Goal: Task Accomplishment & Management: Manage account settings

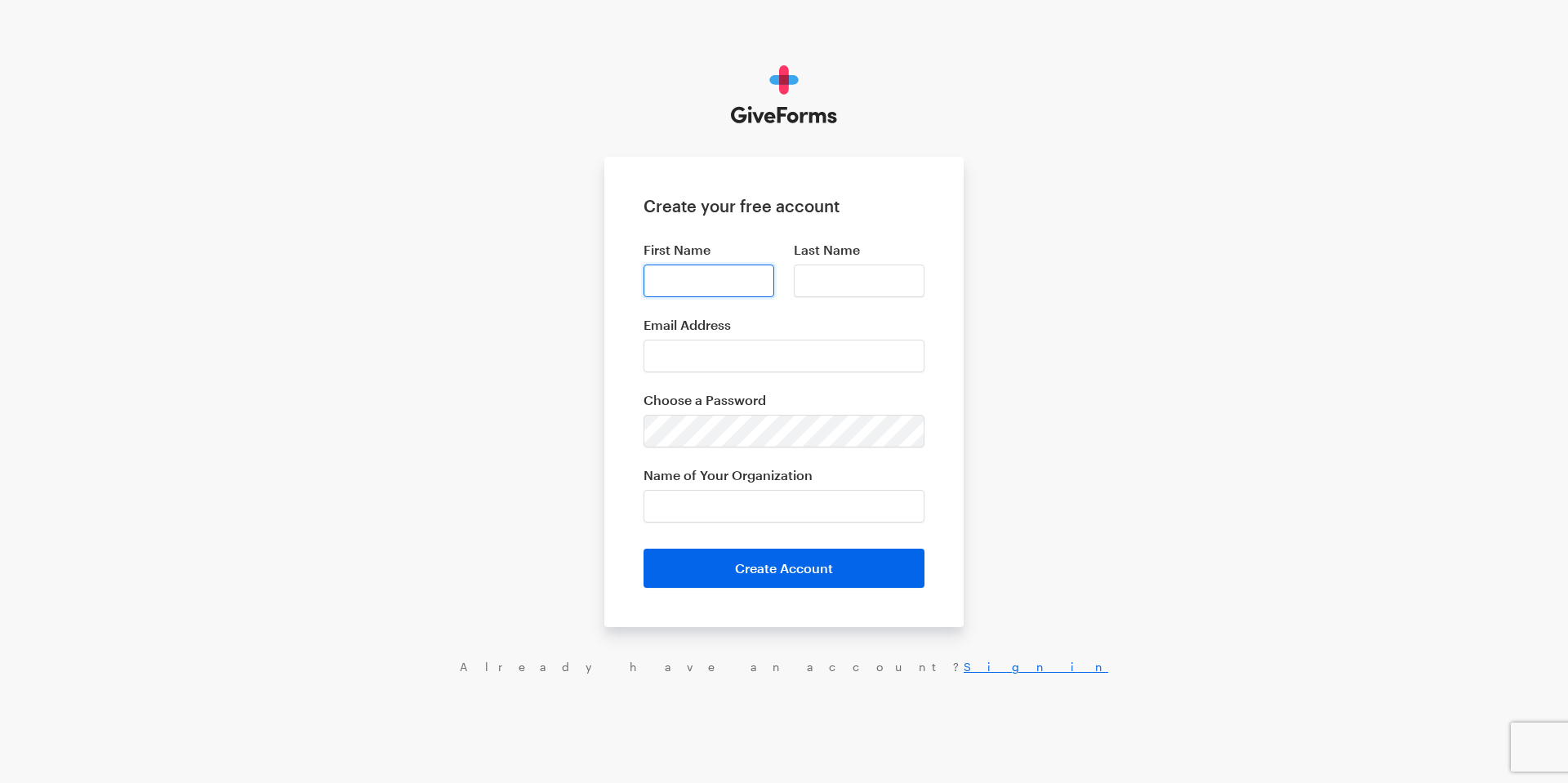
click at [675, 283] on input "First Name" at bounding box center [708, 280] width 130 height 33
type input "Alvaro"
type input "De Sa"
click at [708, 352] on input "Email Address" at bounding box center [784, 356] width 281 height 33
paste input "desaalvaro0@gmail.com"
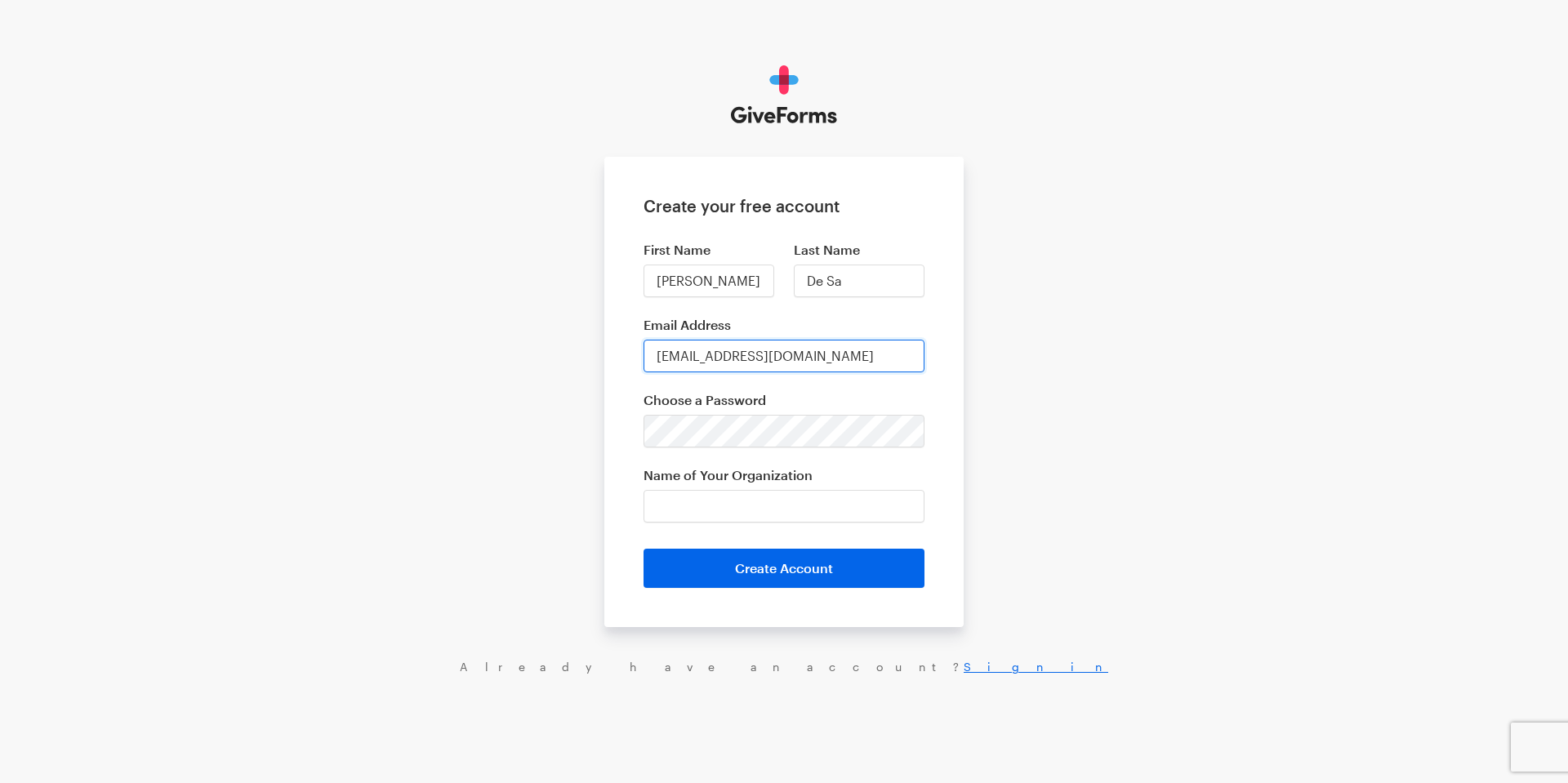
type input "desaalvaro0@gmail.com"
click at [734, 494] on input "Name of Your Organization" at bounding box center [784, 506] width 281 height 33
paste input "[DEMOGRAPHIC_DATA] Del Evangelio Pleno De Miami Inc."
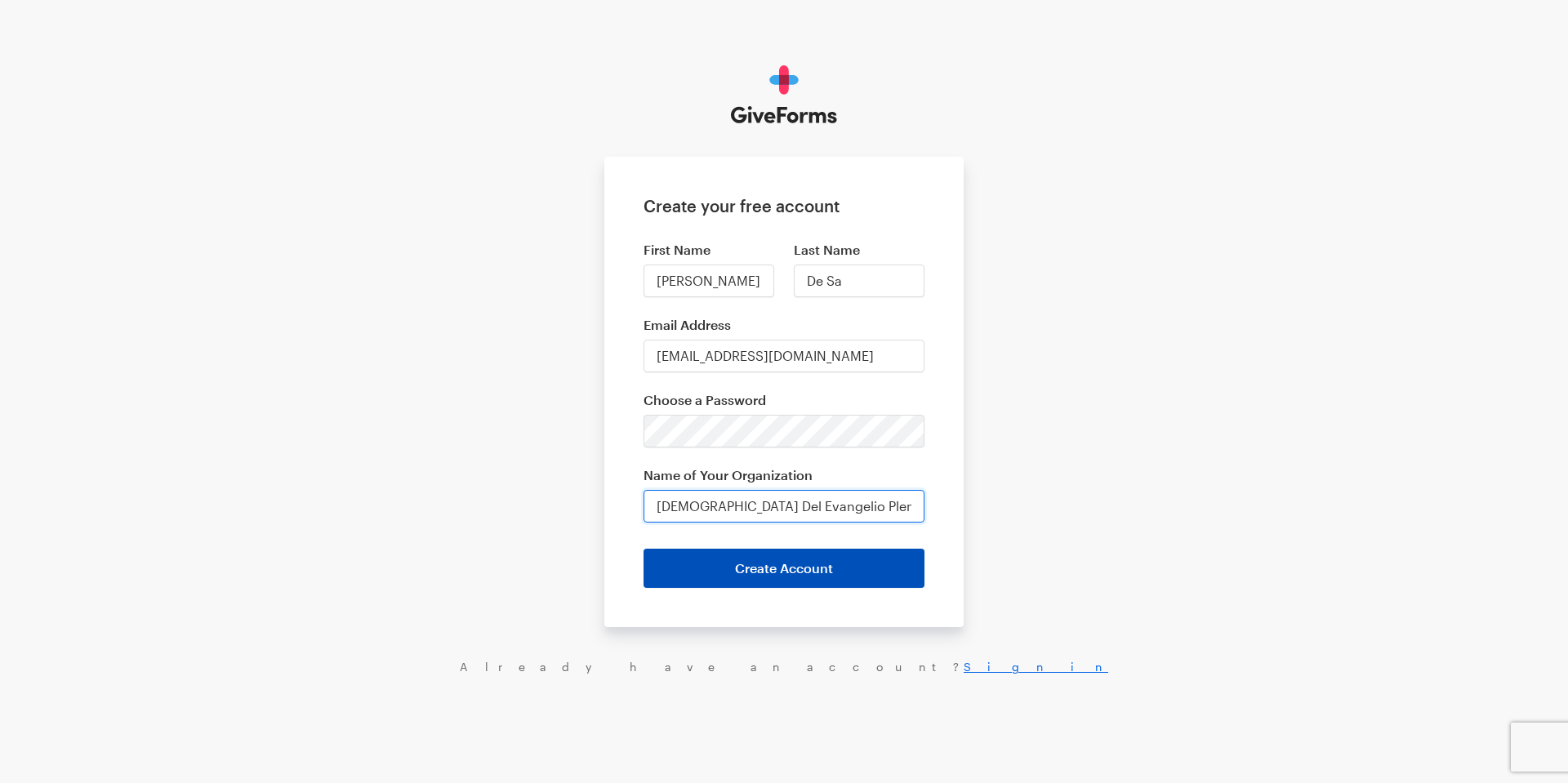
type input "[DEMOGRAPHIC_DATA][PERSON_NAME] Pleno De Miami Inc."
click at [833, 571] on button "Create Account" at bounding box center [784, 569] width 281 height 39
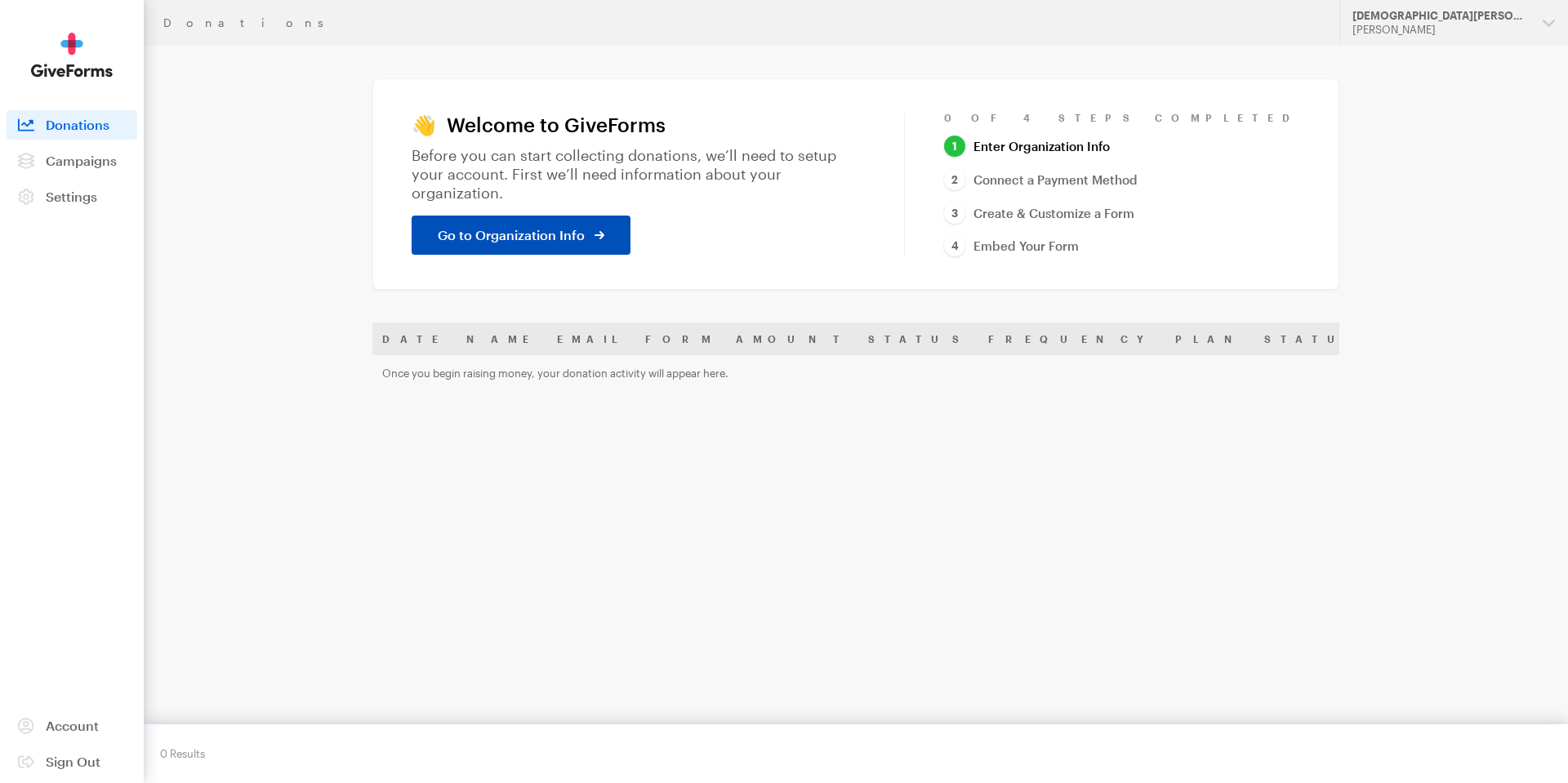
click at [590, 237] on link "Go to Organization Info" at bounding box center [521, 235] width 219 height 39
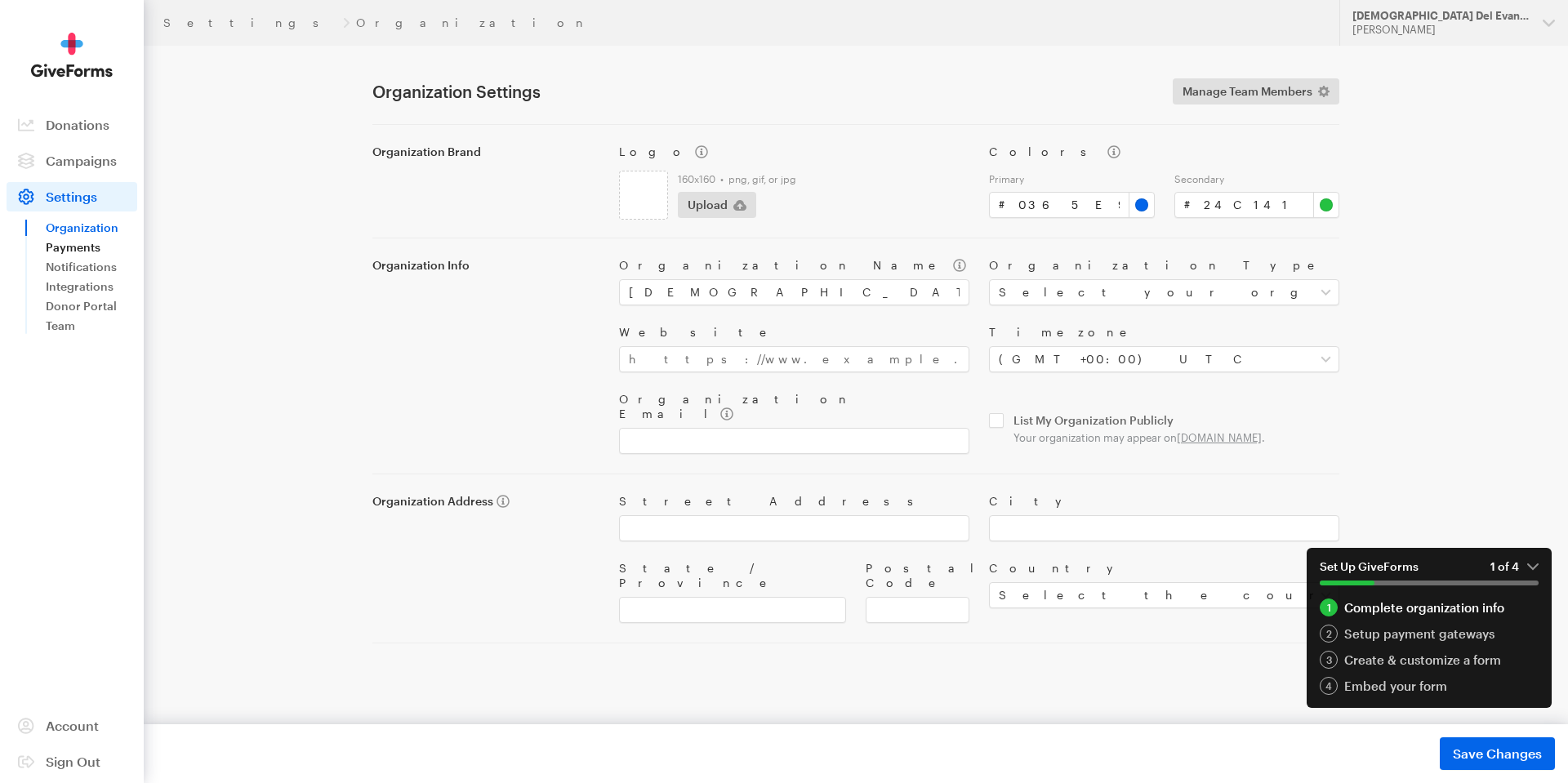
click at [95, 247] on link "Payments" at bounding box center [92, 247] width 92 height 20
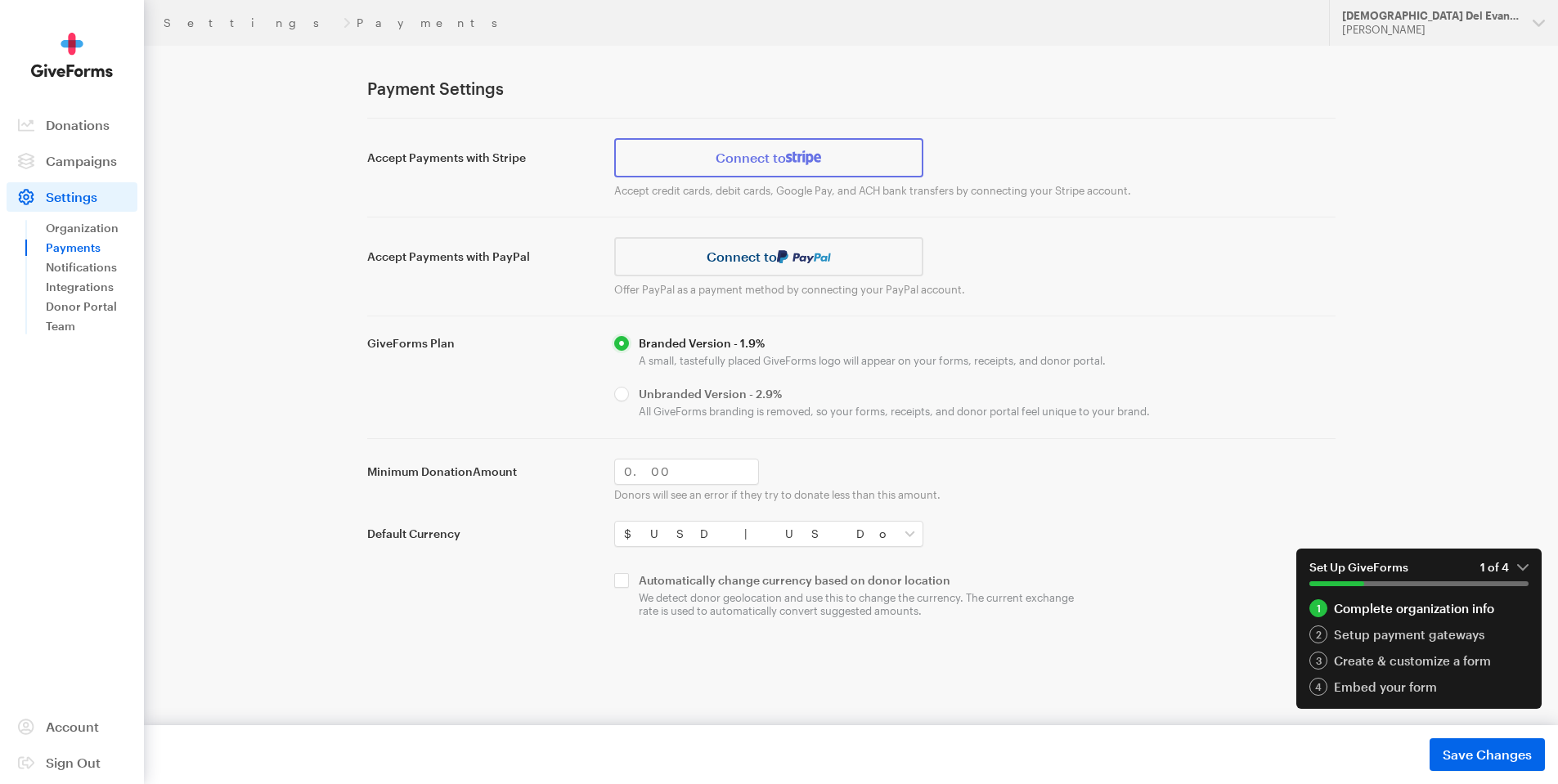
click at [659, 170] on link "Connect to" at bounding box center [769, 158] width 310 height 39
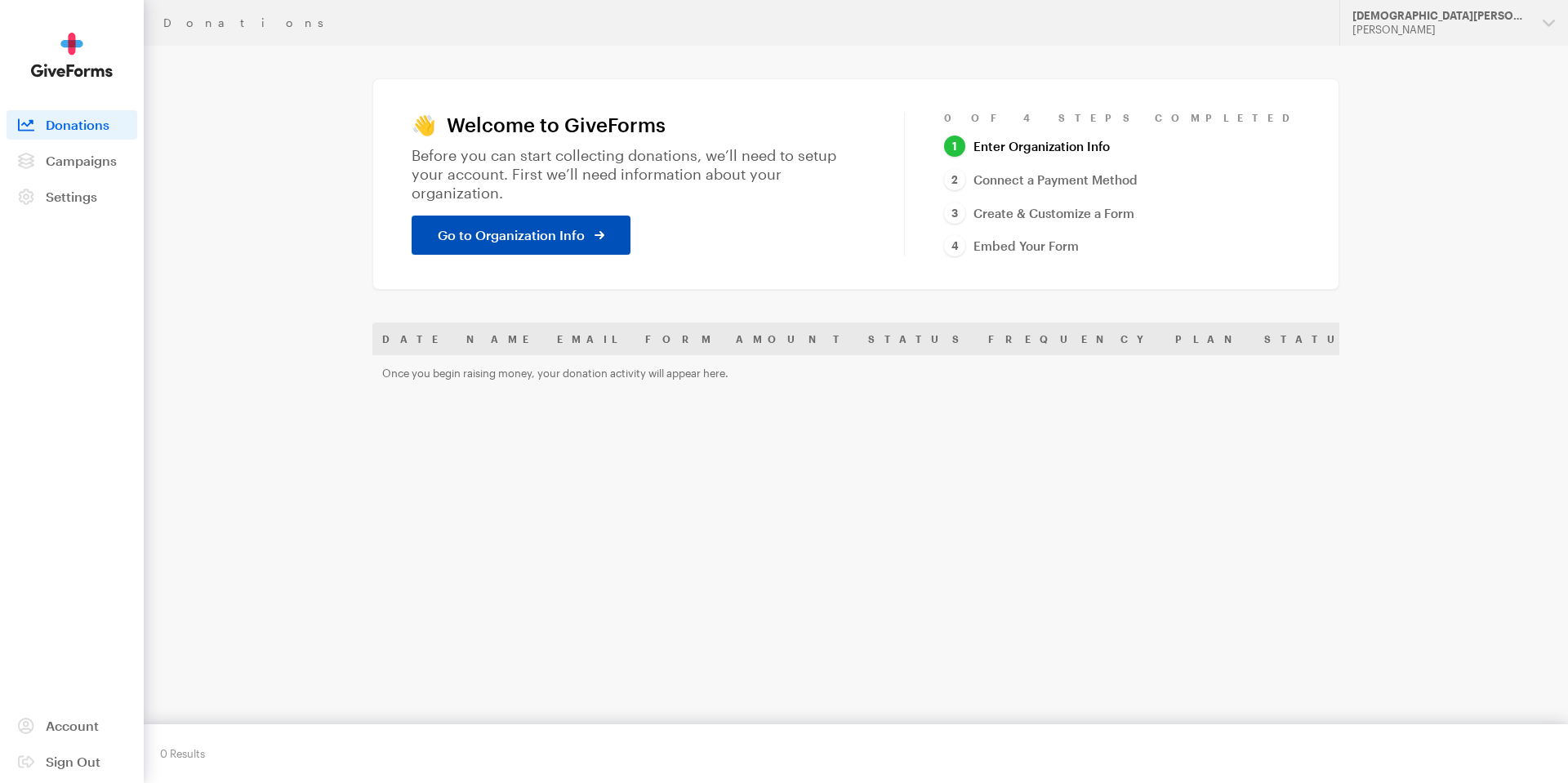
click at [507, 229] on span "Go to Organization Info" at bounding box center [510, 235] width 147 height 20
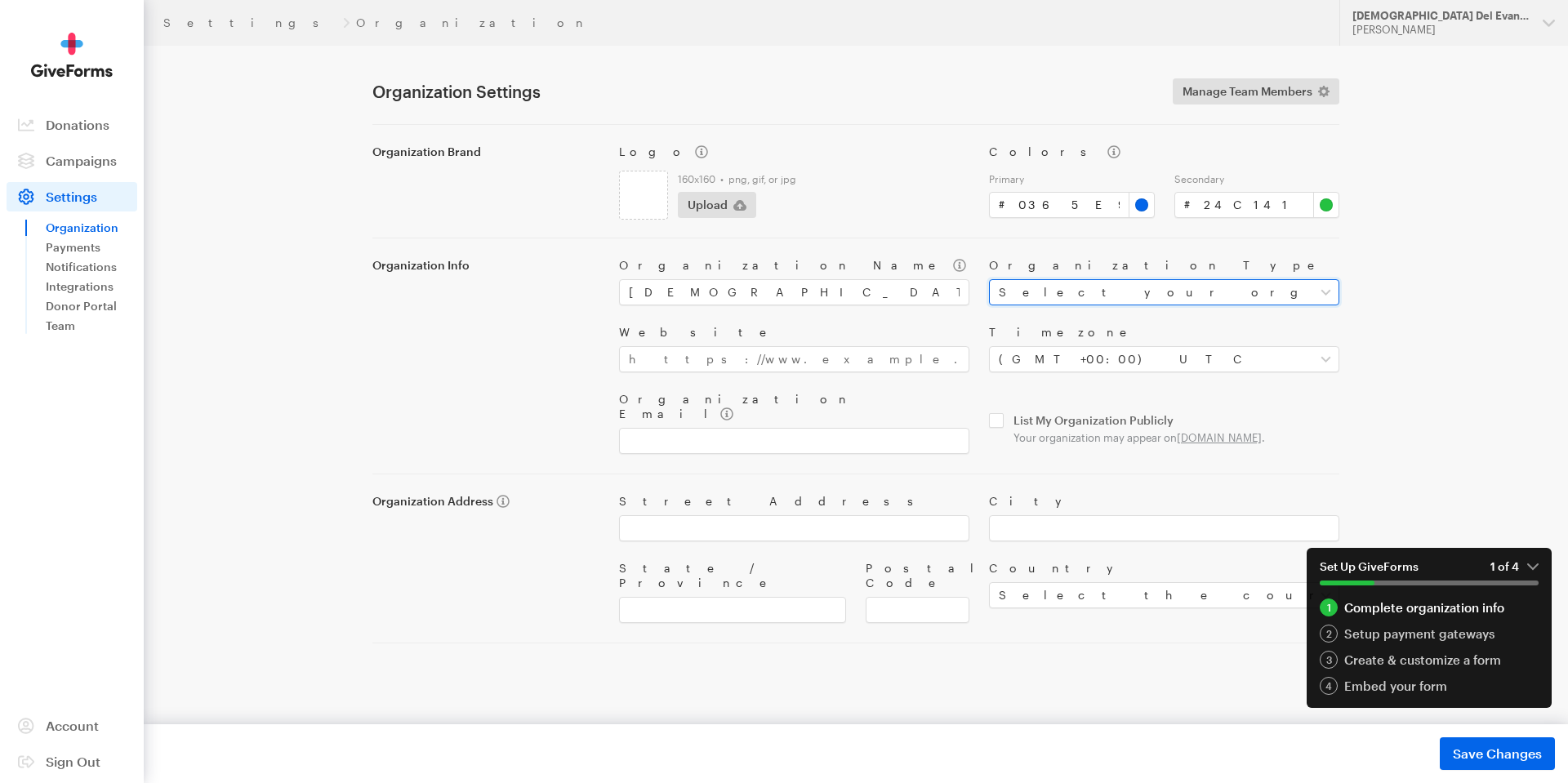
click at [1062, 294] on select "Select your organization type Nonprofit Education Religious Political Other" at bounding box center [1164, 292] width 350 height 26
select select "nonprofit"
click at [989, 279] on select "Select your organization type Nonprofit Education Religious Political Other" at bounding box center [1164, 292] width 350 height 26
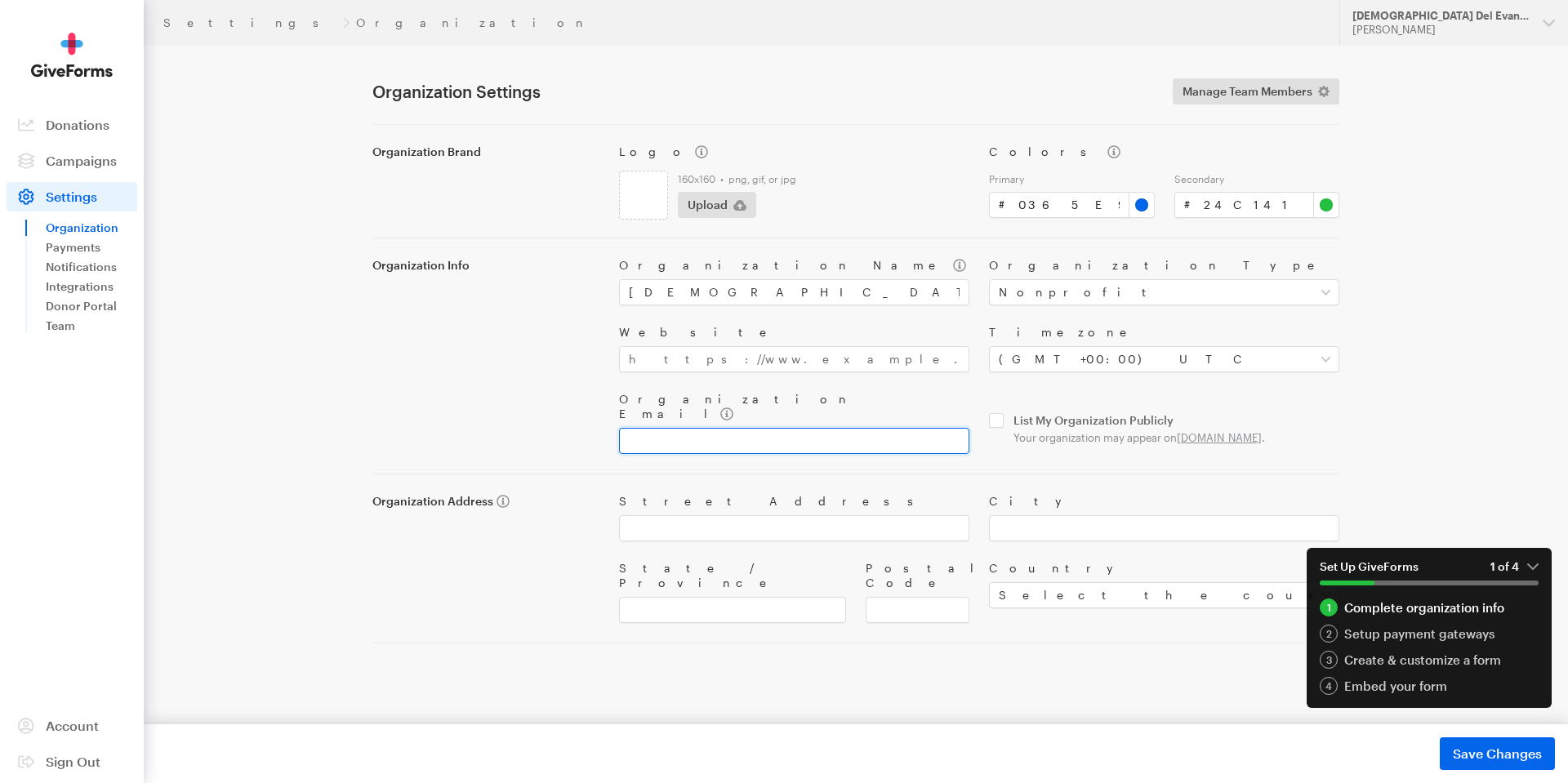
paste input "[DEMOGRAPHIC_DATA][PERSON_NAME] Pleno De Miami Inc."
type input "[DEMOGRAPHIC_DATA][PERSON_NAME] Pleno De Miami Inc."
drag, startPoint x: 853, startPoint y: 429, endPoint x: 558, endPoint y: 429, distance: 295.0
click at [558, 429] on div "Organization Info Organization Name Iglesia Del Evangelio Pleno De Miami Inc. O…" at bounding box center [855, 347] width 986 height 215
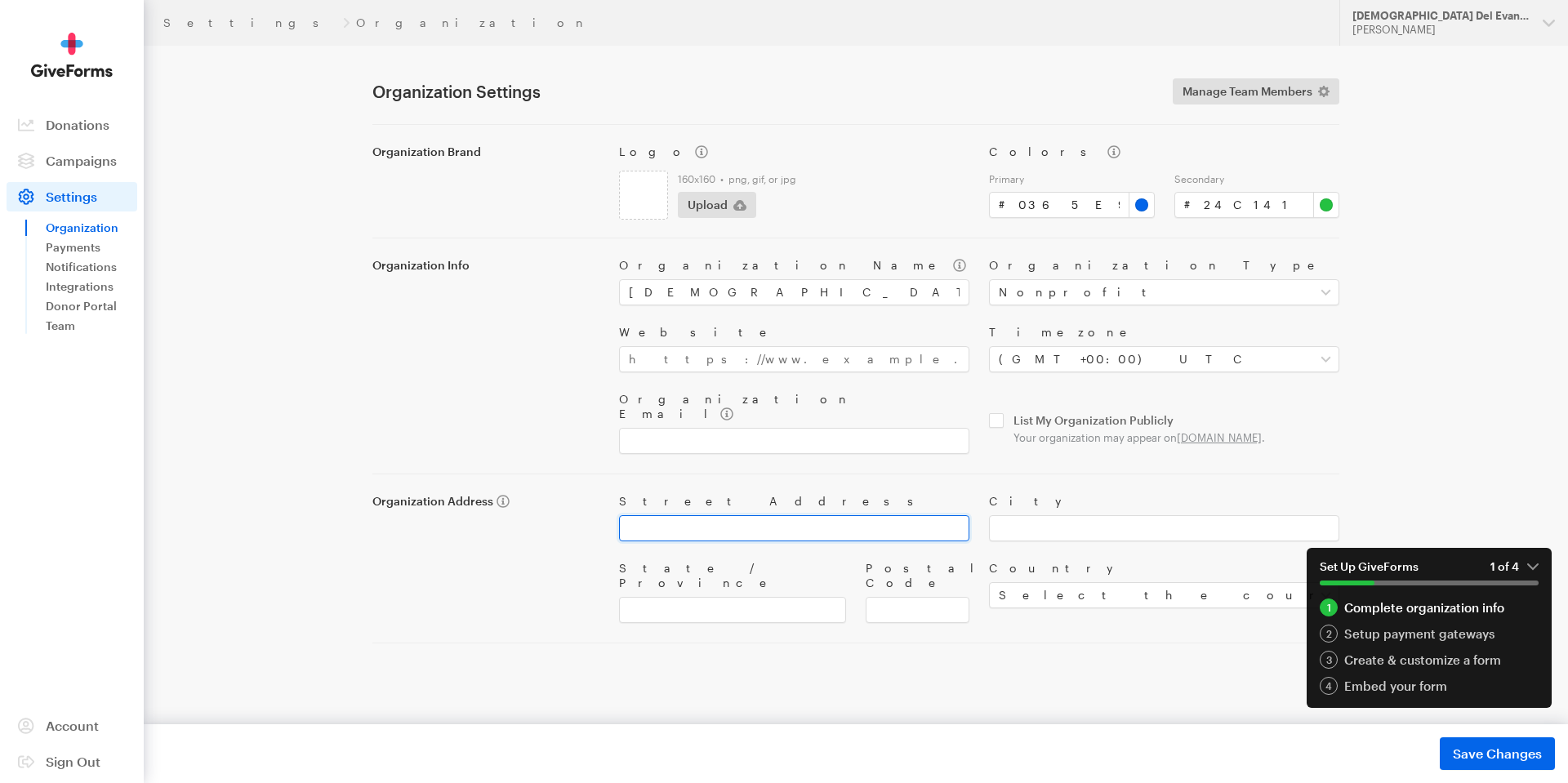
click at [691, 522] on input "Street Address" at bounding box center [794, 528] width 350 height 26
paste input "2520 CORAL WAY STE 2 PMB 167 MIAMI FL 33145-3431"
type input "2520 CORAL WAY STE 2 PMB 167 MIAMI FL 33145-3431"
click at [1010, 517] on input "City" at bounding box center [1164, 528] width 350 height 26
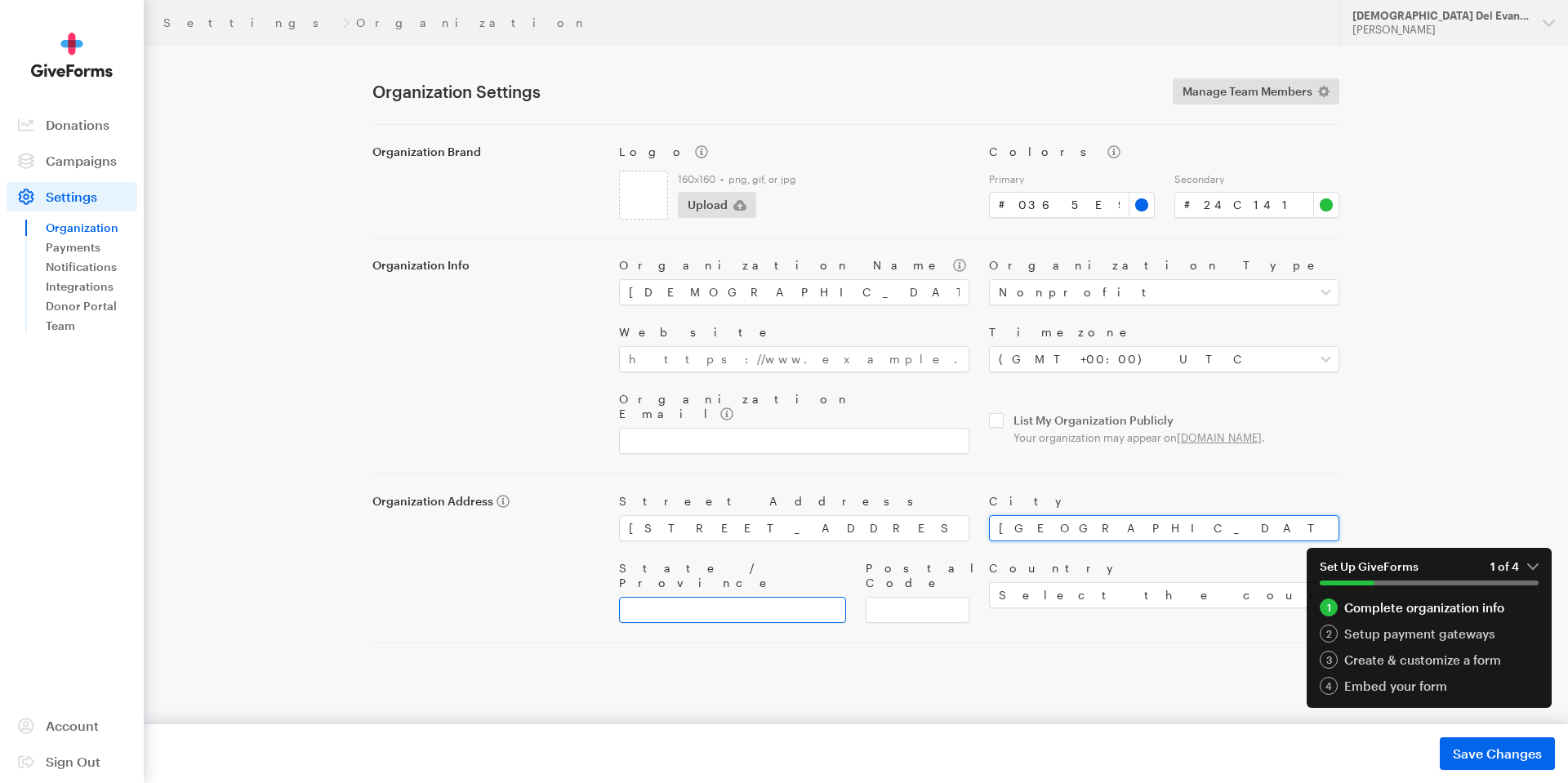
type input "Miami"
click at [714, 597] on input "State / Province" at bounding box center [732, 610] width 227 height 26
type input "FL"
click at [910, 597] on input "Postal Code" at bounding box center [917, 610] width 104 height 26
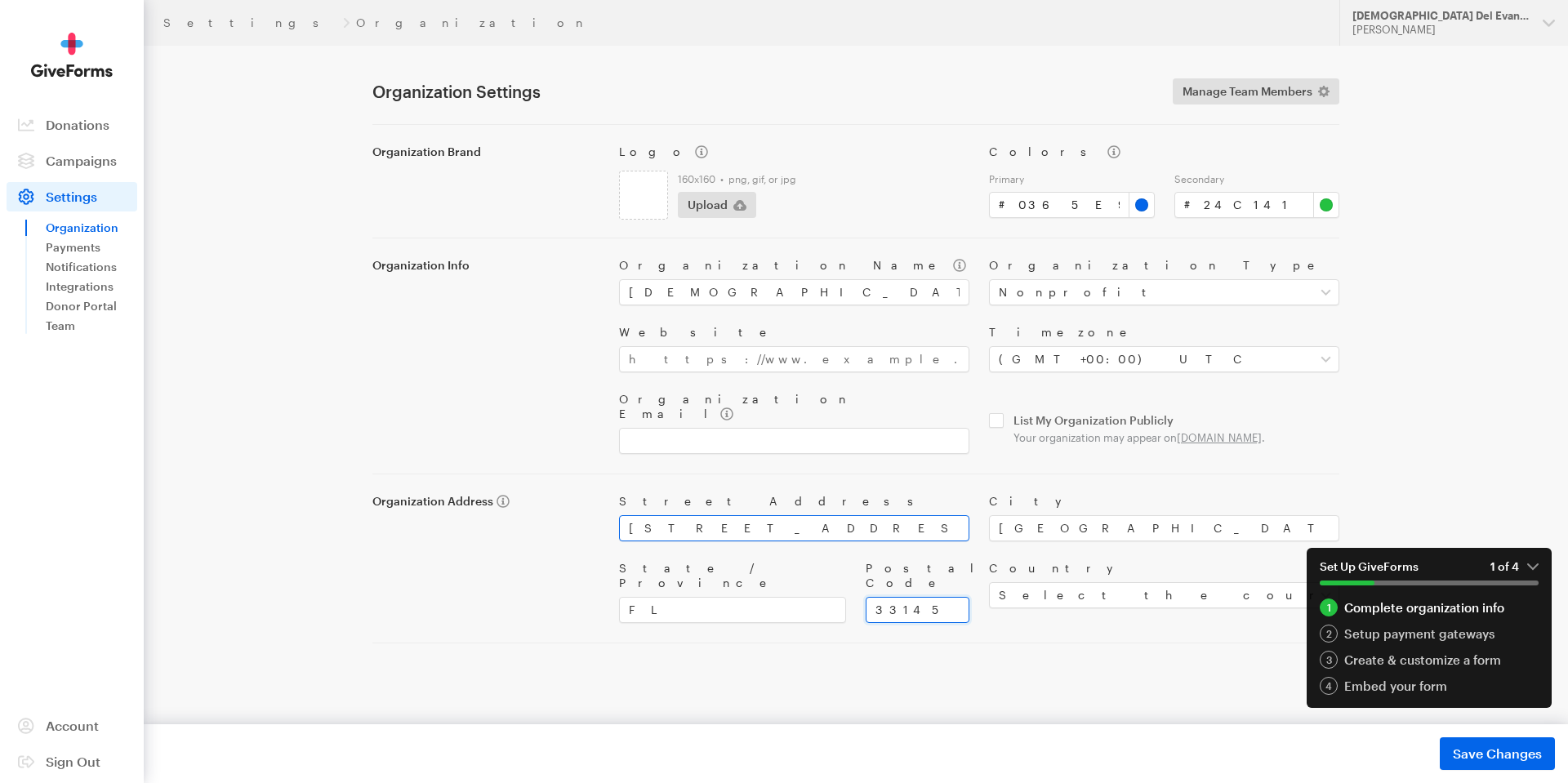
type input "33145"
click at [940, 515] on input "2520 CORAL WAY STE 2 PMB 167 MIAMI FL 33145-3431" at bounding box center [794, 528] width 350 height 26
type input "2520 CORAL WAY STE 2 PMB 167"
click at [1536, 564] on em "1 of 4" at bounding box center [1514, 567] width 48 height 15
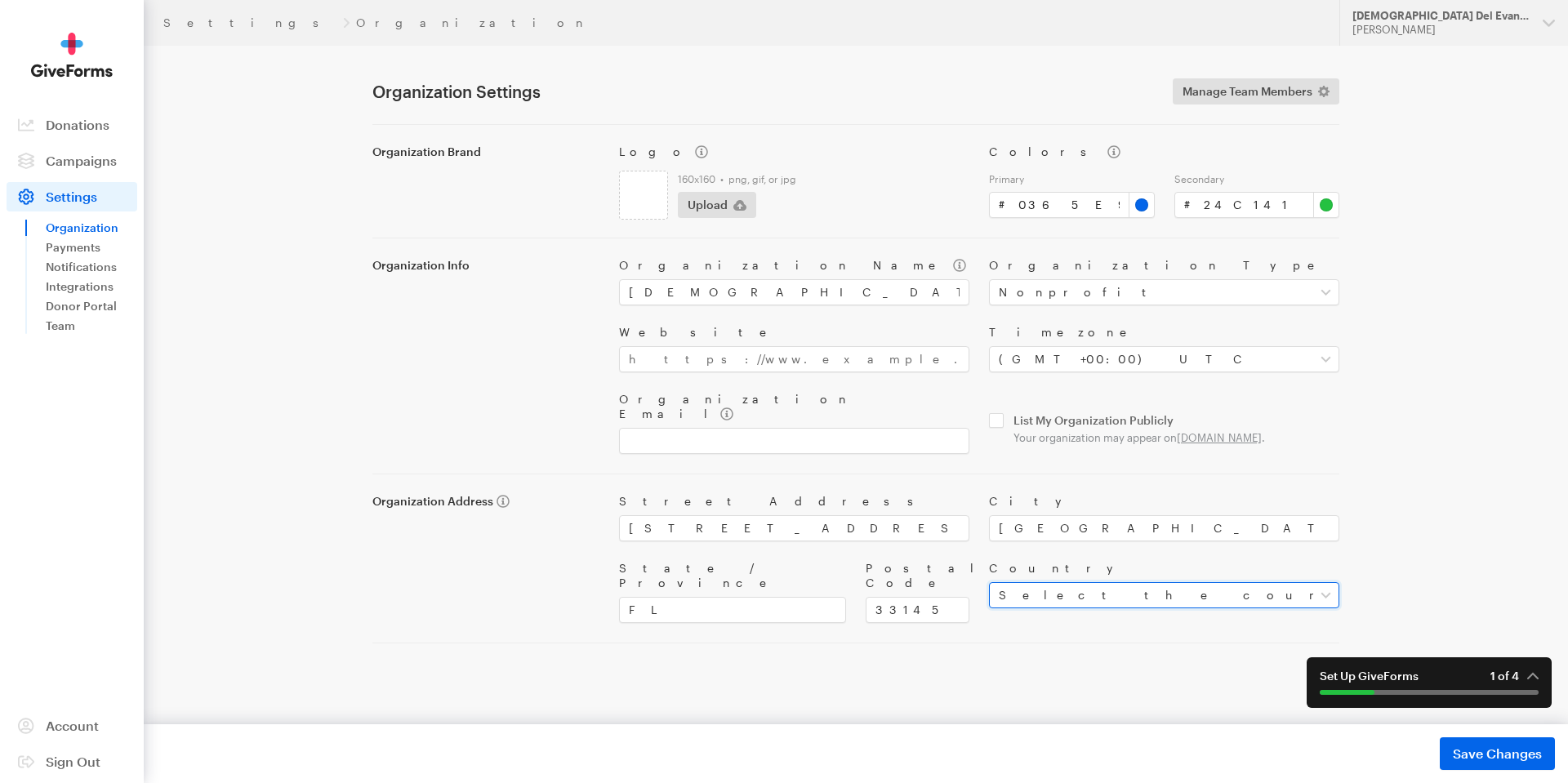
click at [1310, 587] on select "Select the country of your organization United States Canada --------------- Af…" at bounding box center [1164, 595] width 350 height 26
select select "US"
click at [989, 582] on select "Select the country of your organization United States Canada --------------- Af…" at bounding box center [1164, 595] width 350 height 26
click at [1447, 554] on div "Settings Organization Updates Support Iglesia Del Evangelio Pleno De Miami Inc.…" at bounding box center [784, 368] width 1568 height 736
click at [1326, 209] on input "#24c141" at bounding box center [1256, 205] width 166 height 26
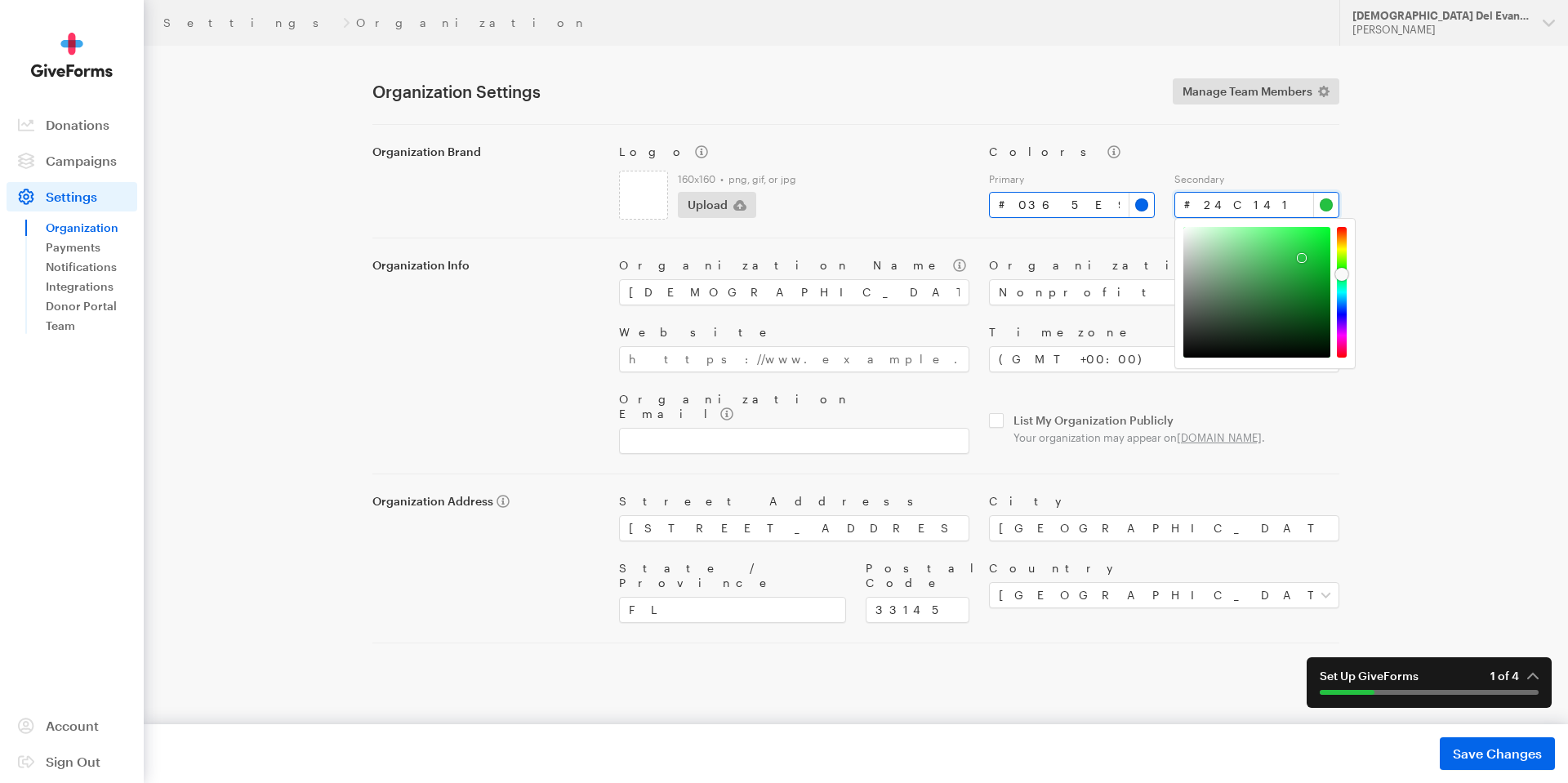
drag, startPoint x: 1263, startPoint y: 207, endPoint x: 1153, endPoint y: 206, distance: 110.0
click at [1153, 206] on div "Primary # #0365e9 Secondary # #24c141" at bounding box center [1163, 192] width 370 height 52
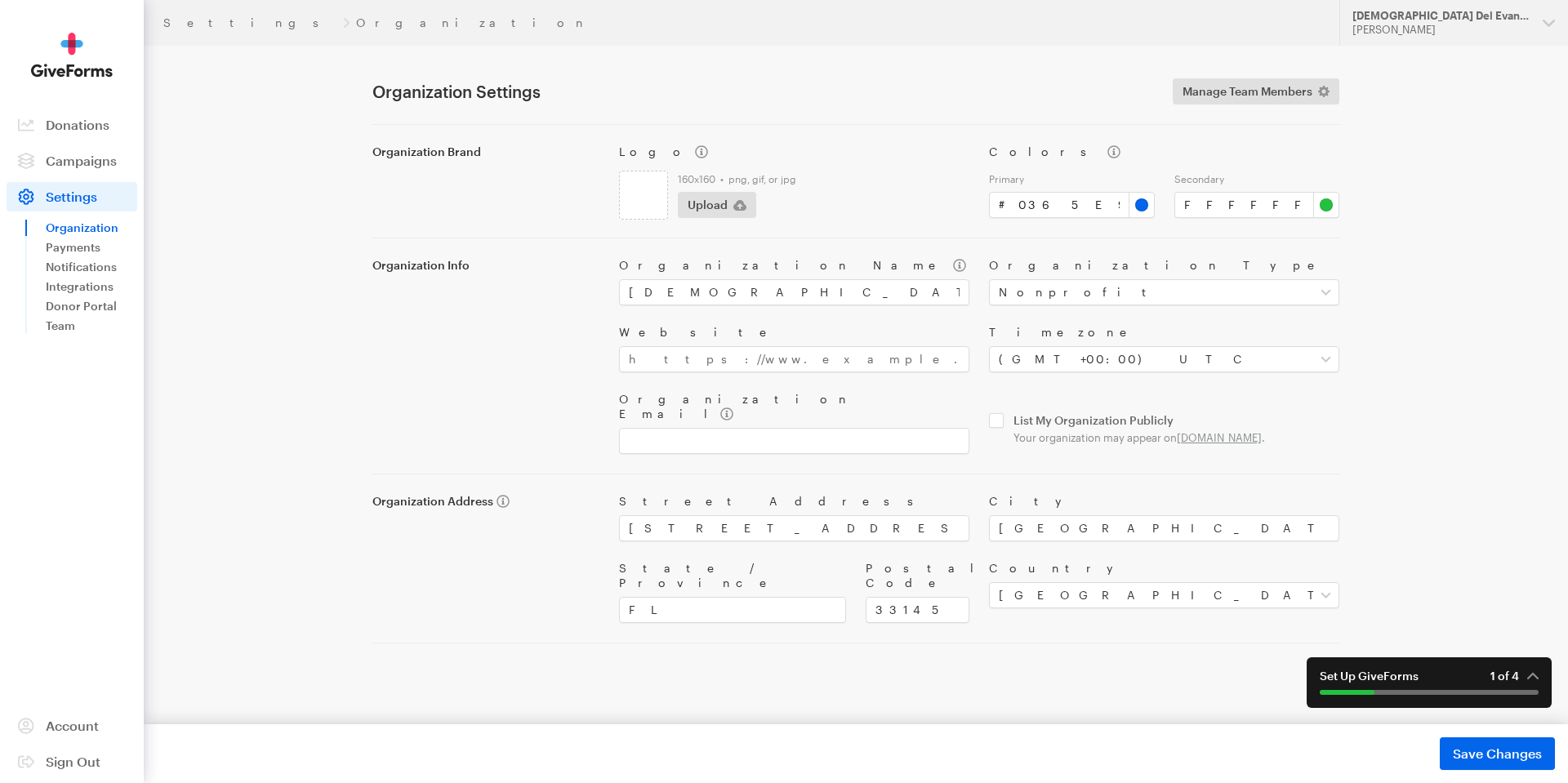
type input "#ffffff"
click at [1466, 438] on div "Settings Organization Updates Support Iglesia Del Evangelio Pleno De Miami Inc.…" at bounding box center [784, 368] width 1568 height 736
click at [1040, 298] on select "Select your organization type Nonprofit Education Religious Political Other" at bounding box center [1164, 292] width 350 height 26
click at [989, 279] on select "Select your organization type Nonprofit Education Religious Political Other" at bounding box center [1164, 292] width 350 height 26
click at [1040, 288] on select "Select your organization type Nonprofit Education Religious Political Other" at bounding box center [1164, 292] width 350 height 26
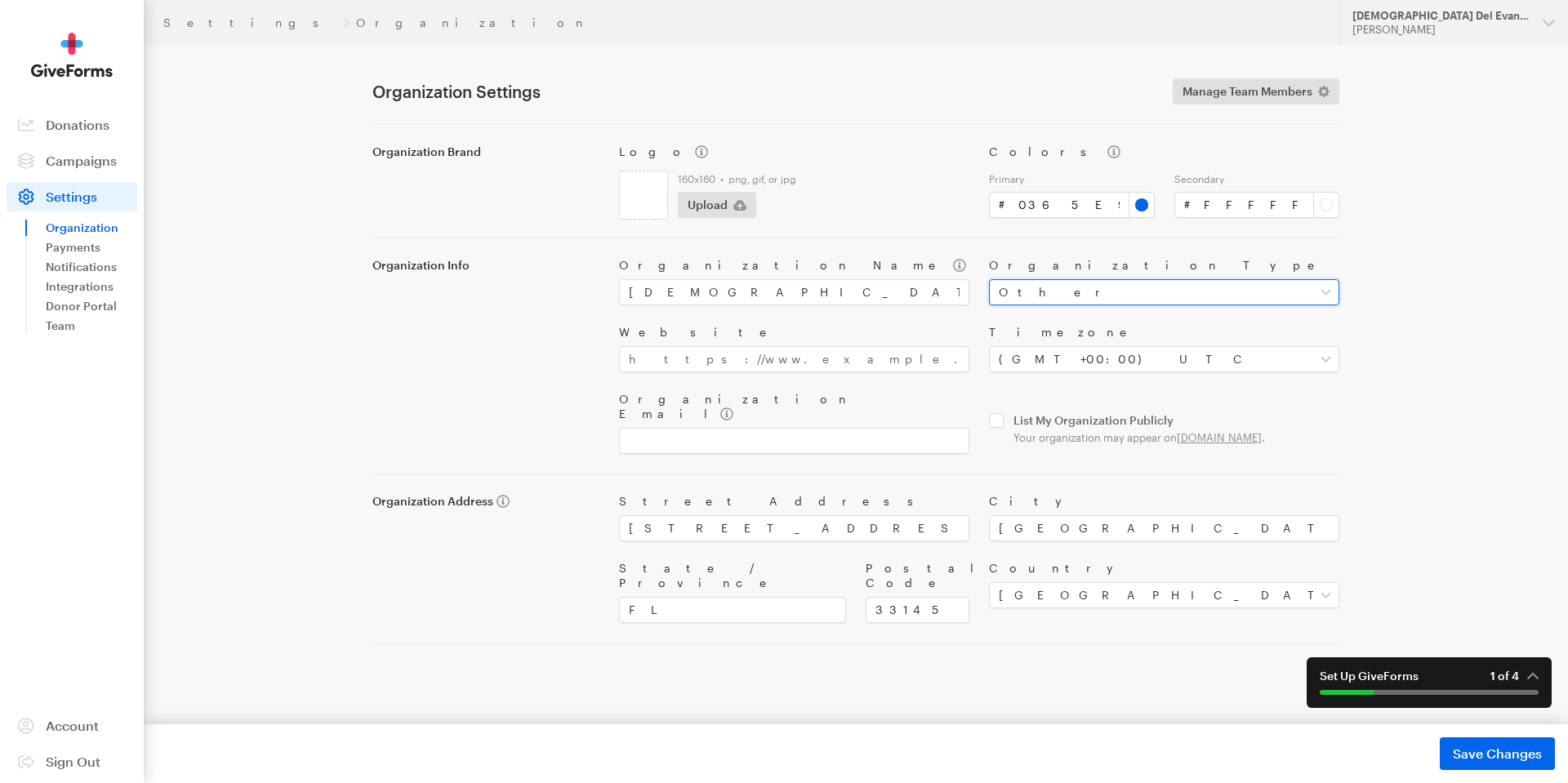
click at [989, 279] on select "Select your organization type Nonprofit Education Religious Political Other" at bounding box center [1164, 292] width 350 height 26
click at [1081, 296] on select "Select your organization type Nonprofit Education Religious Political Other" at bounding box center [1164, 292] width 350 height 26
select select "nonprofit"
click at [989, 279] on select "Select your organization type Nonprofit Education Religious Political Other" at bounding box center [1164, 292] width 350 height 26
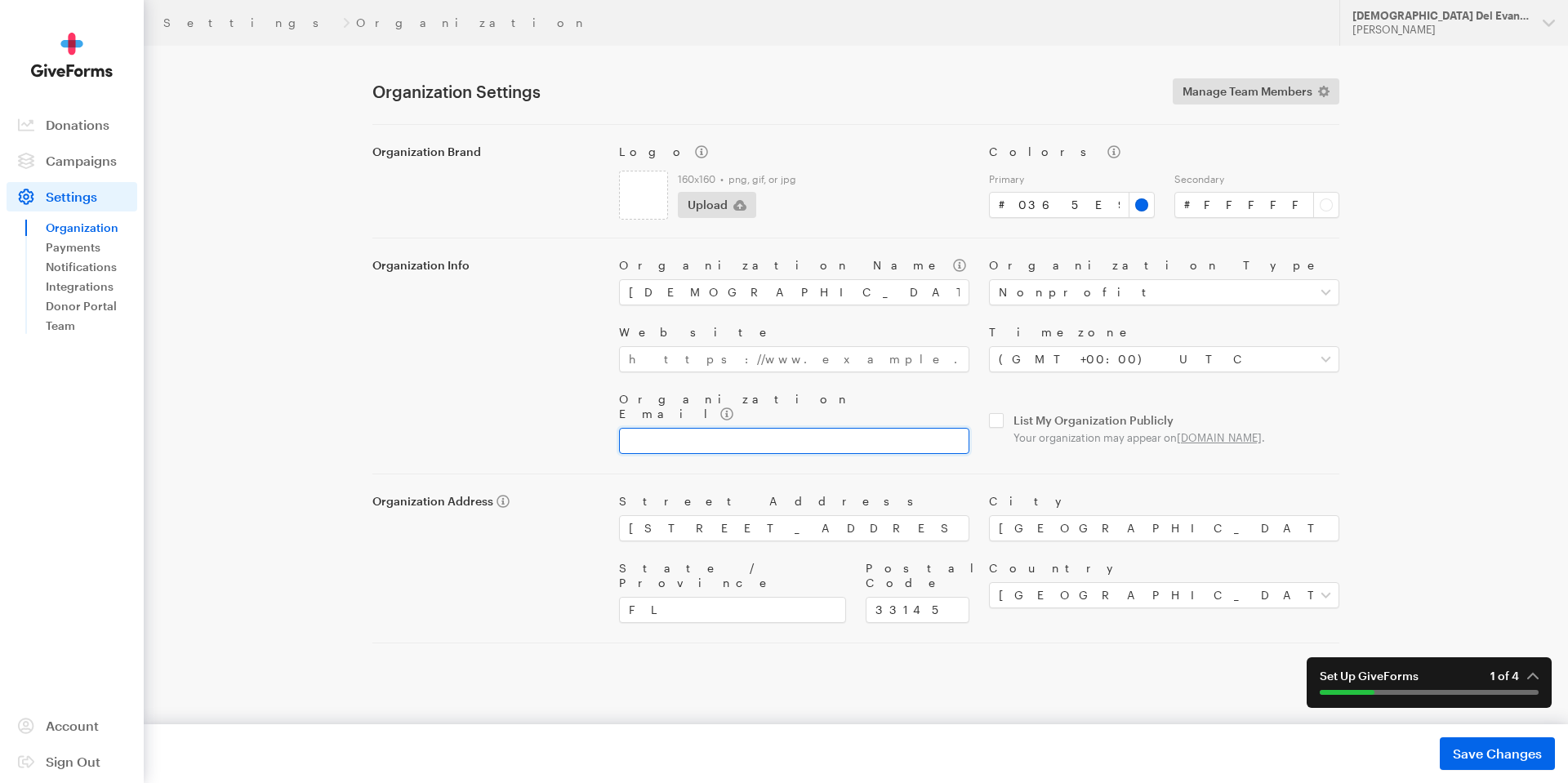
click at [763, 433] on input "Organization Email" at bounding box center [794, 441] width 350 height 26
type input "hello@missionflow.com"
click at [1109, 355] on select "Select your timezone (GMT-12:00) International Date Line West (GMT-11:00) Ameri…" at bounding box center [1164, 360] width 350 height 26
click at [1142, 358] on select "Select your timezone (GMT-12:00) International Date Line West (GMT-11:00) Ameri…" at bounding box center [1164, 360] width 350 height 26
click at [1143, 358] on select "Select your timezone (GMT-12:00) International Date Line West (GMT-11:00) Ameri…" at bounding box center [1164, 360] width 350 height 26
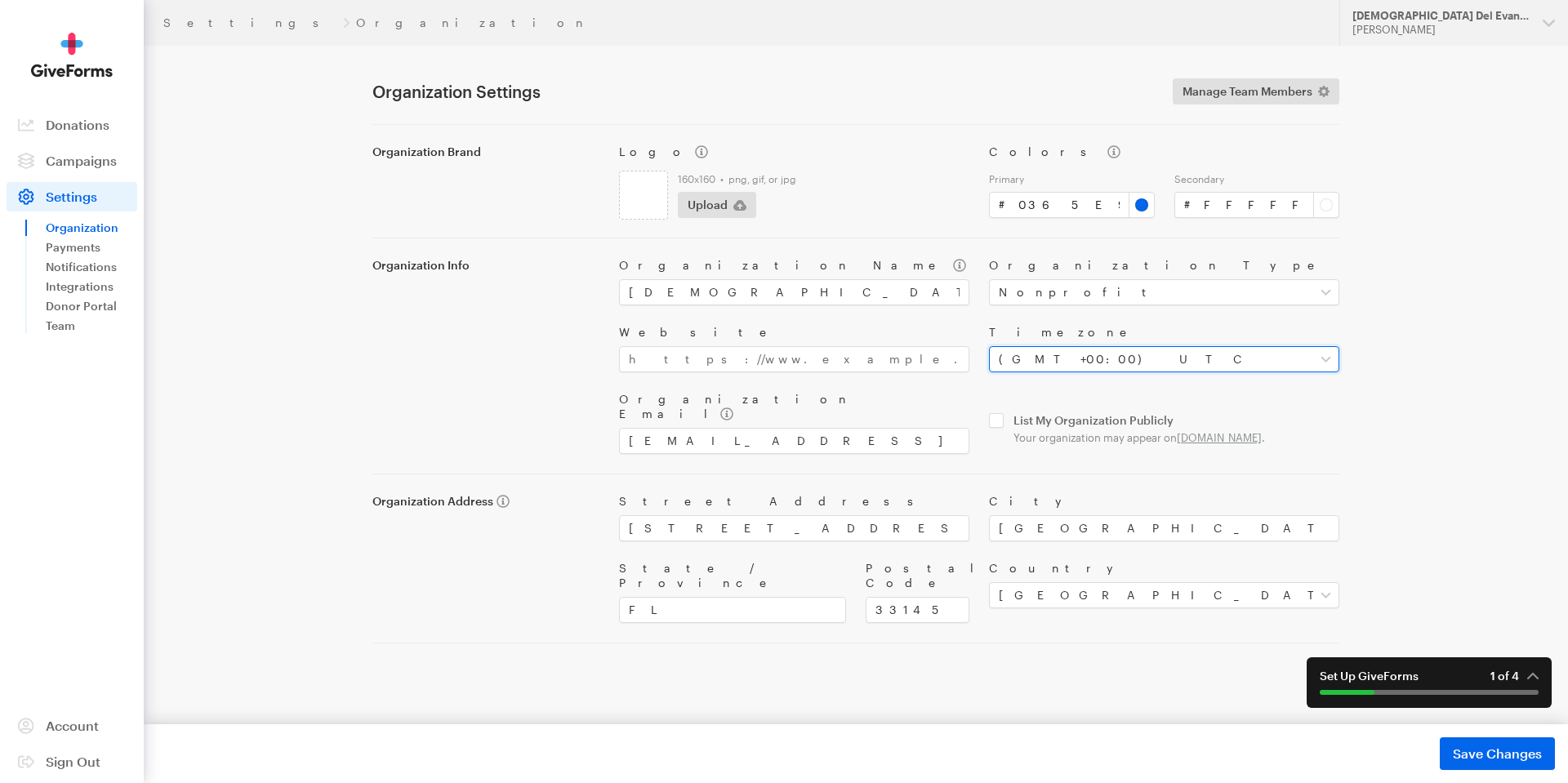
select select "Eastern Time (US & Canada)"
click at [989, 347] on select "Select your timezone (GMT-12:00) International Date Line West (GMT-11:00) Ameri…" at bounding box center [1164, 360] width 350 height 26
click at [1492, 753] on span "Save Changes" at bounding box center [1497, 753] width 89 height 20
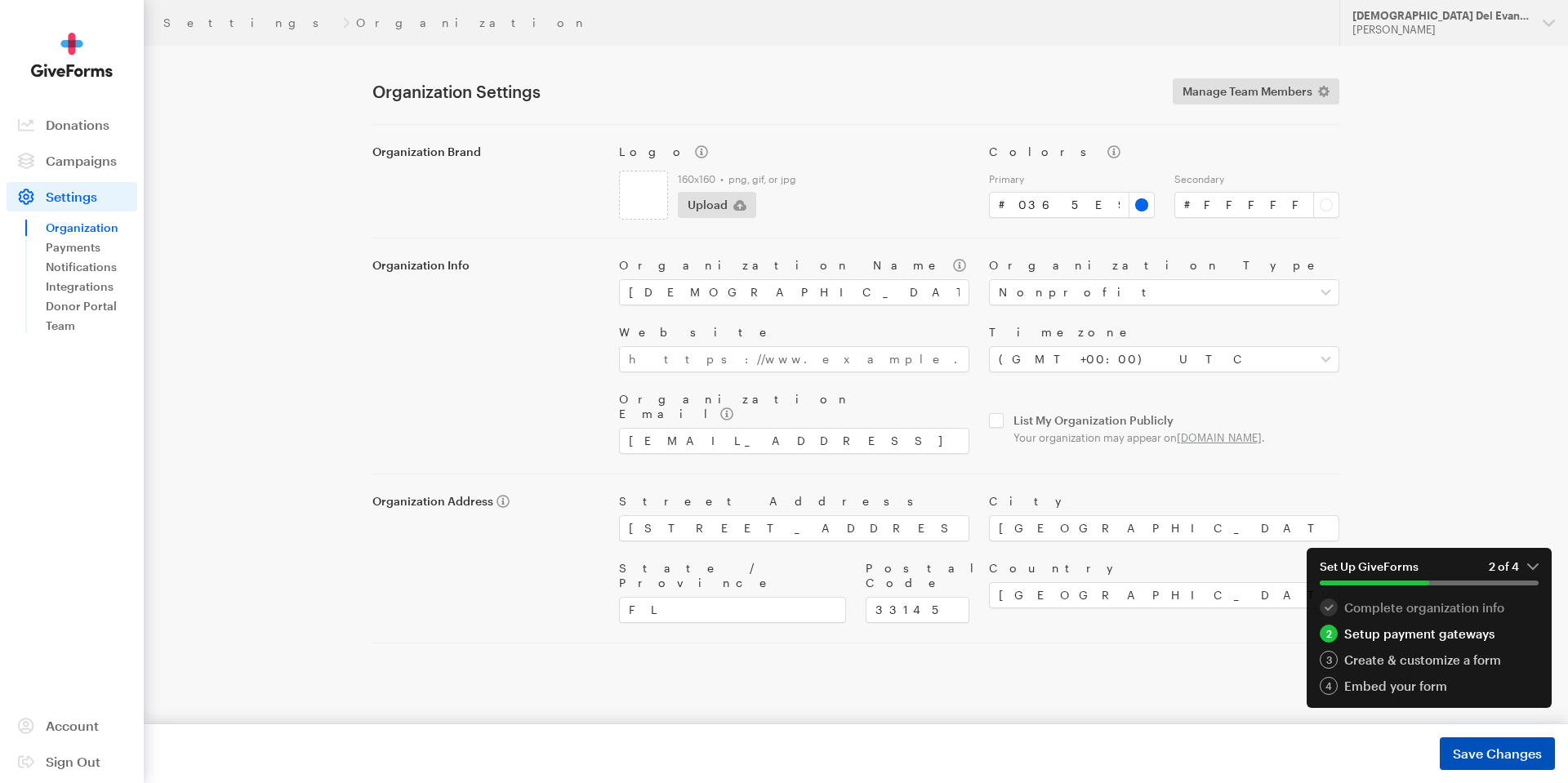
click at [1484, 755] on span "Save Changes" at bounding box center [1497, 753] width 89 height 20
click at [1377, 635] on div "Setup payment gateways" at bounding box center [1429, 633] width 219 height 18
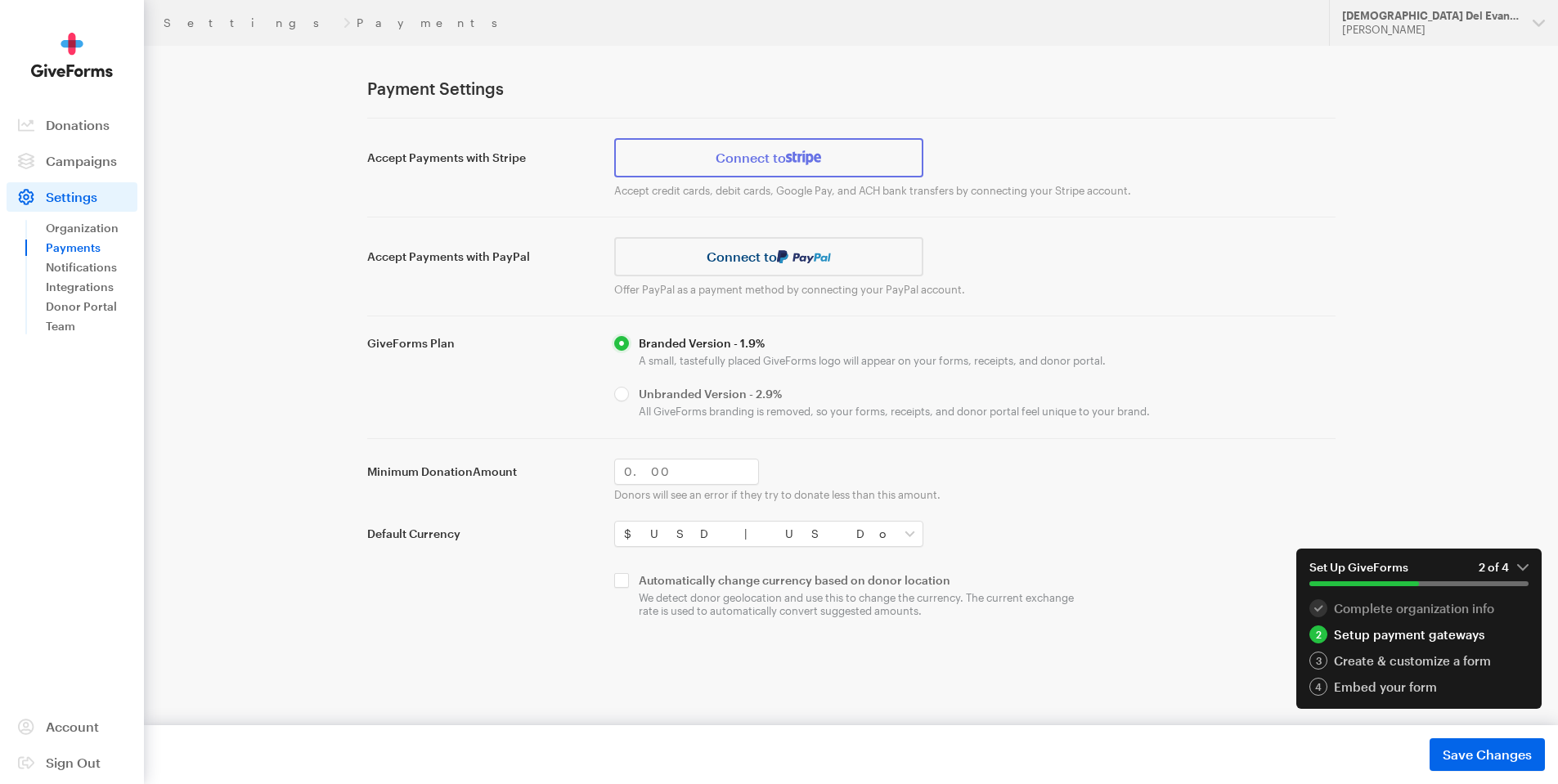
click at [809, 158] on img at bounding box center [803, 158] width 35 height 15
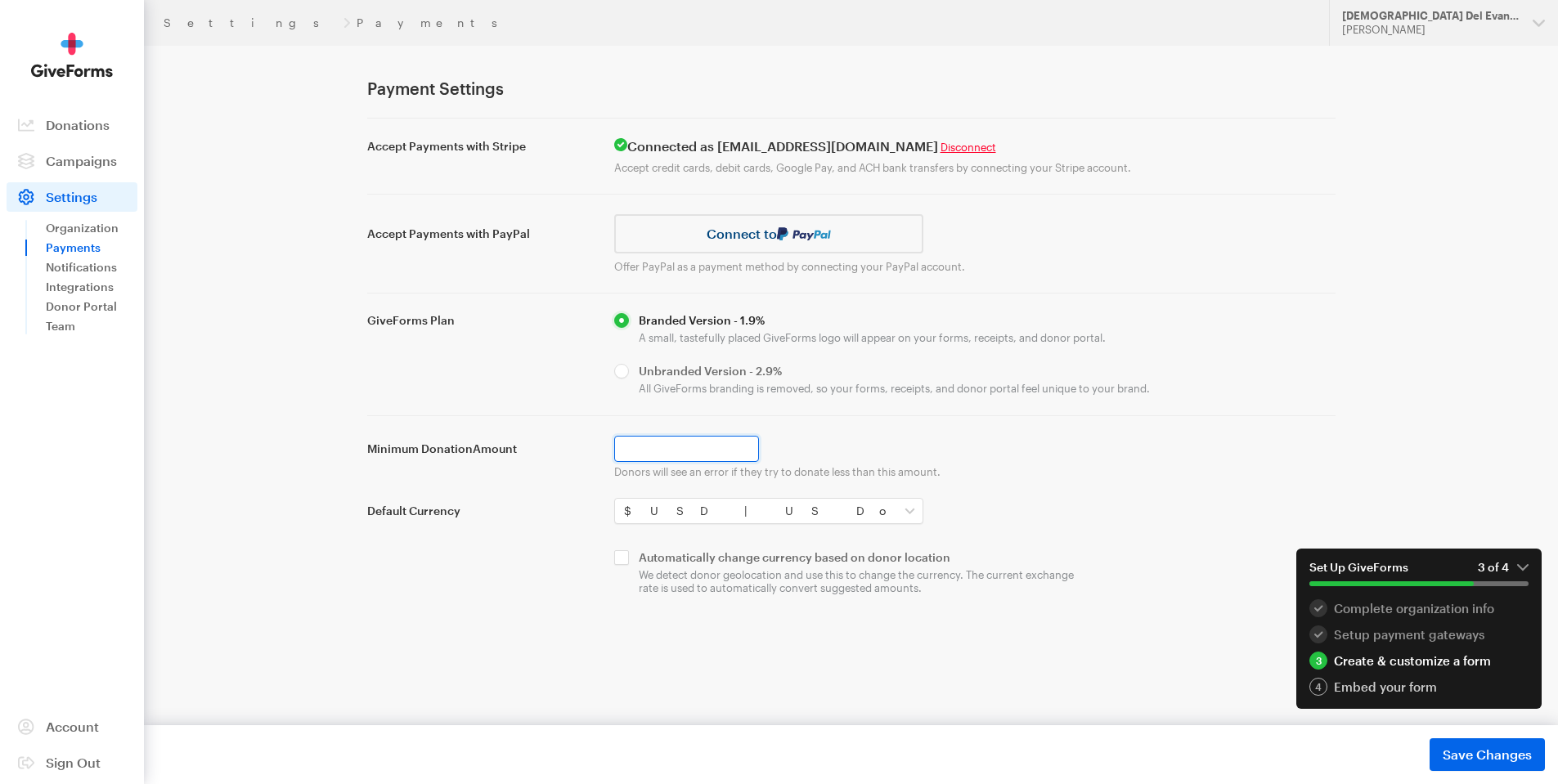
click at [686, 445] on input "Minimum Donation Amount" at bounding box center [687, 449] width 144 height 26
type input "5.00"
click at [1090, 520] on div "Default Currency $USD | US Dollar C$CAD | Canadian Dollars A$AUD | Australian D…" at bounding box center [851, 511] width 988 height 26
click at [1392, 666] on div "Create & customize a form" at bounding box center [1419, 660] width 219 height 18
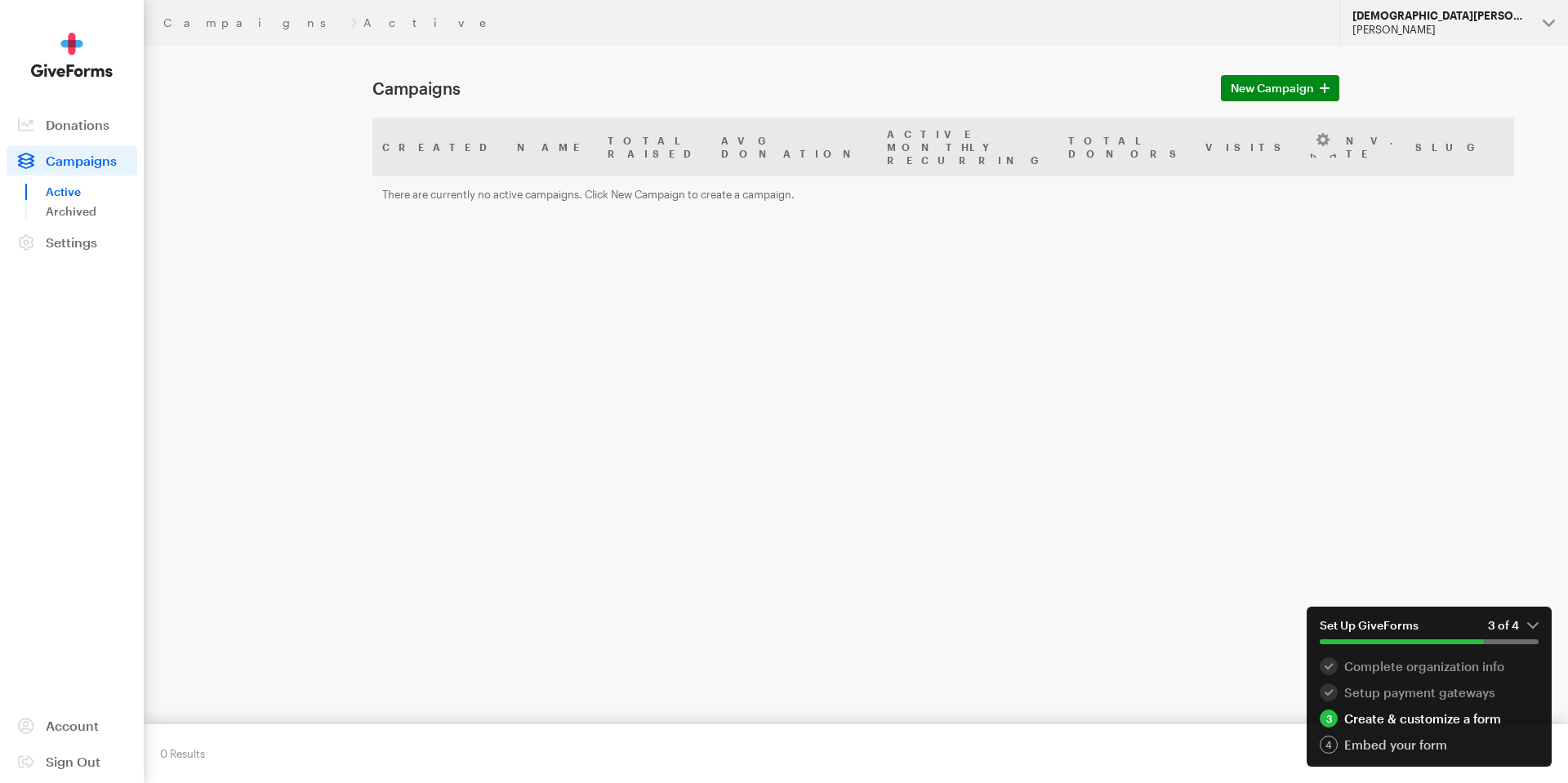
click at [1480, 35] on div "[PERSON_NAME]" at bounding box center [1440, 29] width 177 height 14
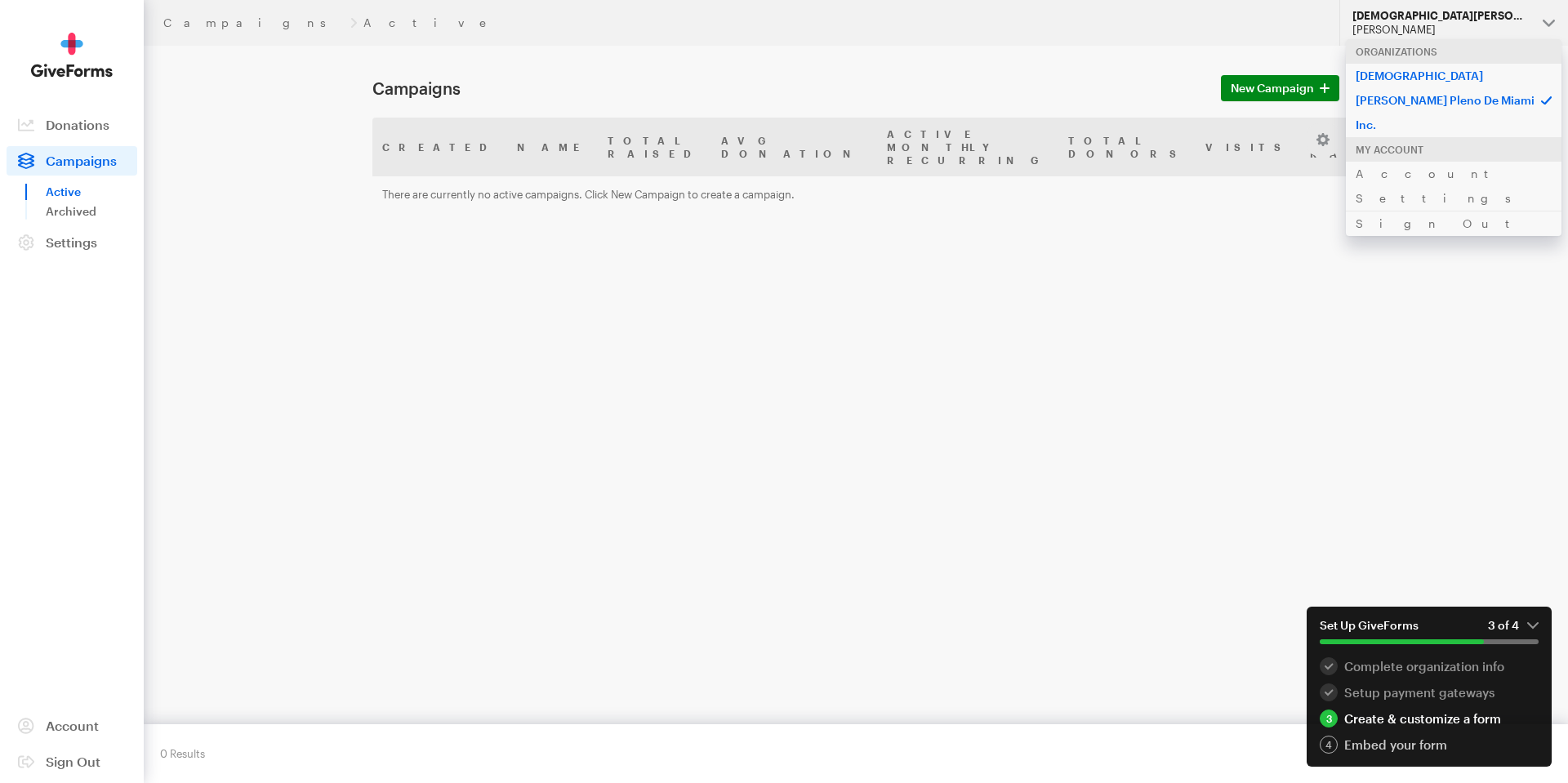
click at [1415, 716] on div "Create & customize a form" at bounding box center [1429, 717] width 219 height 18
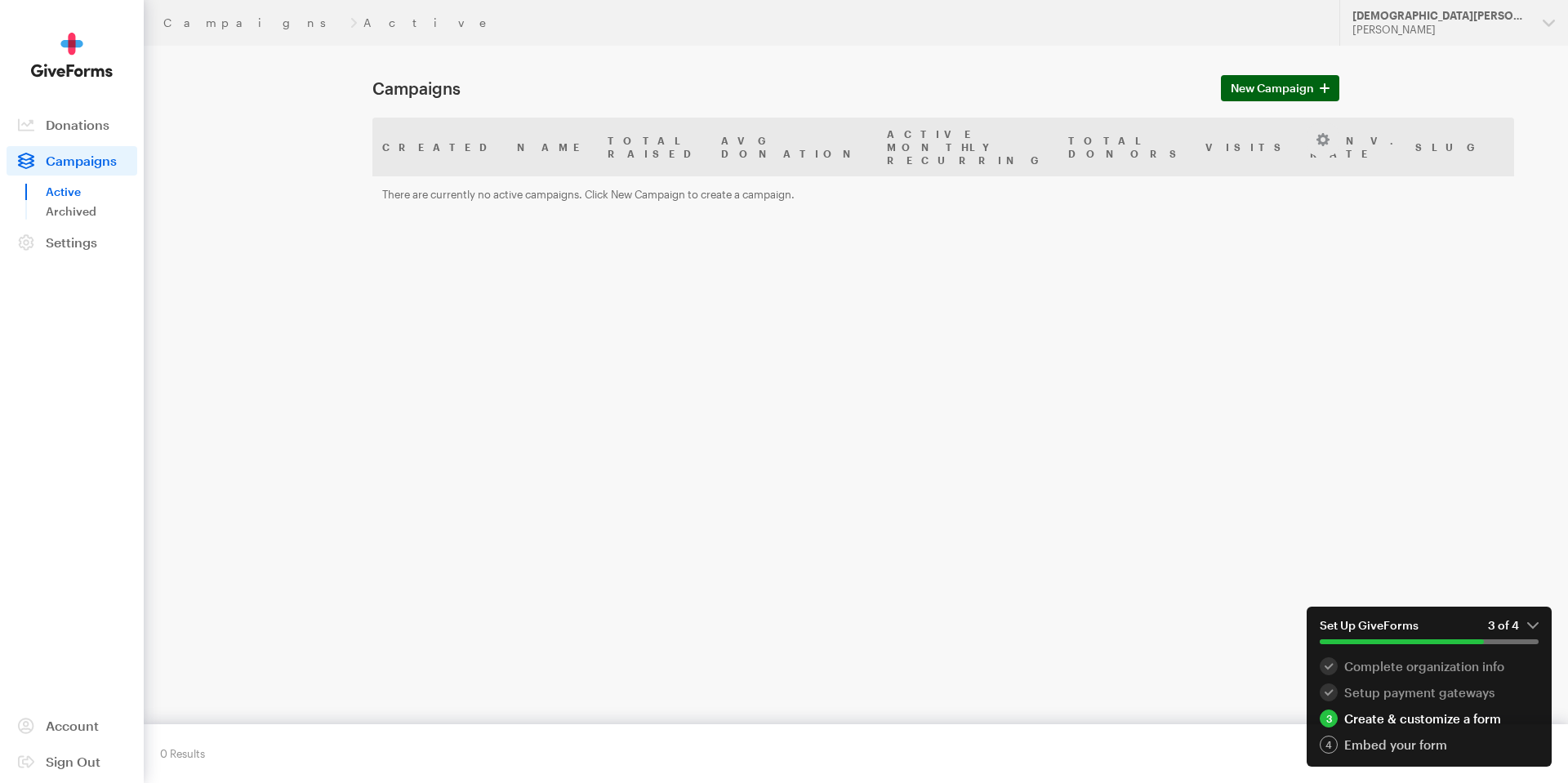
click at [1282, 89] on span "New Campaign" at bounding box center [1272, 88] width 83 height 20
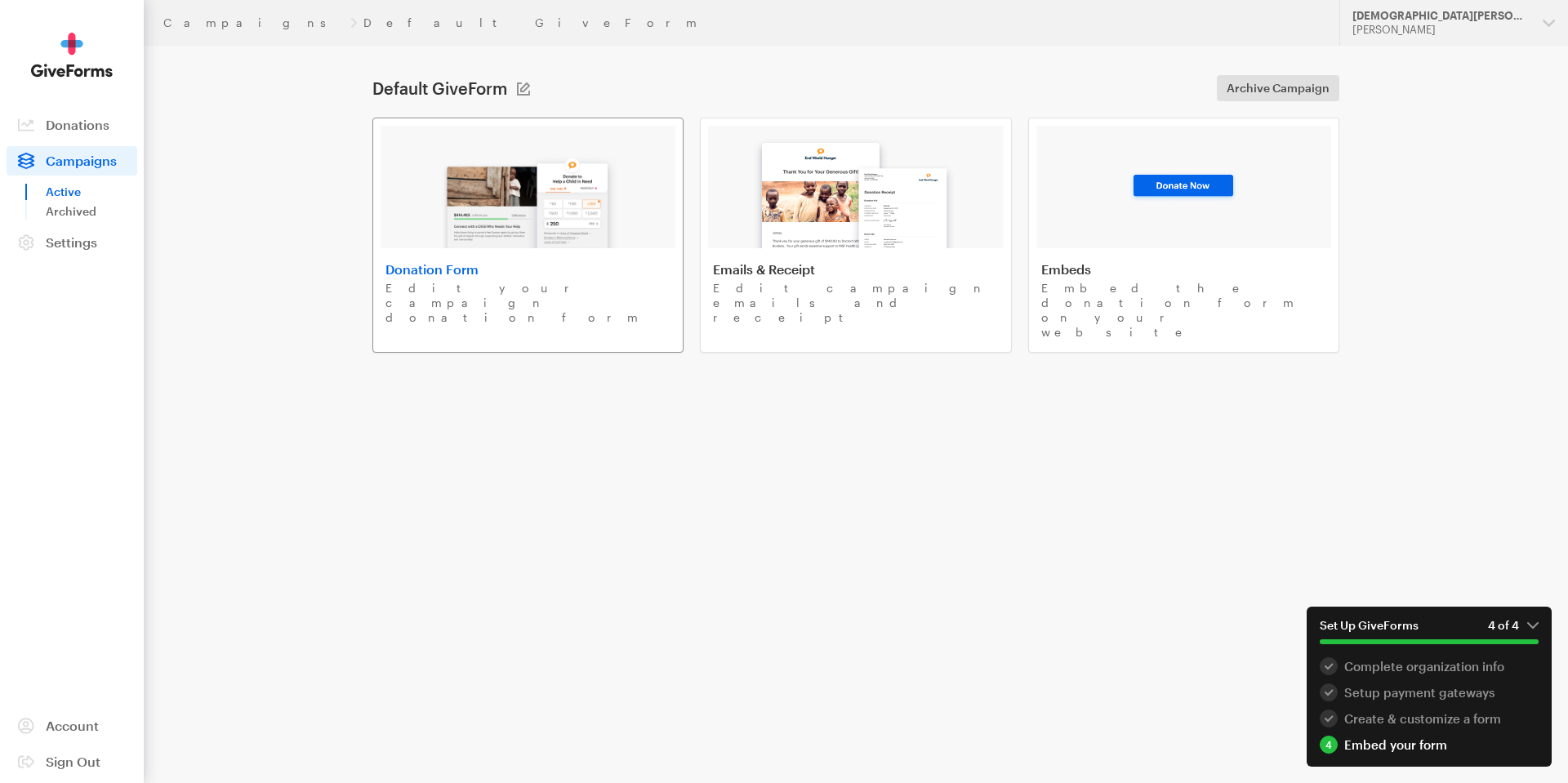
click at [540, 170] on img at bounding box center [528, 196] width 191 height 105
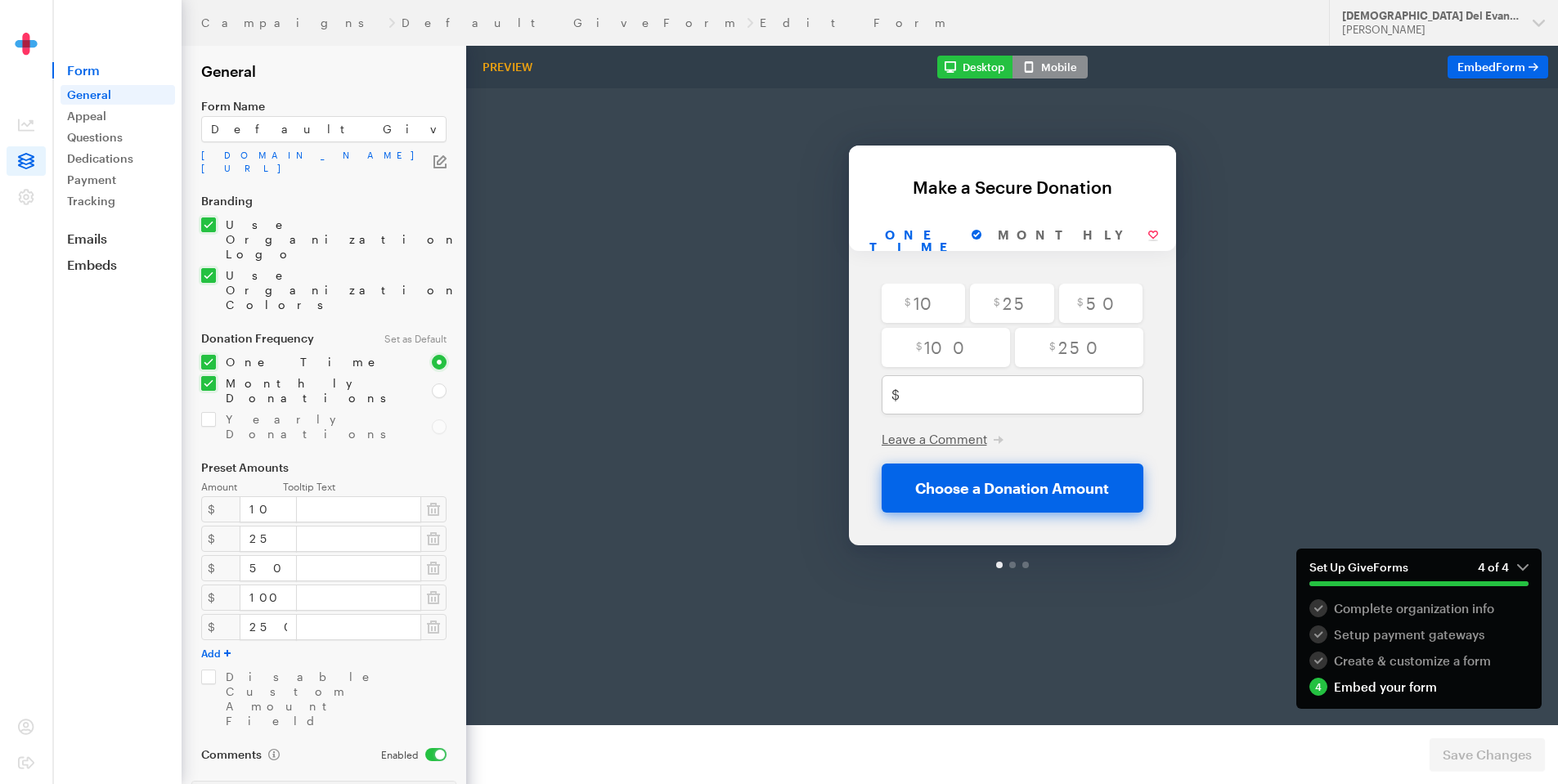
click at [1064, 73] on button "Mobile" at bounding box center [1050, 67] width 75 height 23
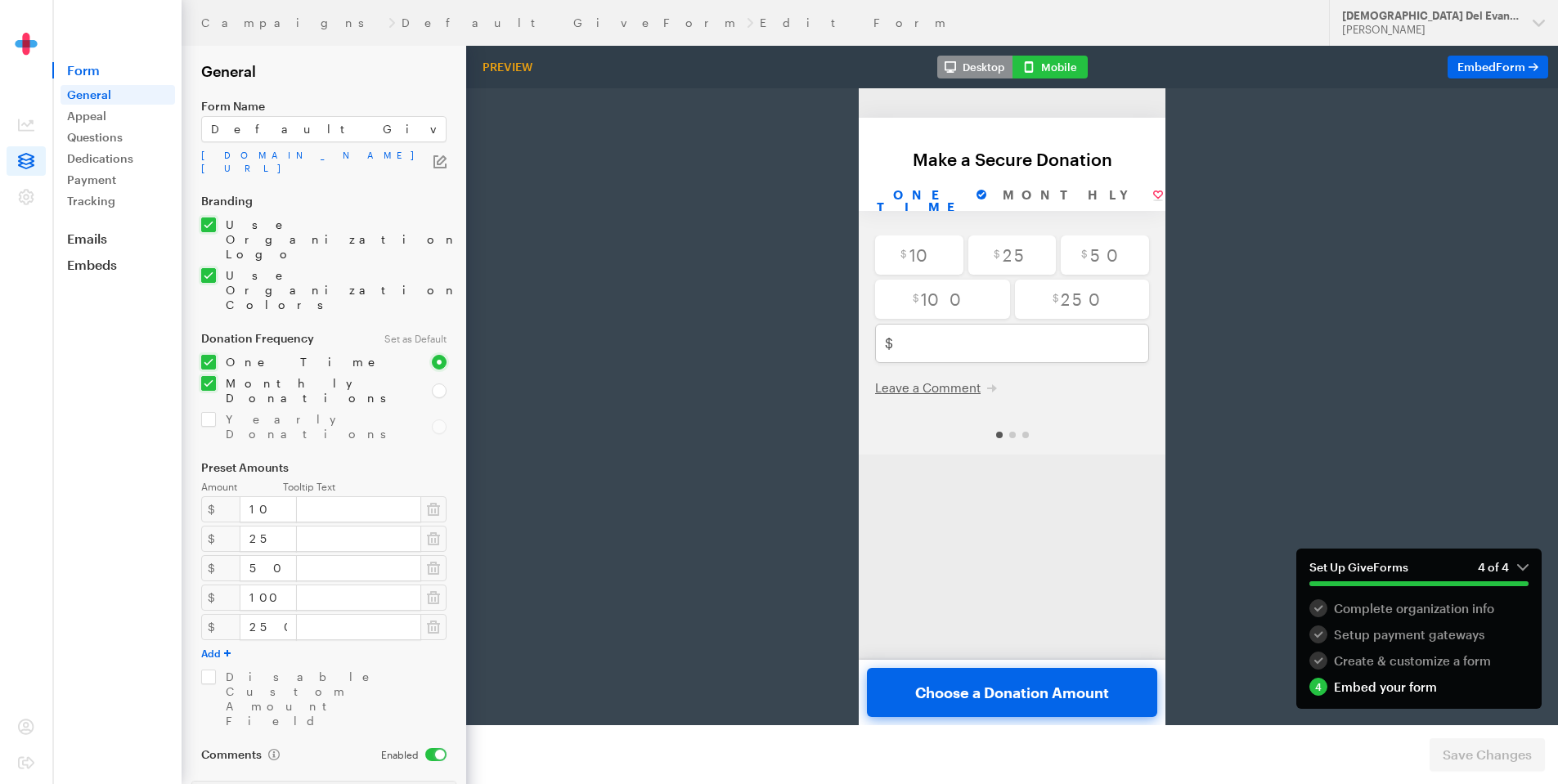
click at [987, 74] on button "Desktop" at bounding box center [975, 67] width 75 height 23
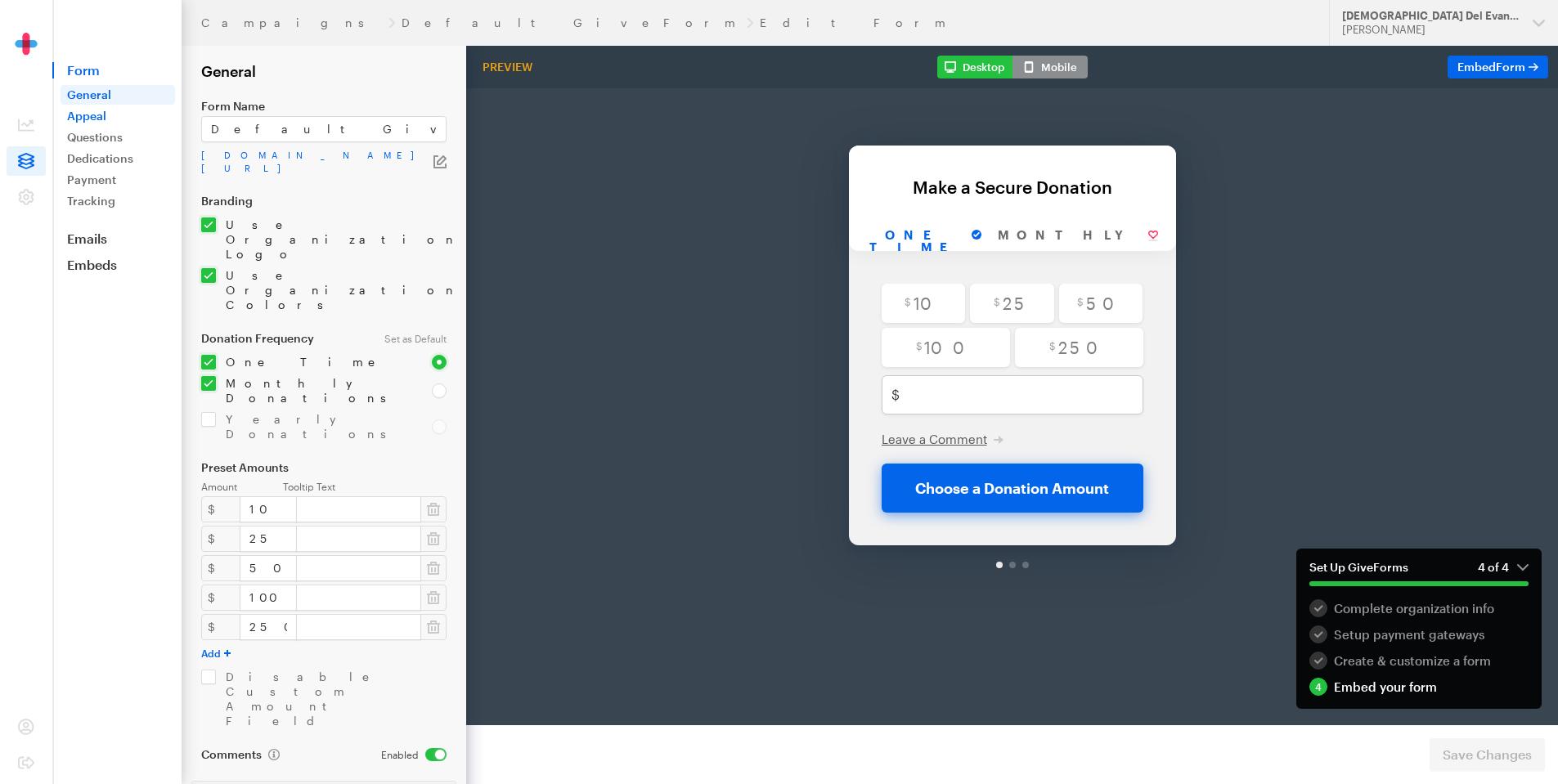
click at [106, 122] on link "Appeal" at bounding box center [118, 115] width 114 height 20
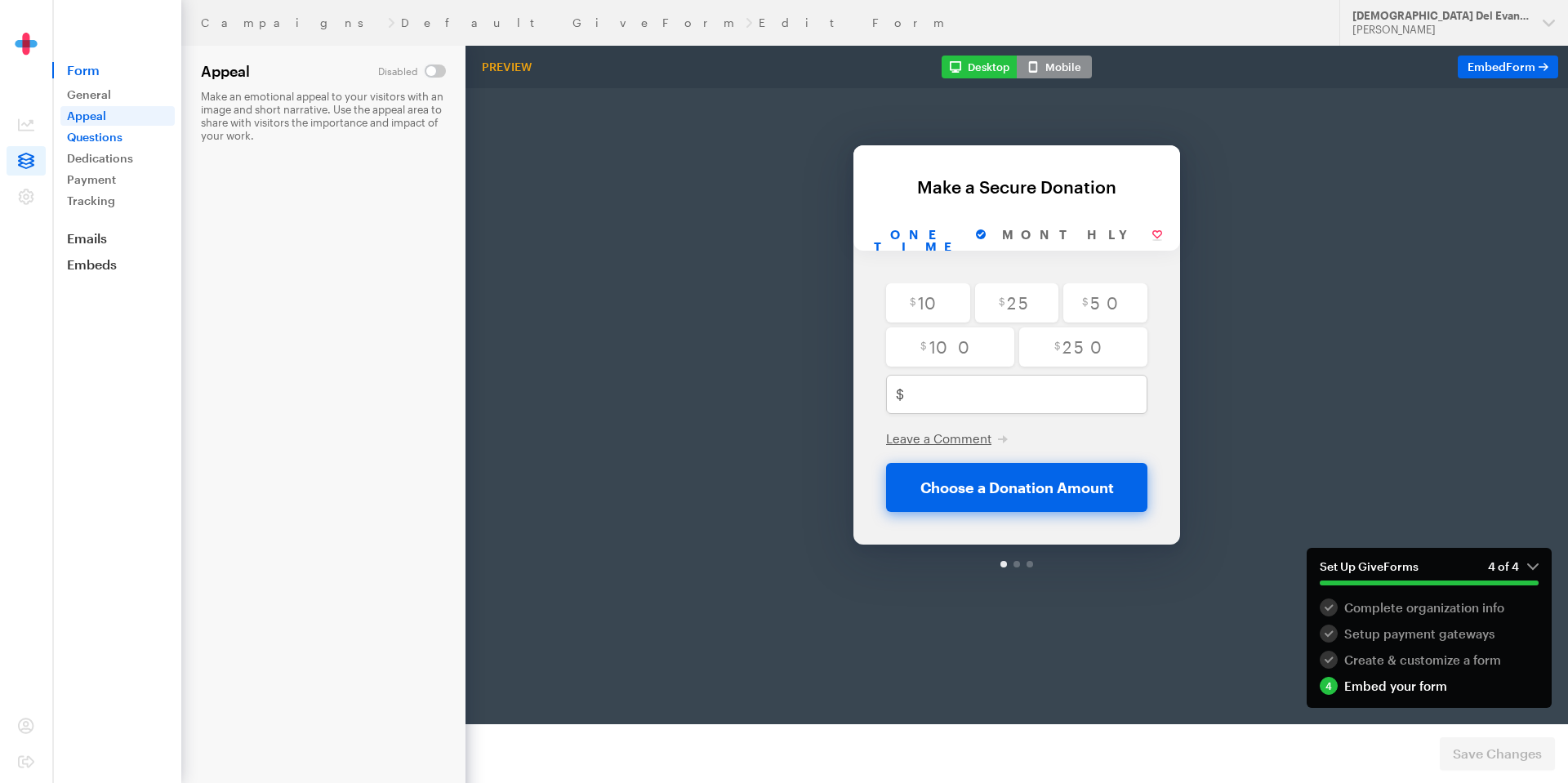
click at [114, 143] on link "Questions" at bounding box center [118, 137] width 114 height 20
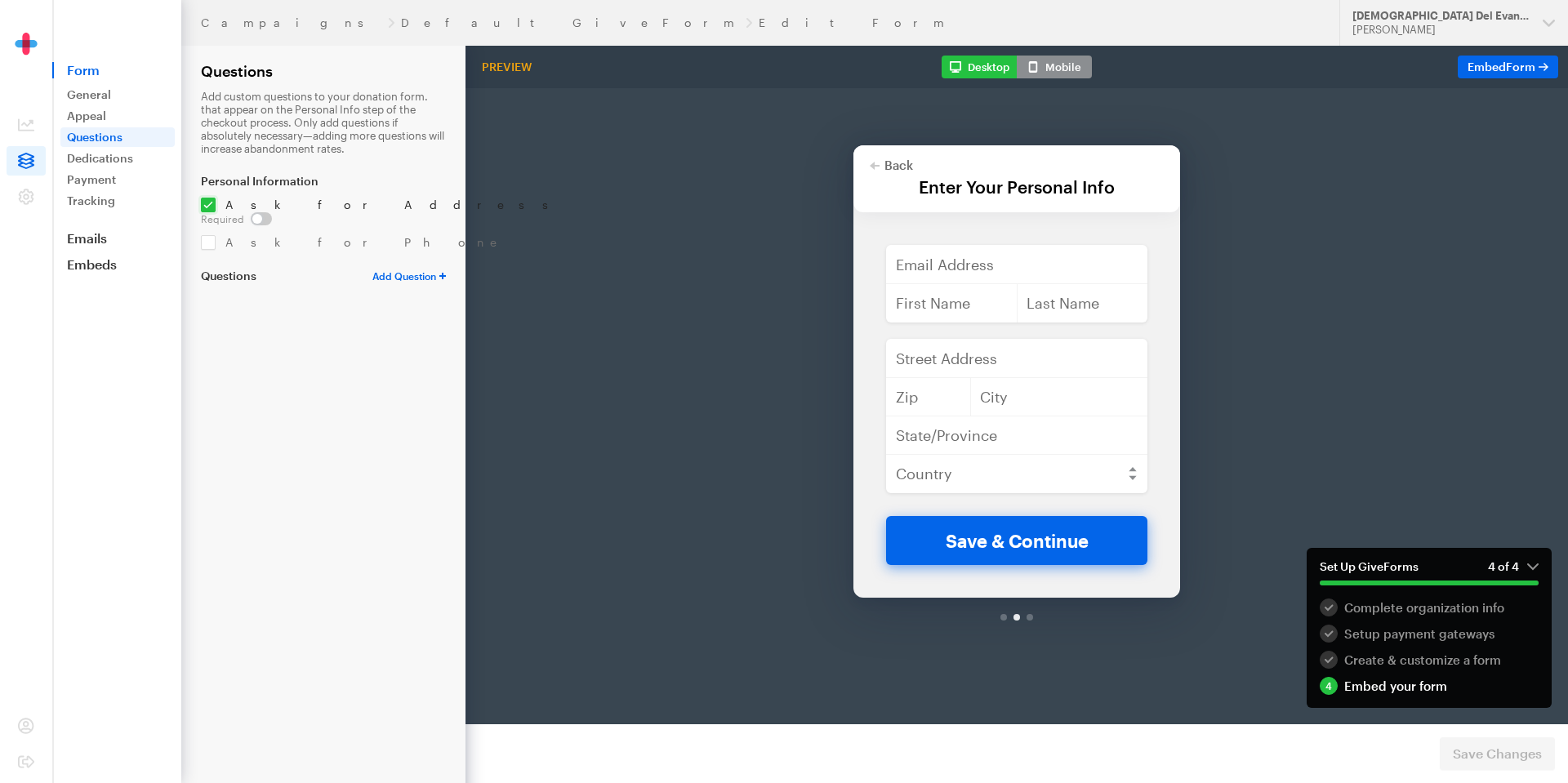
click at [211, 209] on input "checkbox" at bounding box center [383, 205] width 365 height 15
checkbox input "false"
click at [126, 164] on link "Dedications" at bounding box center [118, 158] width 114 height 20
click at [1450, 745] on button "Save Changes" at bounding box center [1497, 753] width 115 height 33
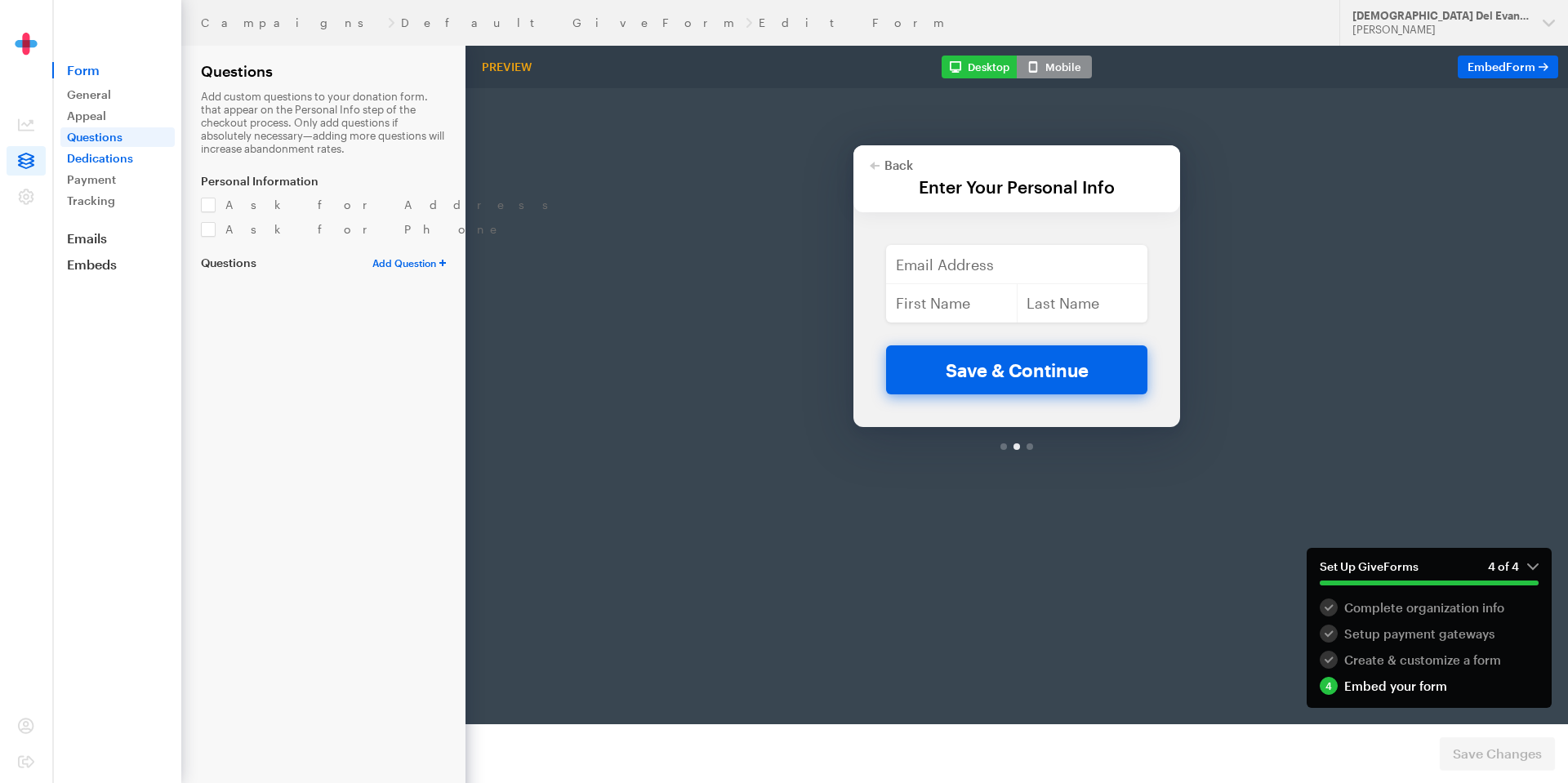
click at [122, 161] on link "Dedications" at bounding box center [118, 158] width 114 height 20
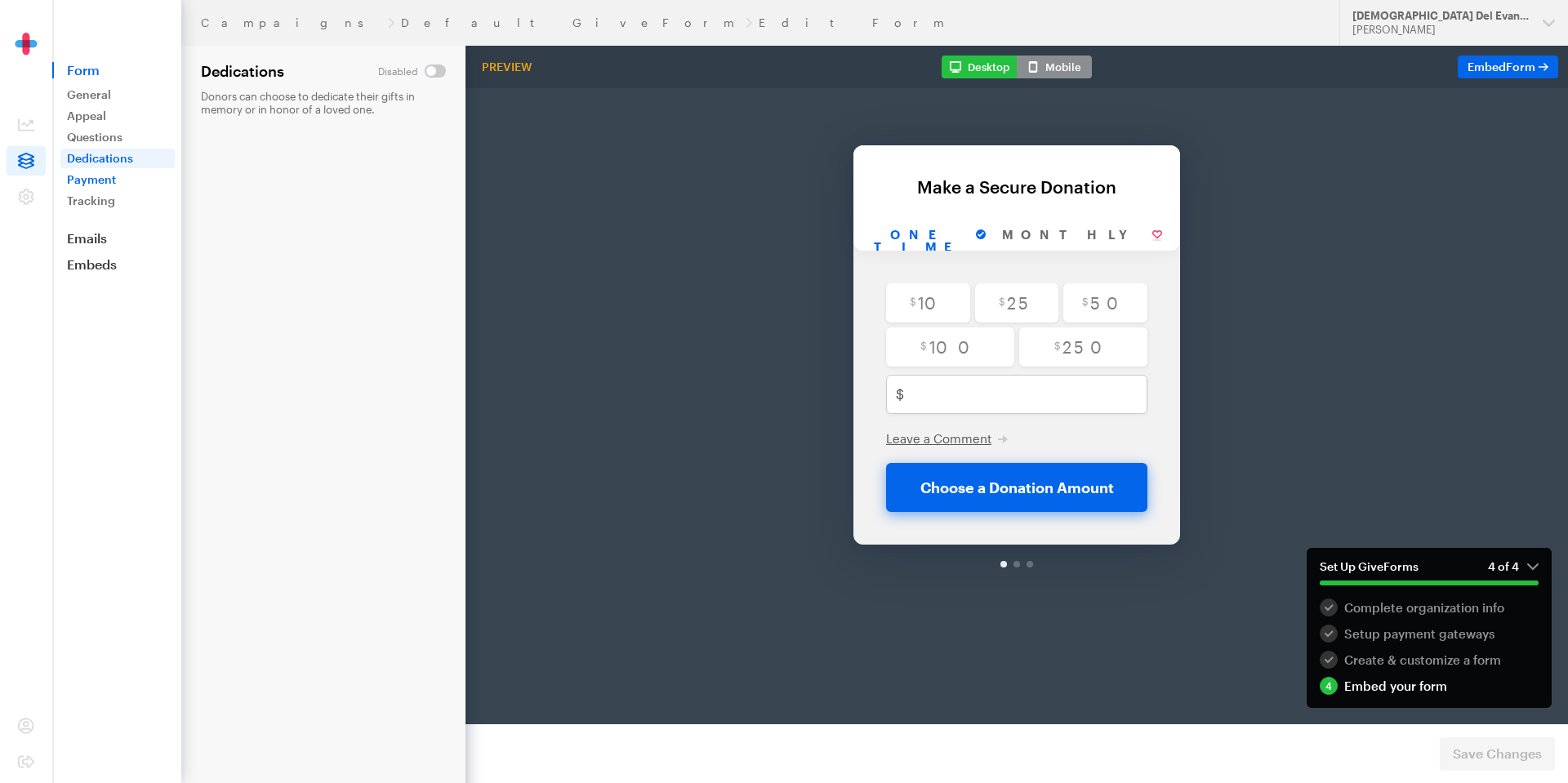
click at [107, 176] on link "Payment" at bounding box center [118, 179] width 114 height 20
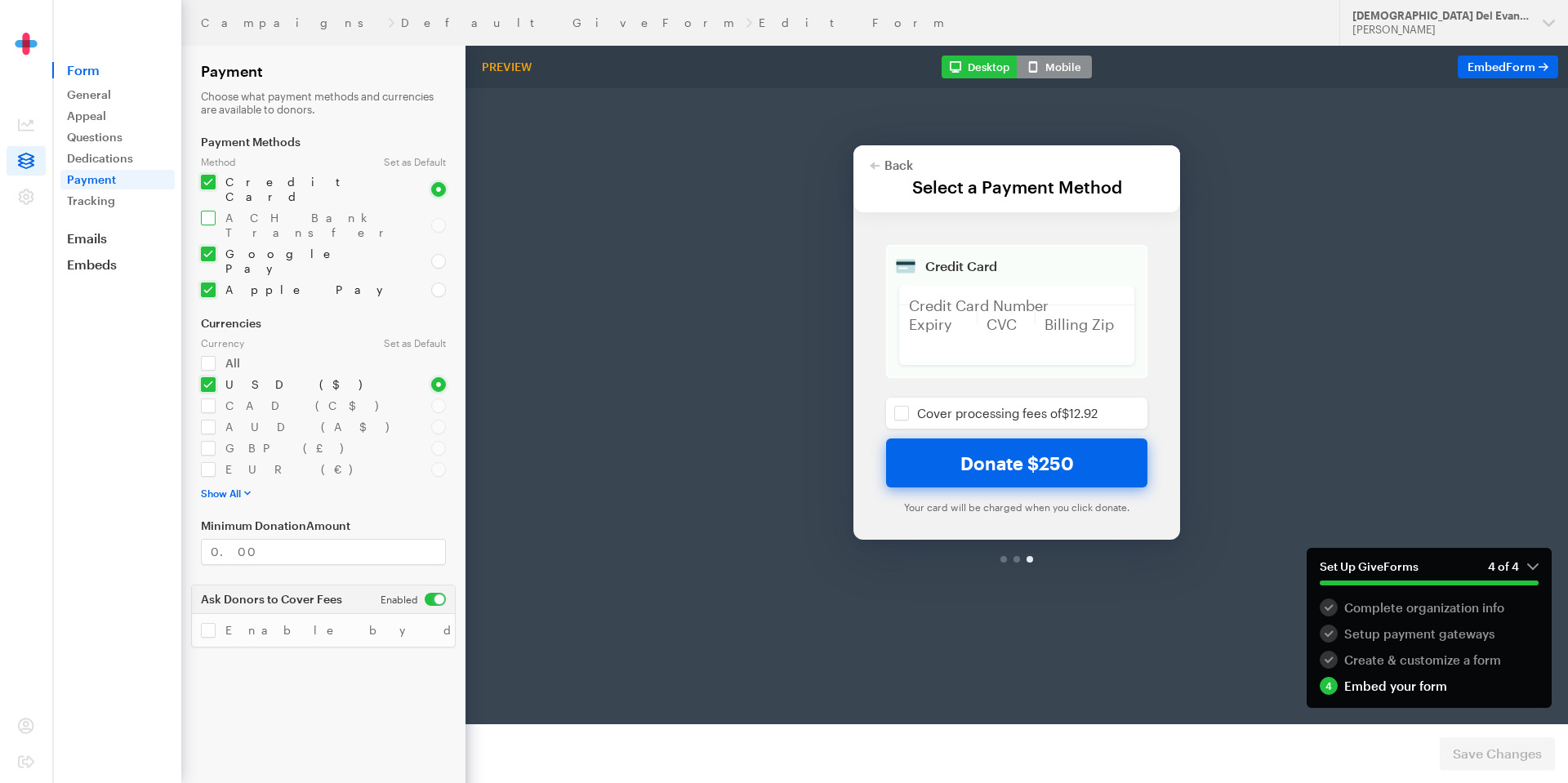
click at [207, 211] on input "checkbox" at bounding box center [305, 225] width 211 height 29
checkbox input "true"
click at [230, 487] on button "Show All" at bounding box center [225, 494] width 50 height 13
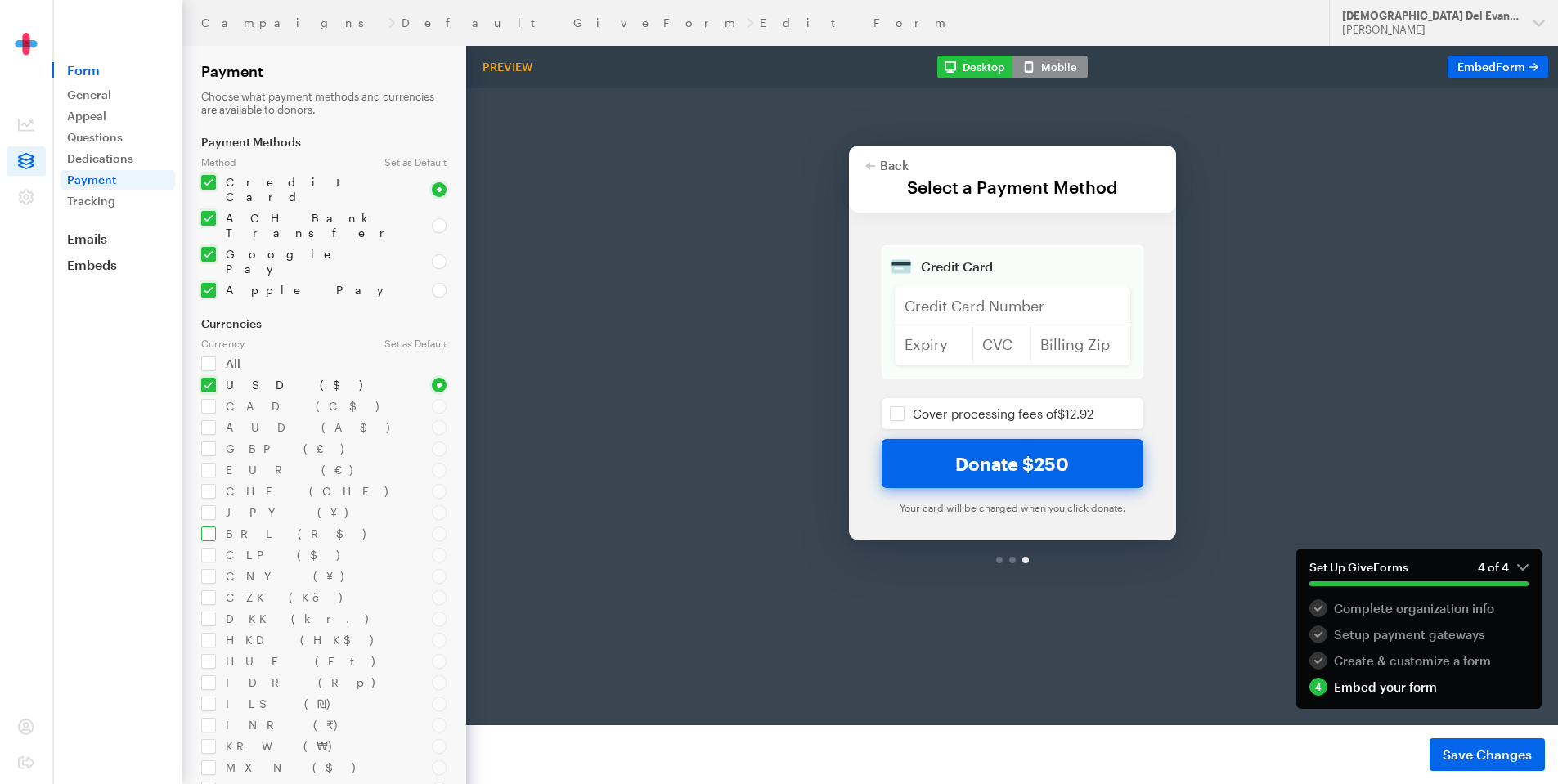
click at [250, 526] on input "checkbox" at bounding box center [306, 534] width 211 height 15
checkbox input "true"
click at [205, 399] on input "checkbox" at bounding box center [306, 406] width 211 height 15
checkbox input "true"
click at [80, 201] on link "Tracking" at bounding box center [118, 201] width 114 height 20
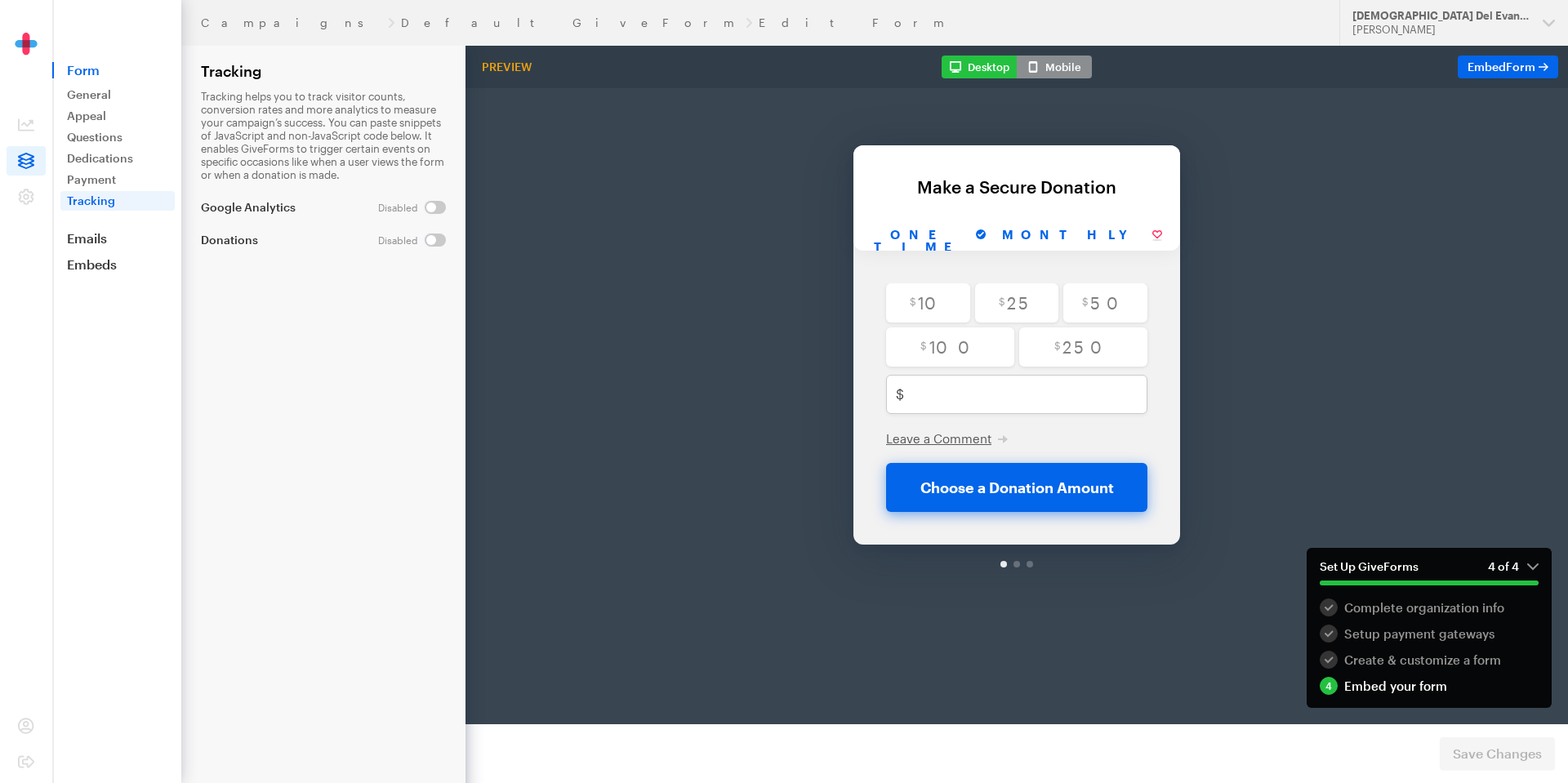
click at [1070, 197] on input "Monthly" at bounding box center [1082, 193] width 176 height 30
radio input "true"
click at [941, 187] on input "One time" at bounding box center [927, 193] width 130 height 30
radio input "true"
click at [21, 197] on icon at bounding box center [26, 196] width 16 height 16
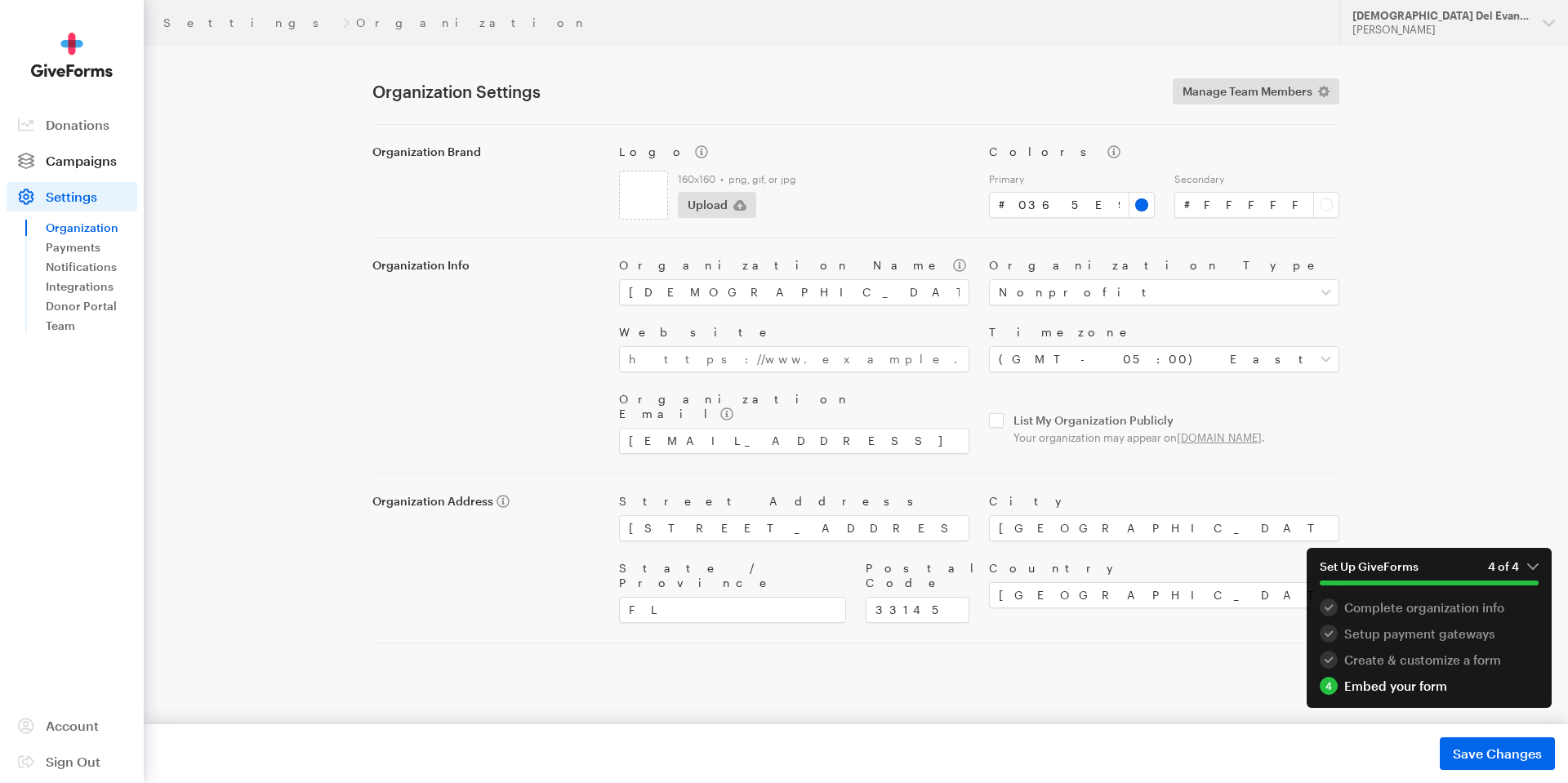
click at [87, 166] on span "Campaigns" at bounding box center [81, 160] width 71 height 16
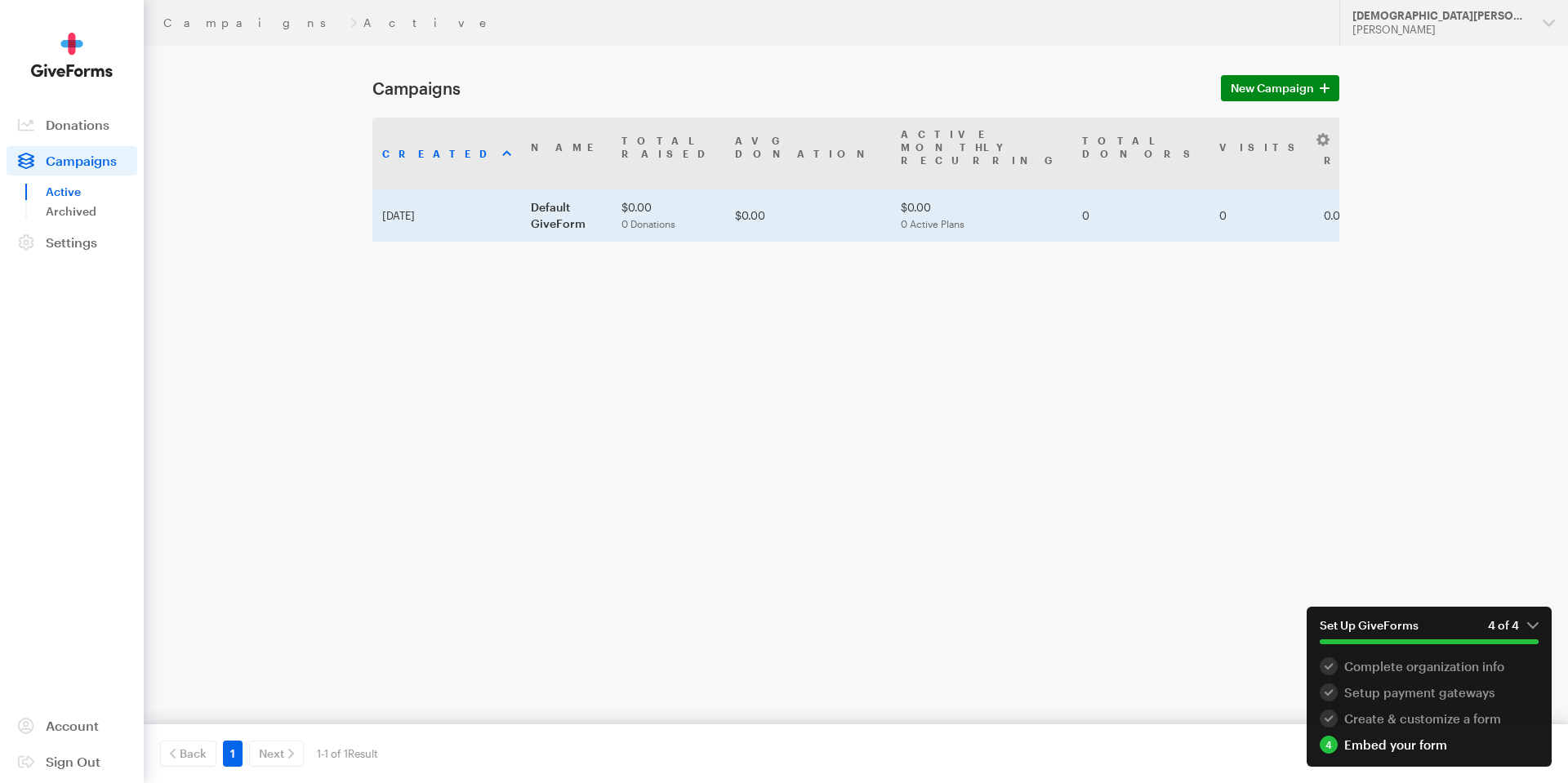
click at [534, 194] on td "Default GiveForm" at bounding box center [566, 215] width 91 height 52
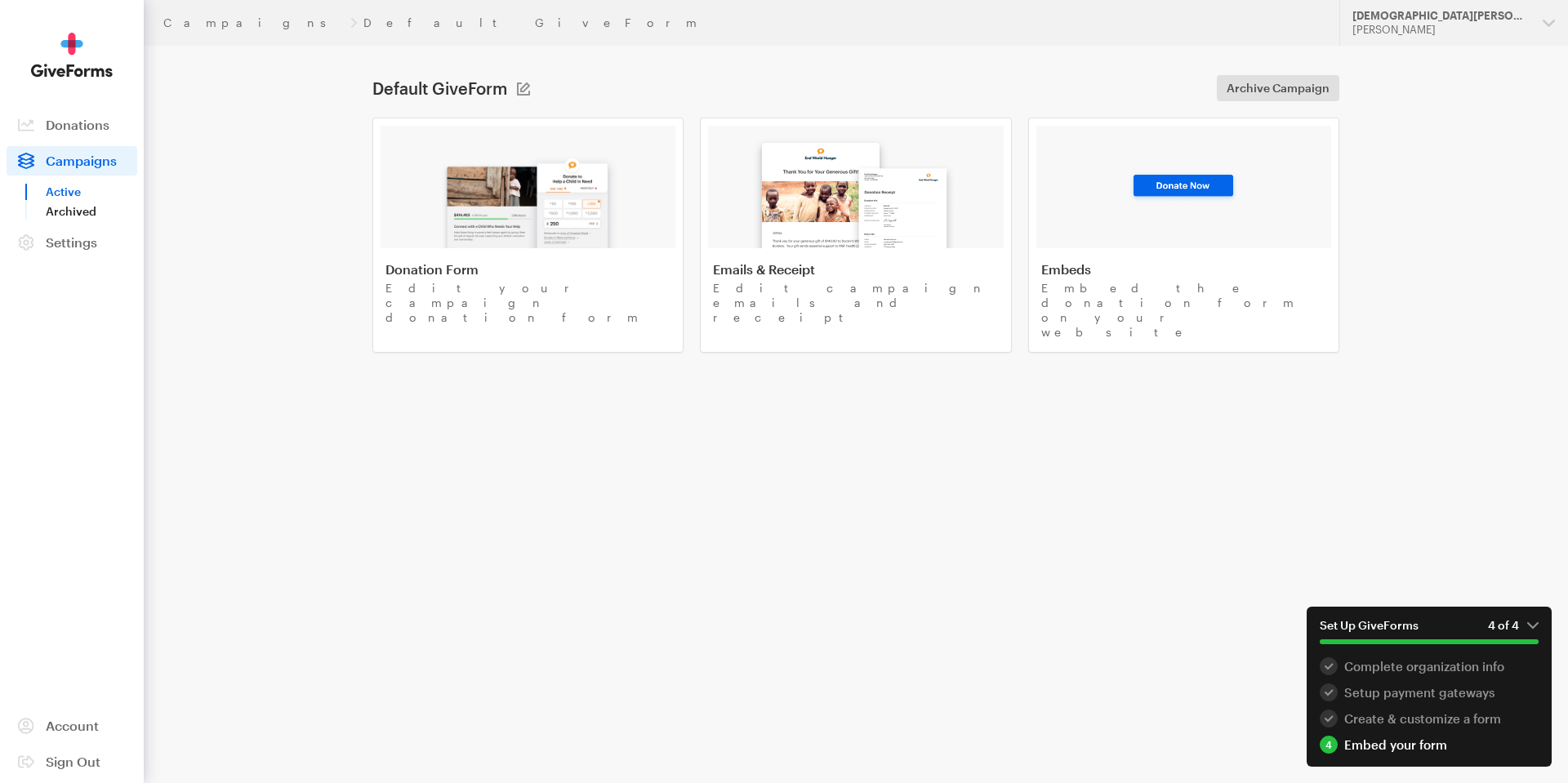
click at [81, 210] on link "Archived" at bounding box center [92, 211] width 92 height 20
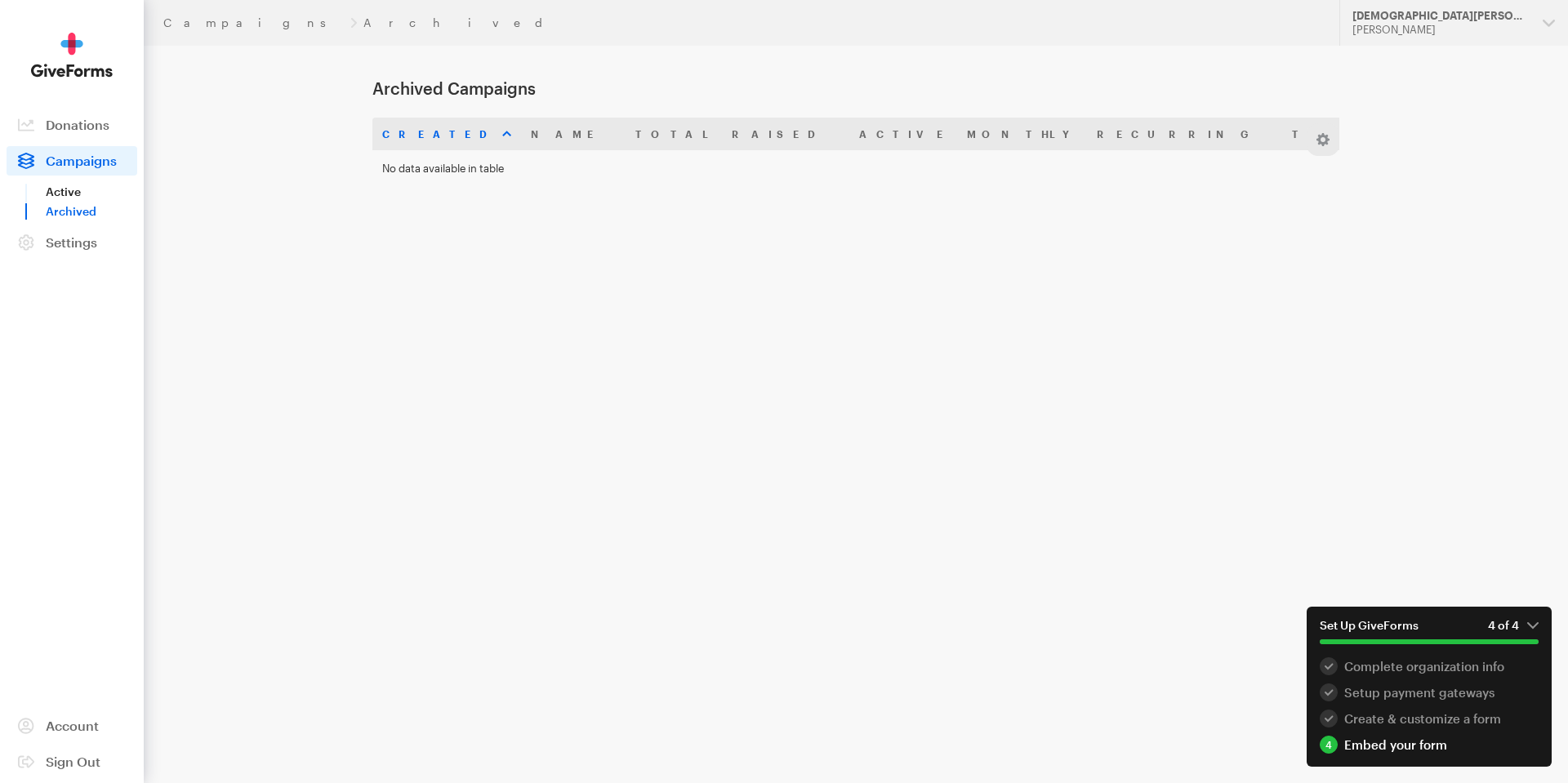
click at [65, 193] on link "Active" at bounding box center [92, 191] width 92 height 20
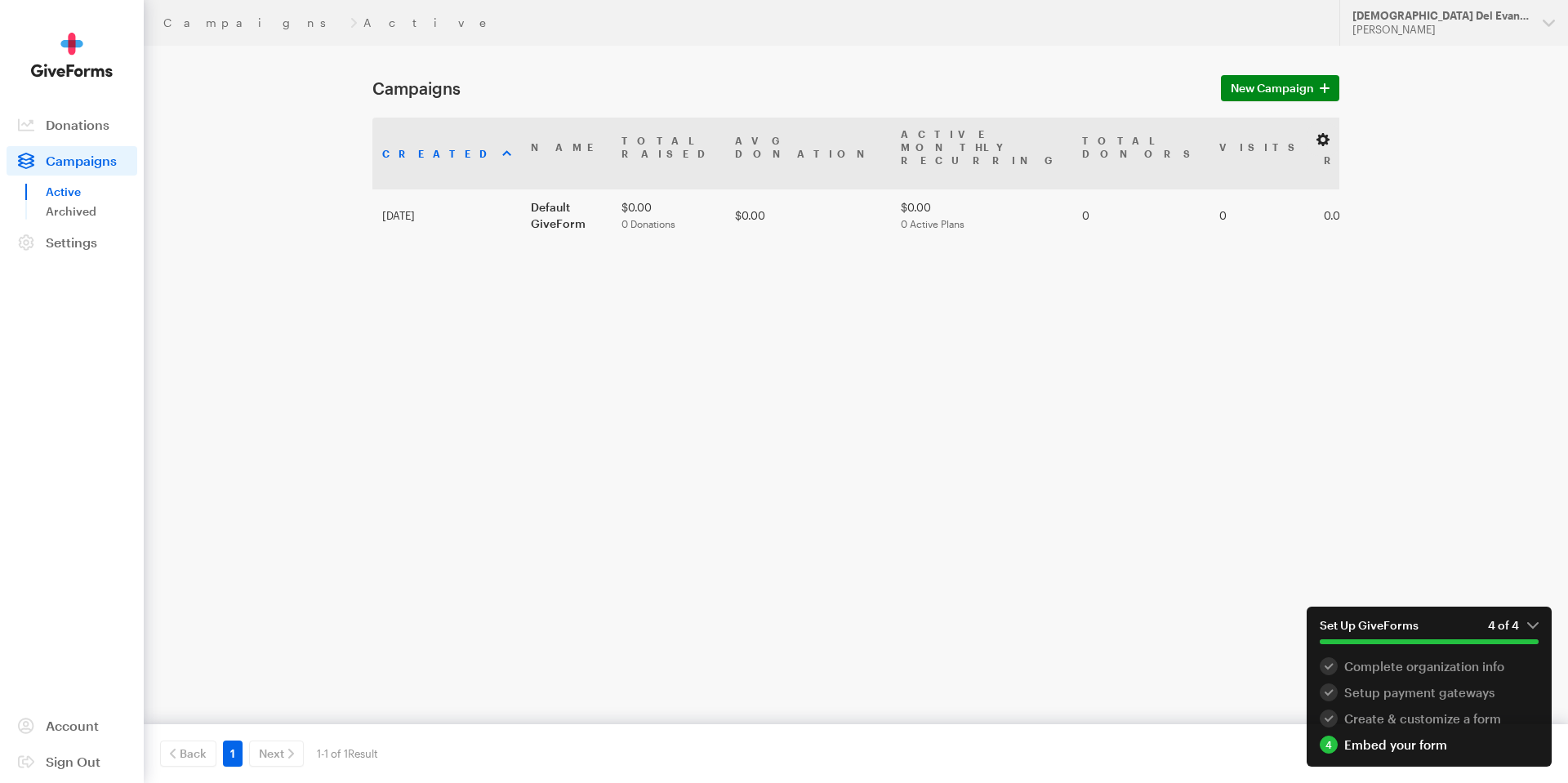
click at [1325, 137] on button "button" at bounding box center [1323, 140] width 20 height 20
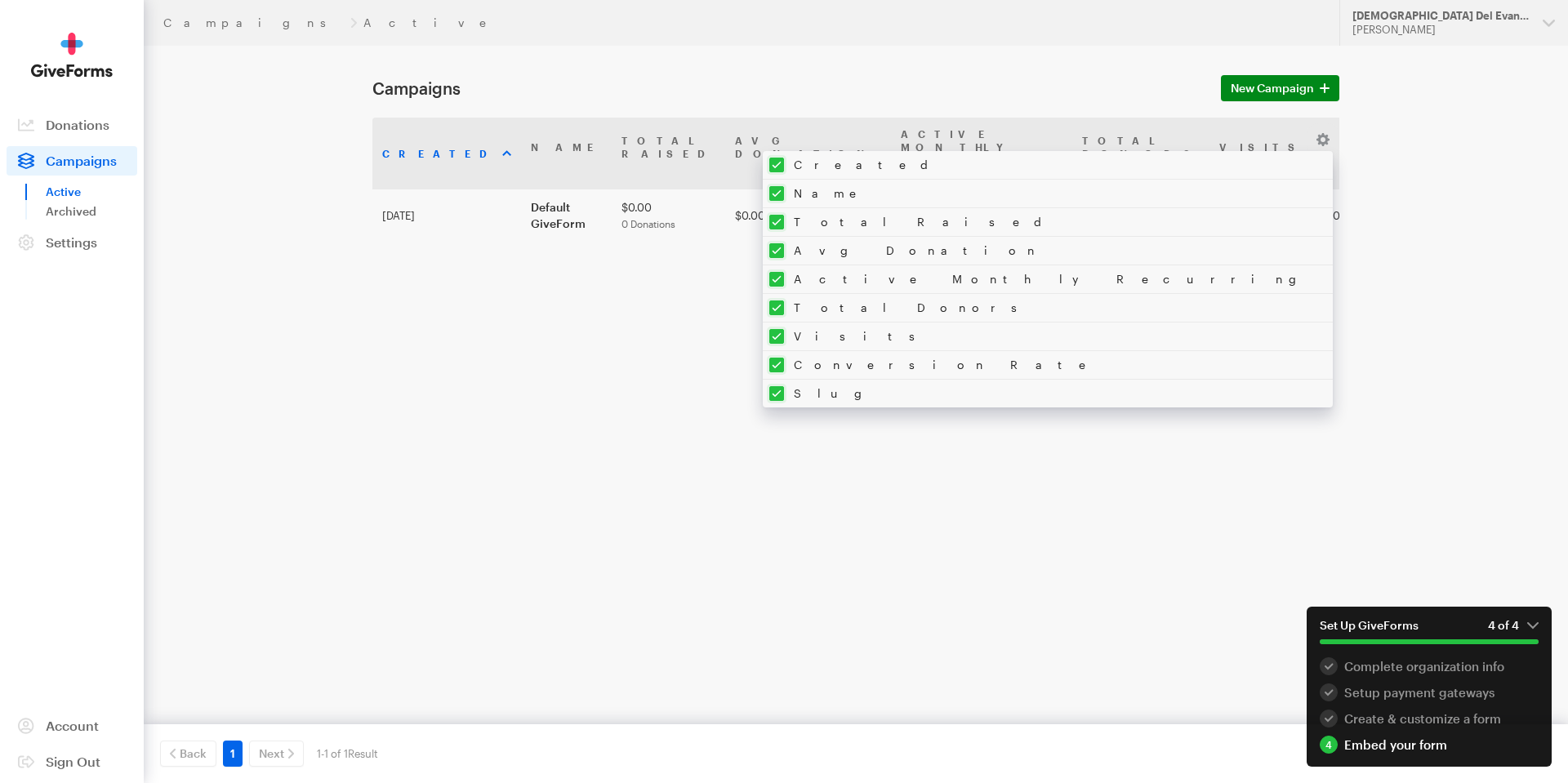
click at [1401, 218] on div "Campaigns Active Updates Support [DEMOGRAPHIC_DATA] Del Evangelio Pleno De Miam…" at bounding box center [784, 369] width 1568 height 738
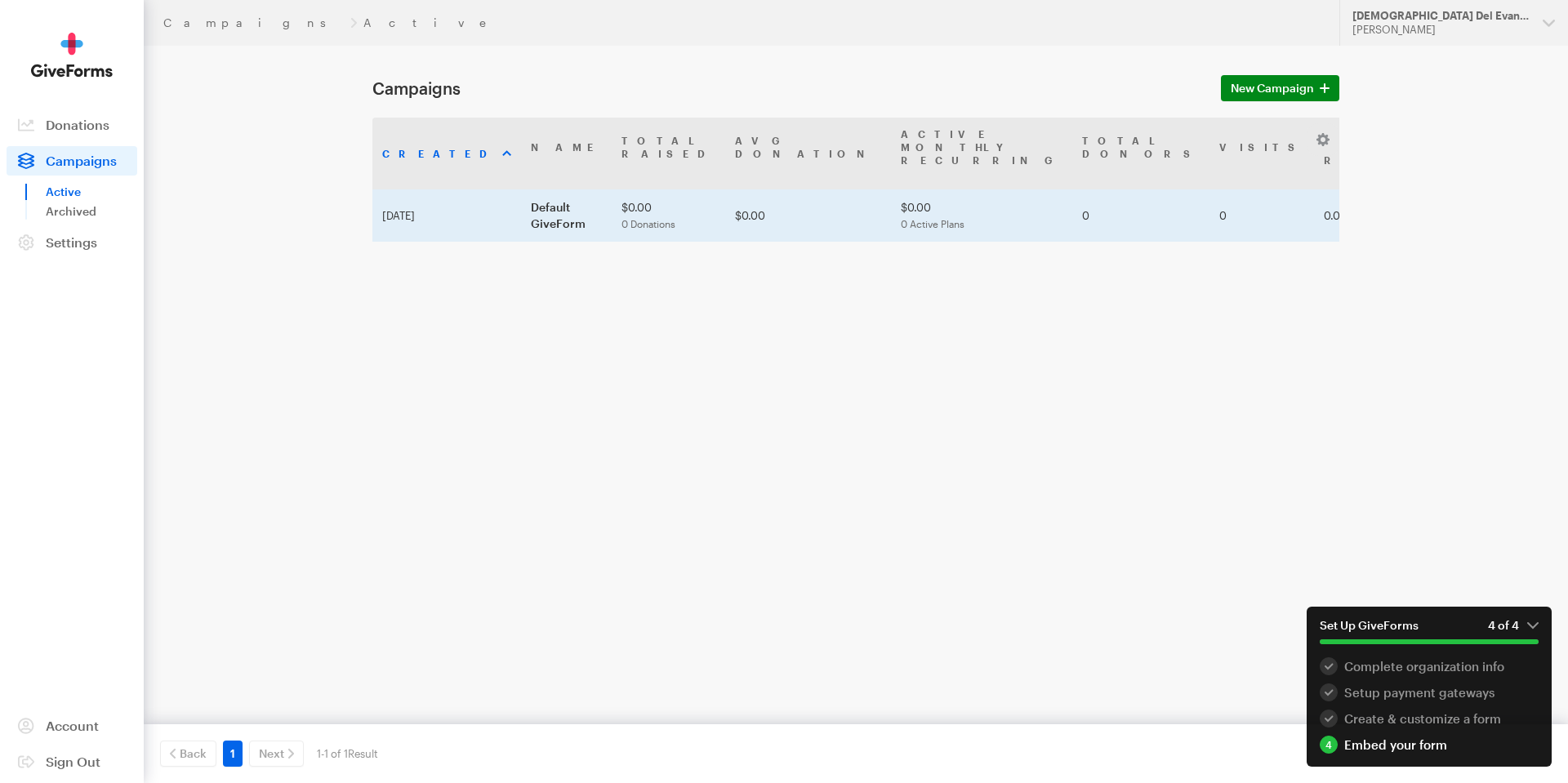
click at [539, 189] on td "Default GiveForm" at bounding box center [566, 215] width 91 height 52
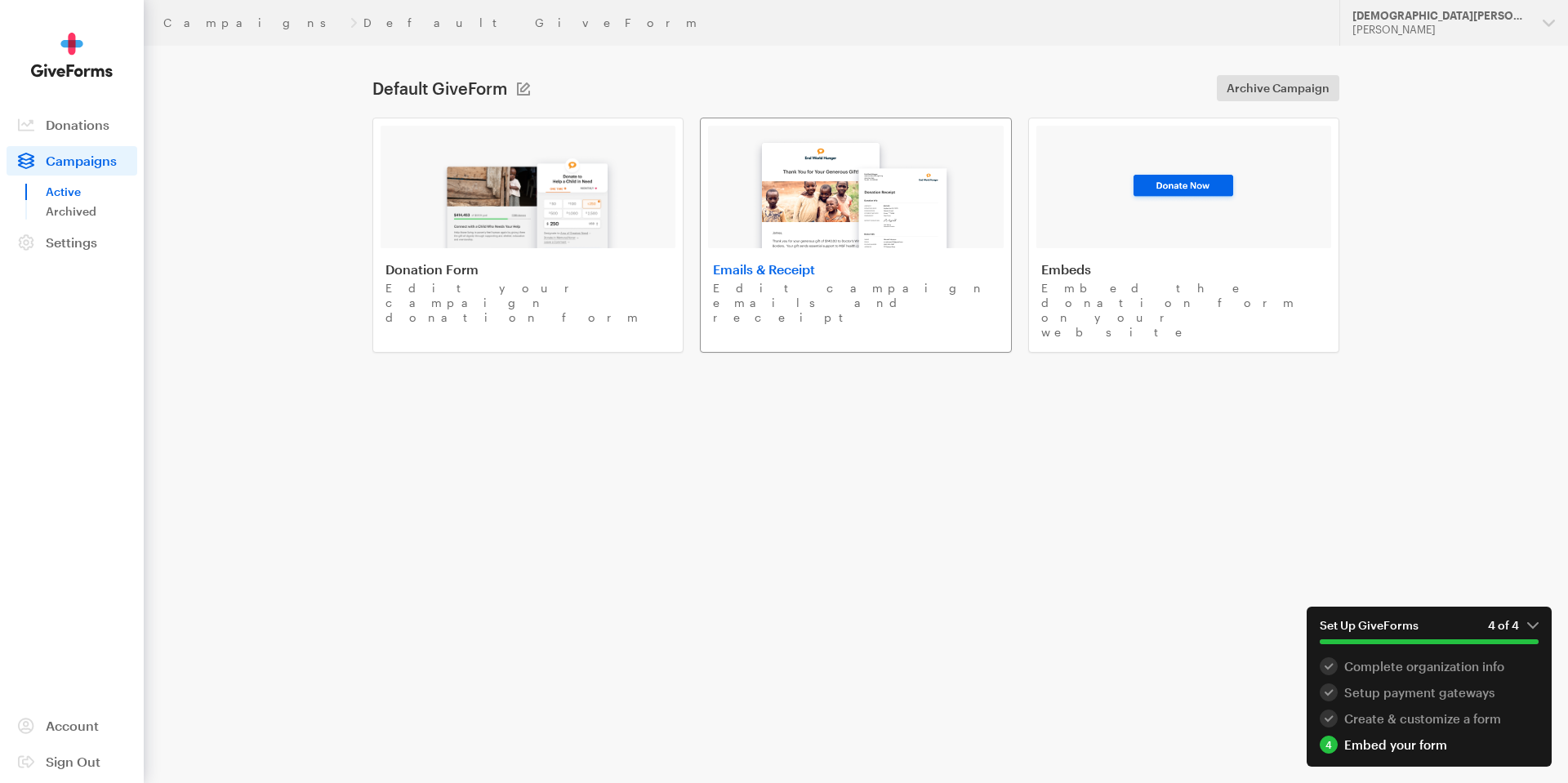
click at [807, 233] on img at bounding box center [855, 187] width 220 height 121
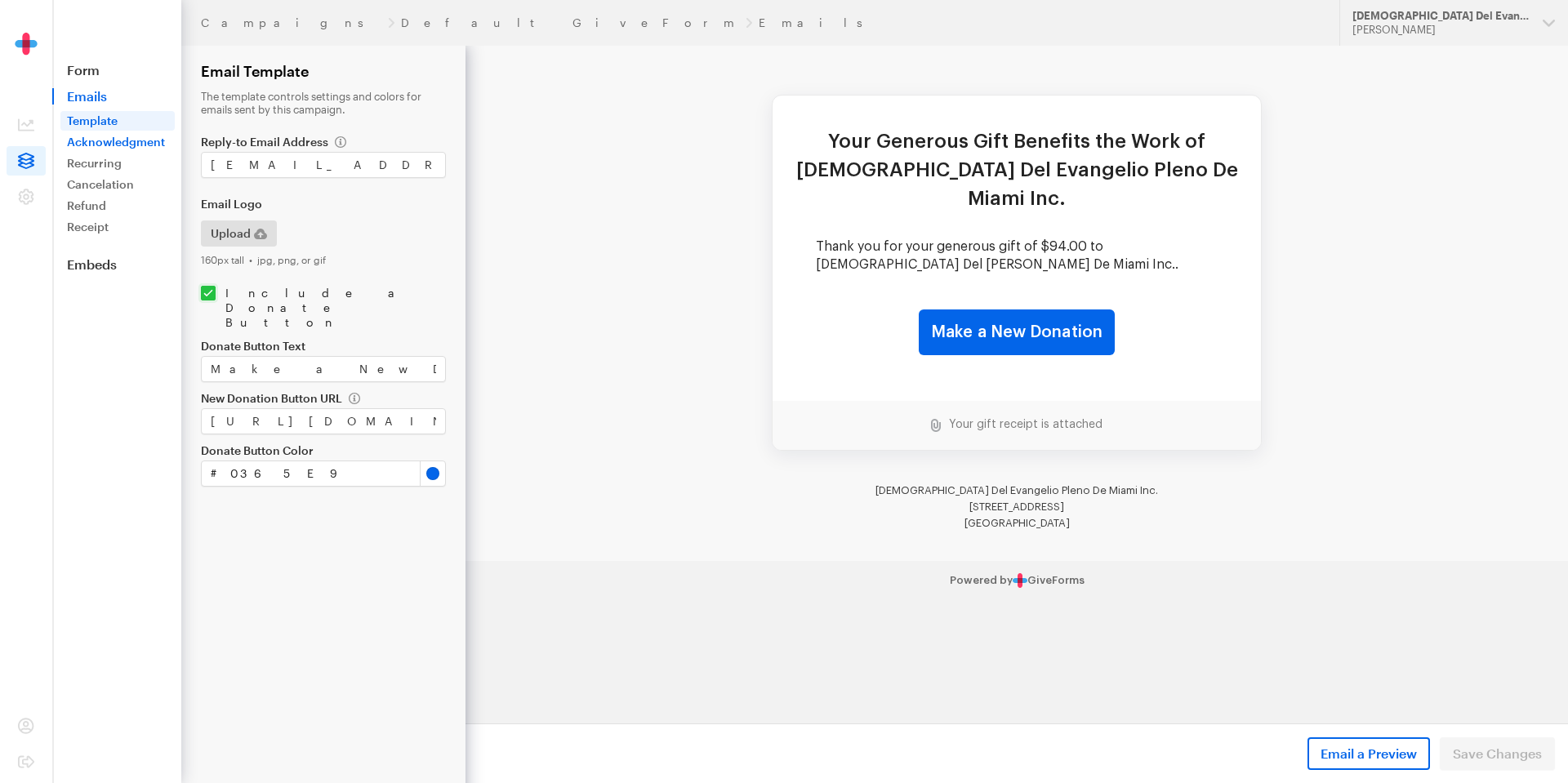
click at [112, 139] on link "Acknowledgment" at bounding box center [118, 141] width 114 height 20
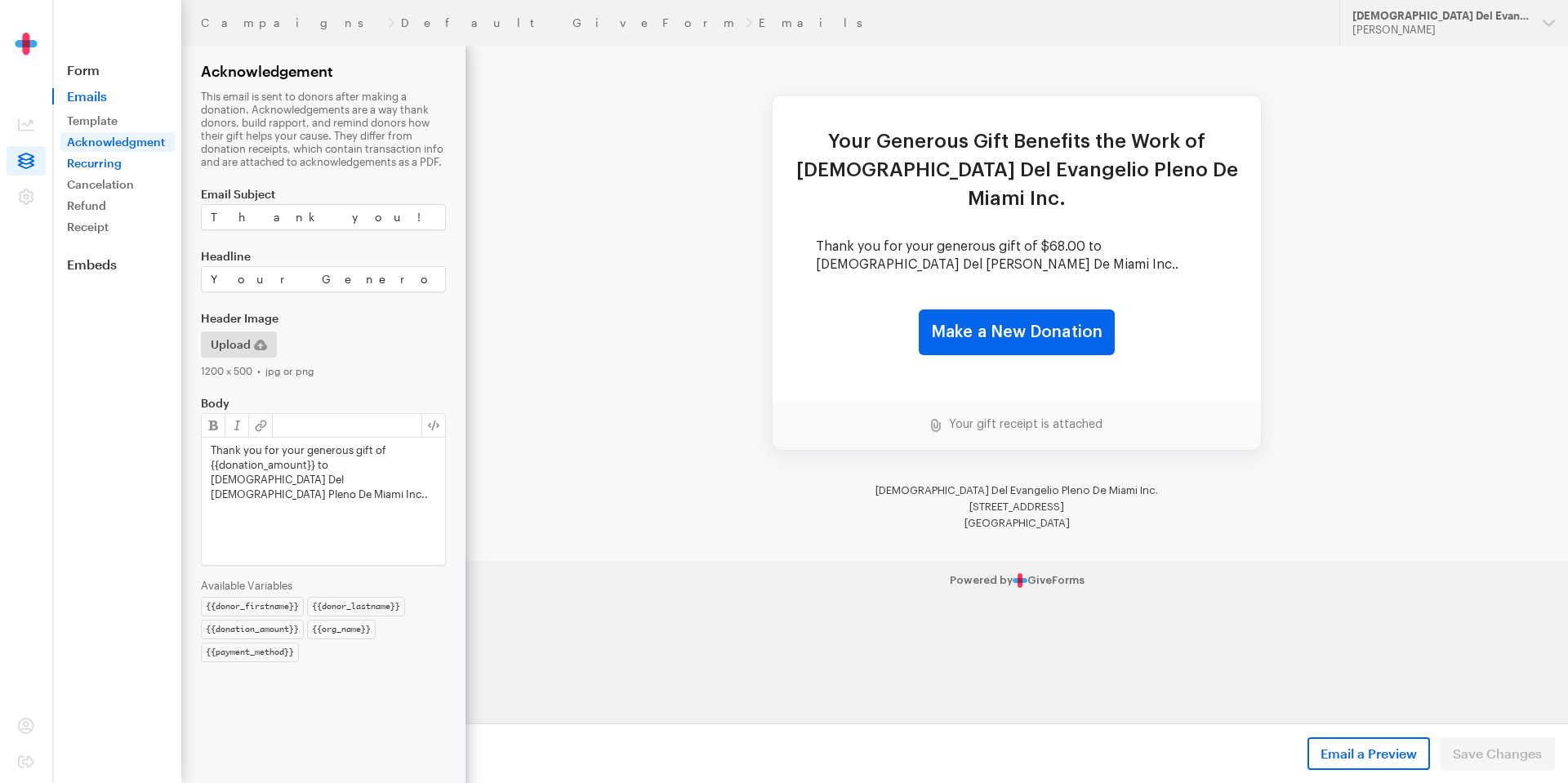
click at [105, 162] on link "Recurring" at bounding box center [118, 163] width 114 height 20
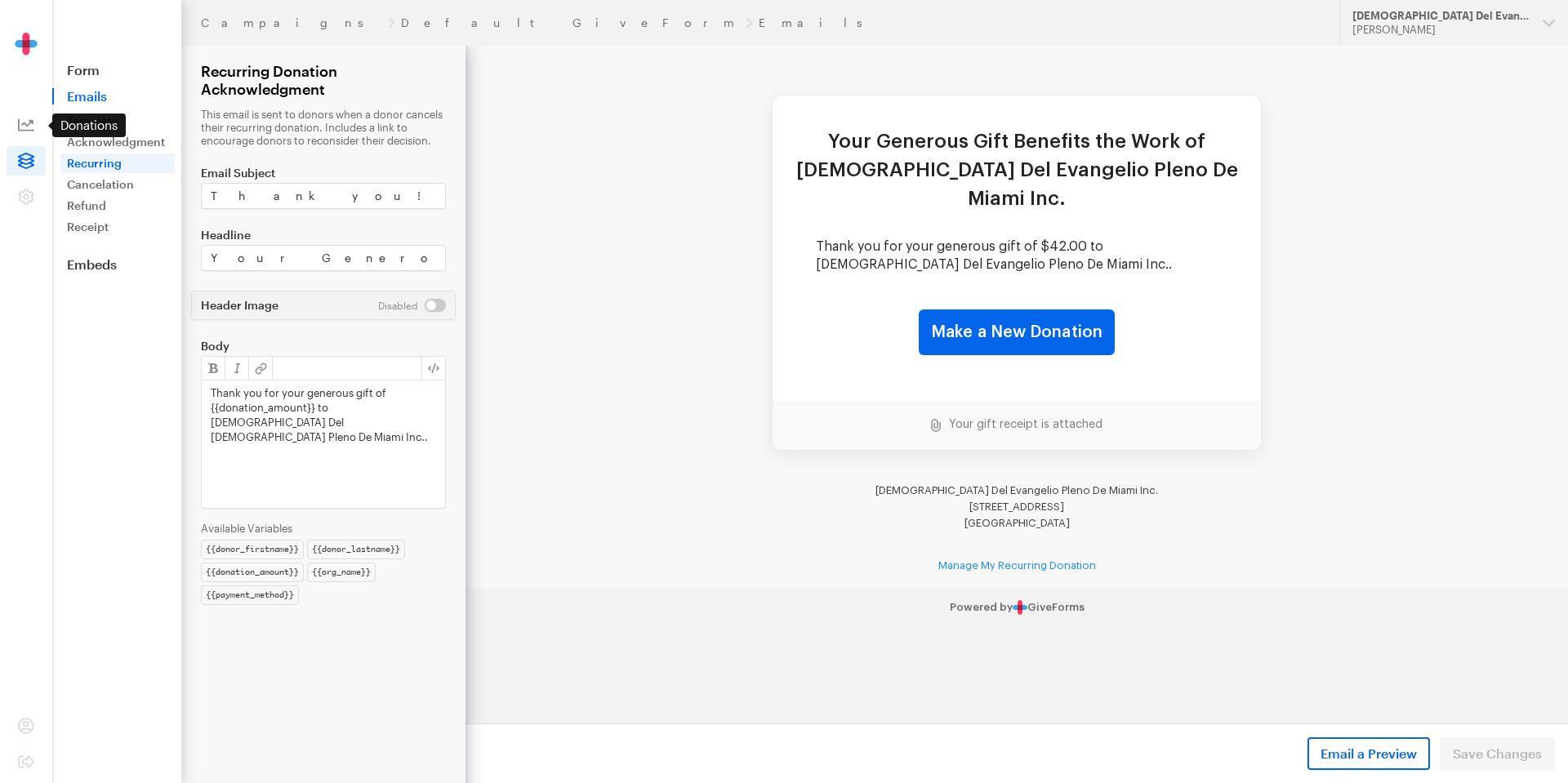
click at [26, 124] on icon at bounding box center [25, 125] width 16 height 16
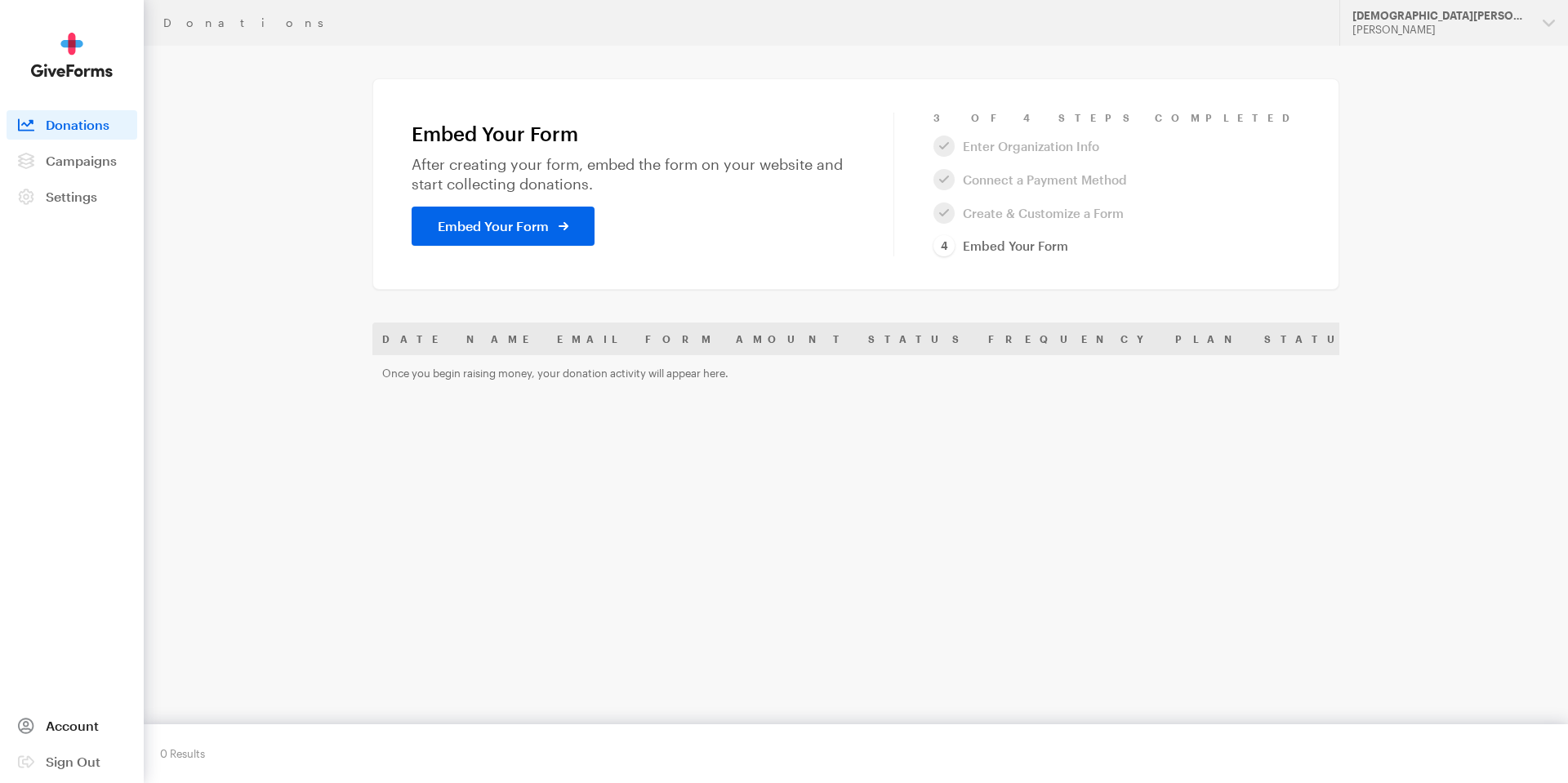
click at [69, 731] on span "Account" at bounding box center [72, 725] width 53 height 16
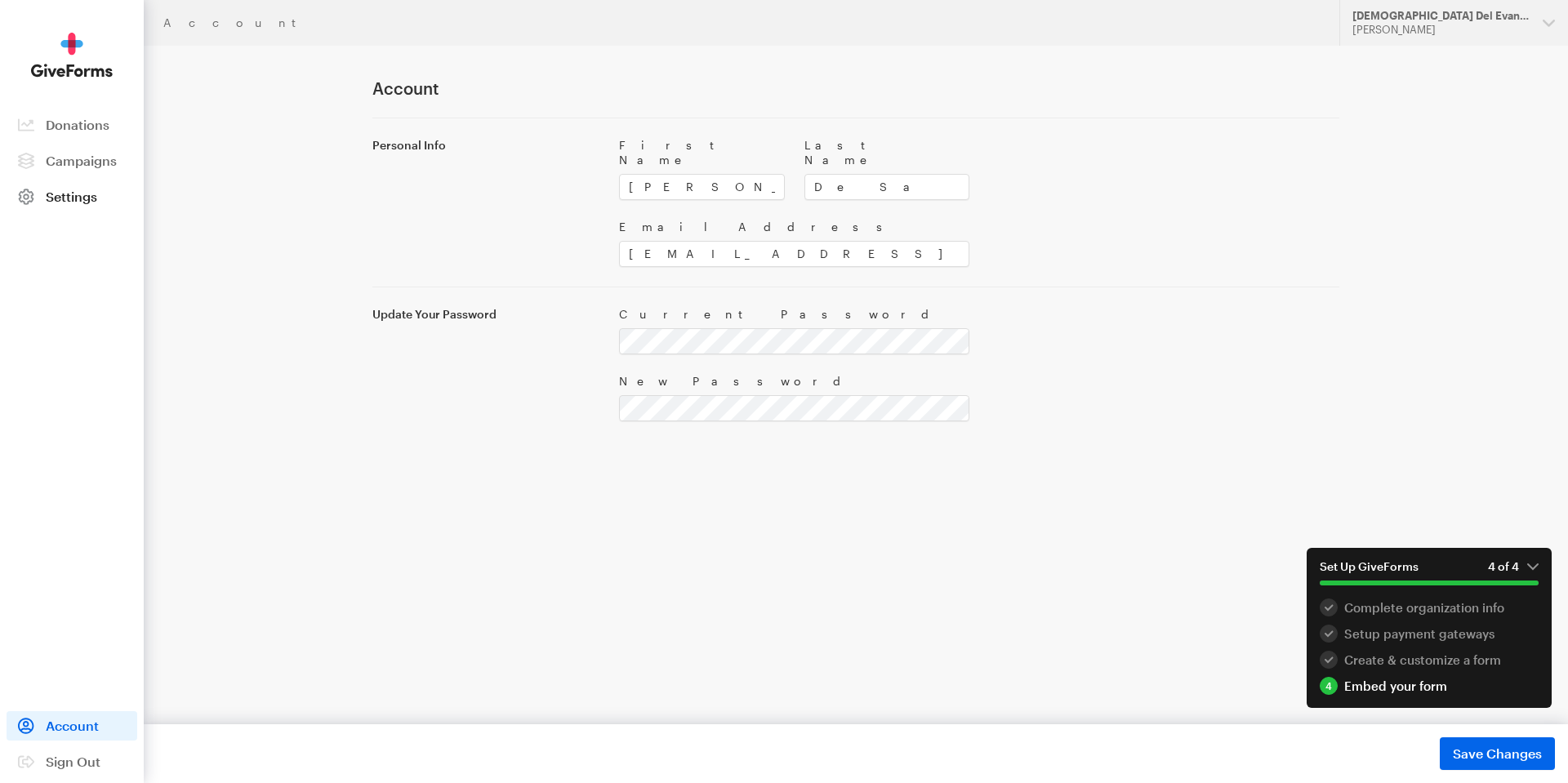
click at [68, 192] on span "Settings" at bounding box center [71, 196] width 52 height 16
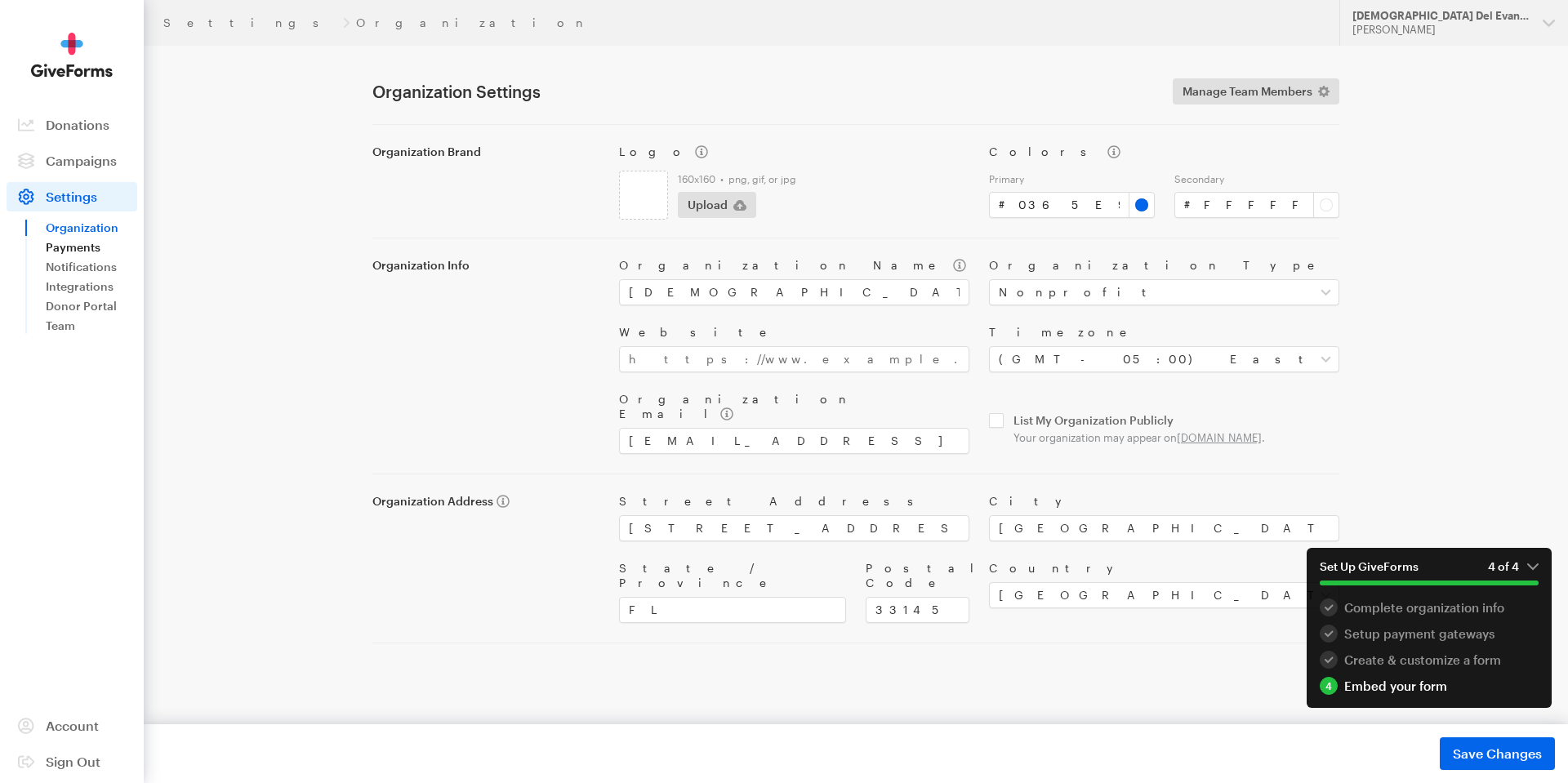
click at [85, 244] on link "Payments" at bounding box center [92, 247] width 92 height 20
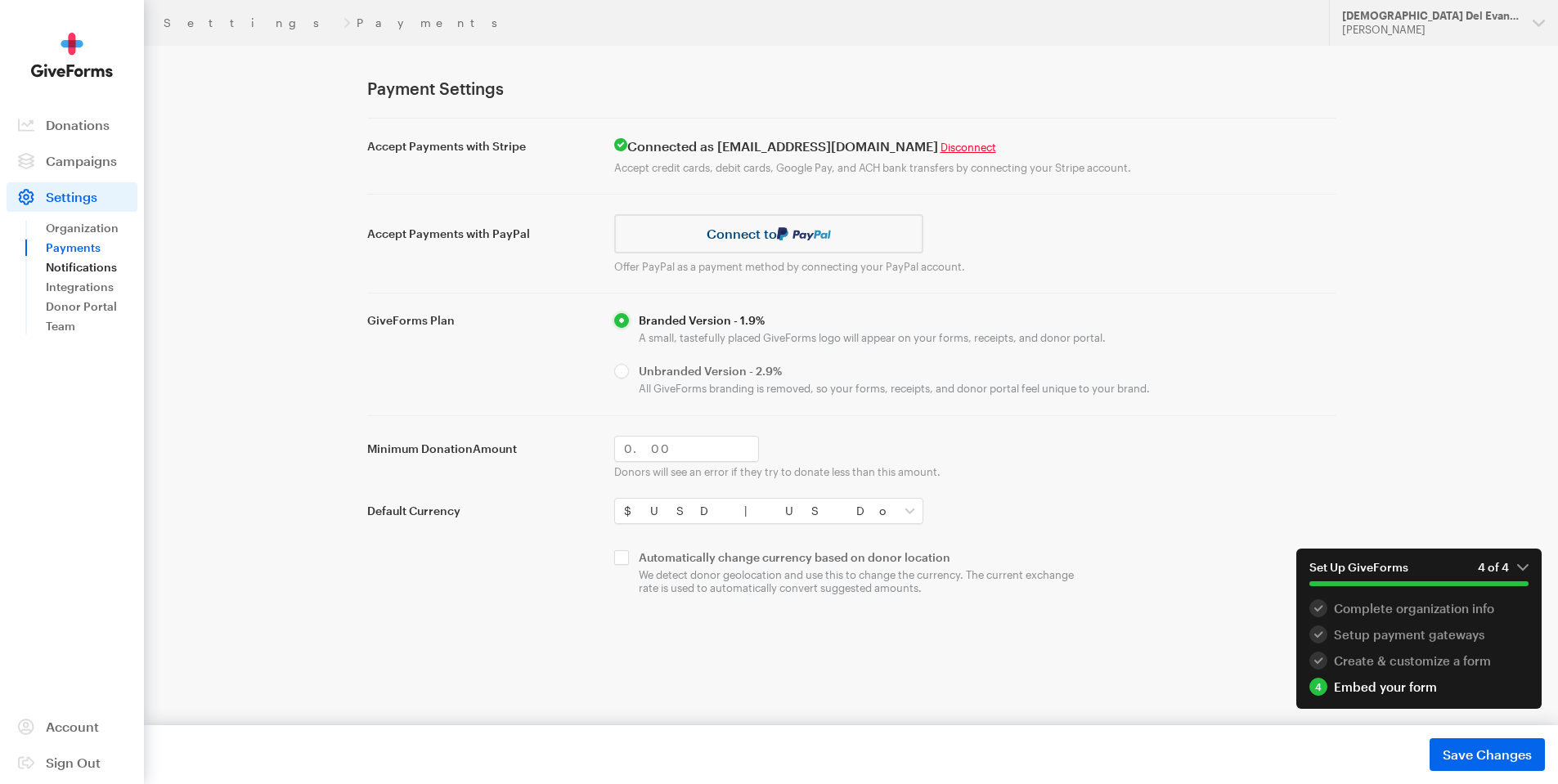
click at [94, 264] on link "Notifications" at bounding box center [92, 267] width 92 height 20
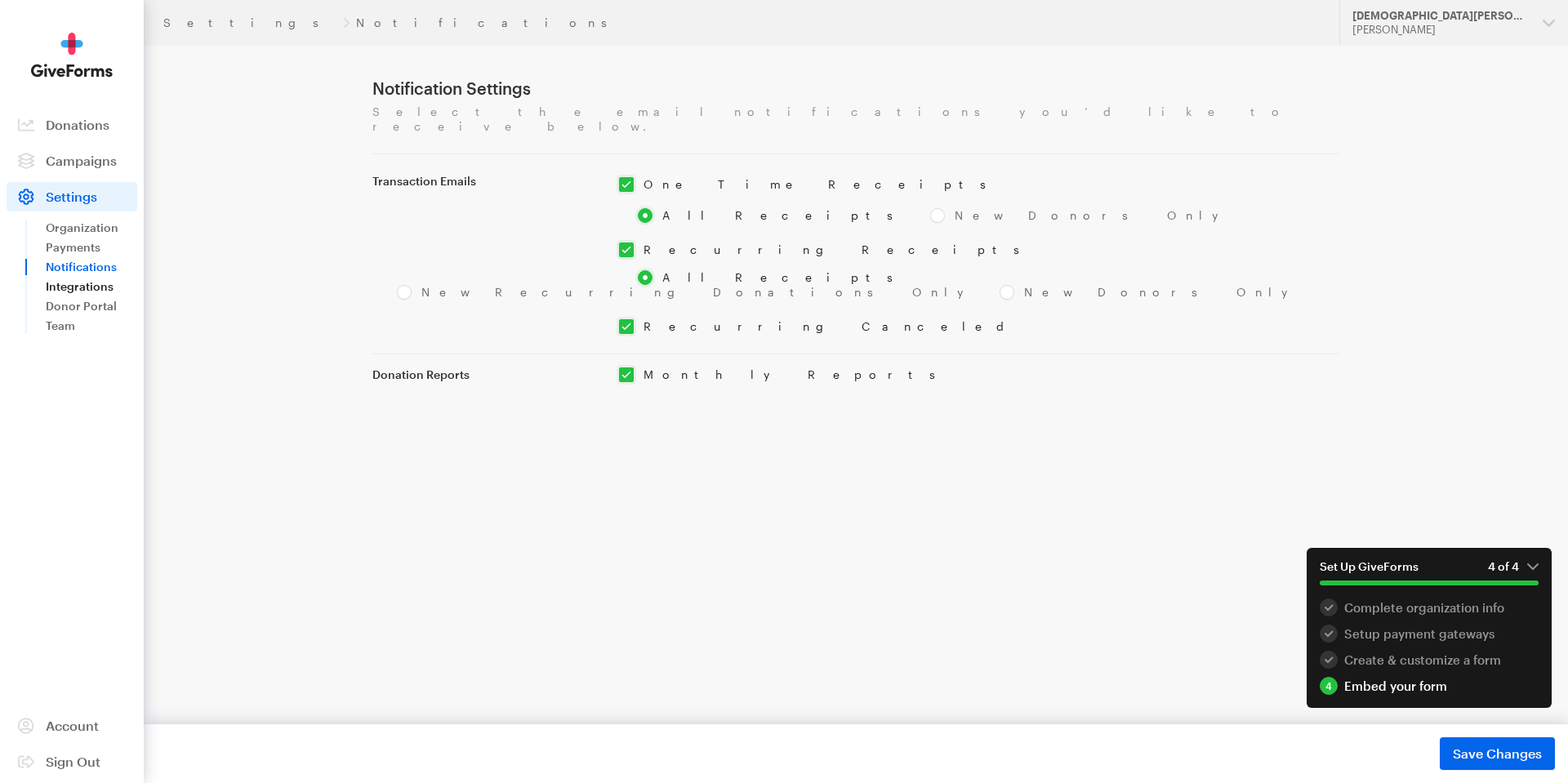
click at [96, 281] on link "Integrations" at bounding box center [92, 286] width 92 height 20
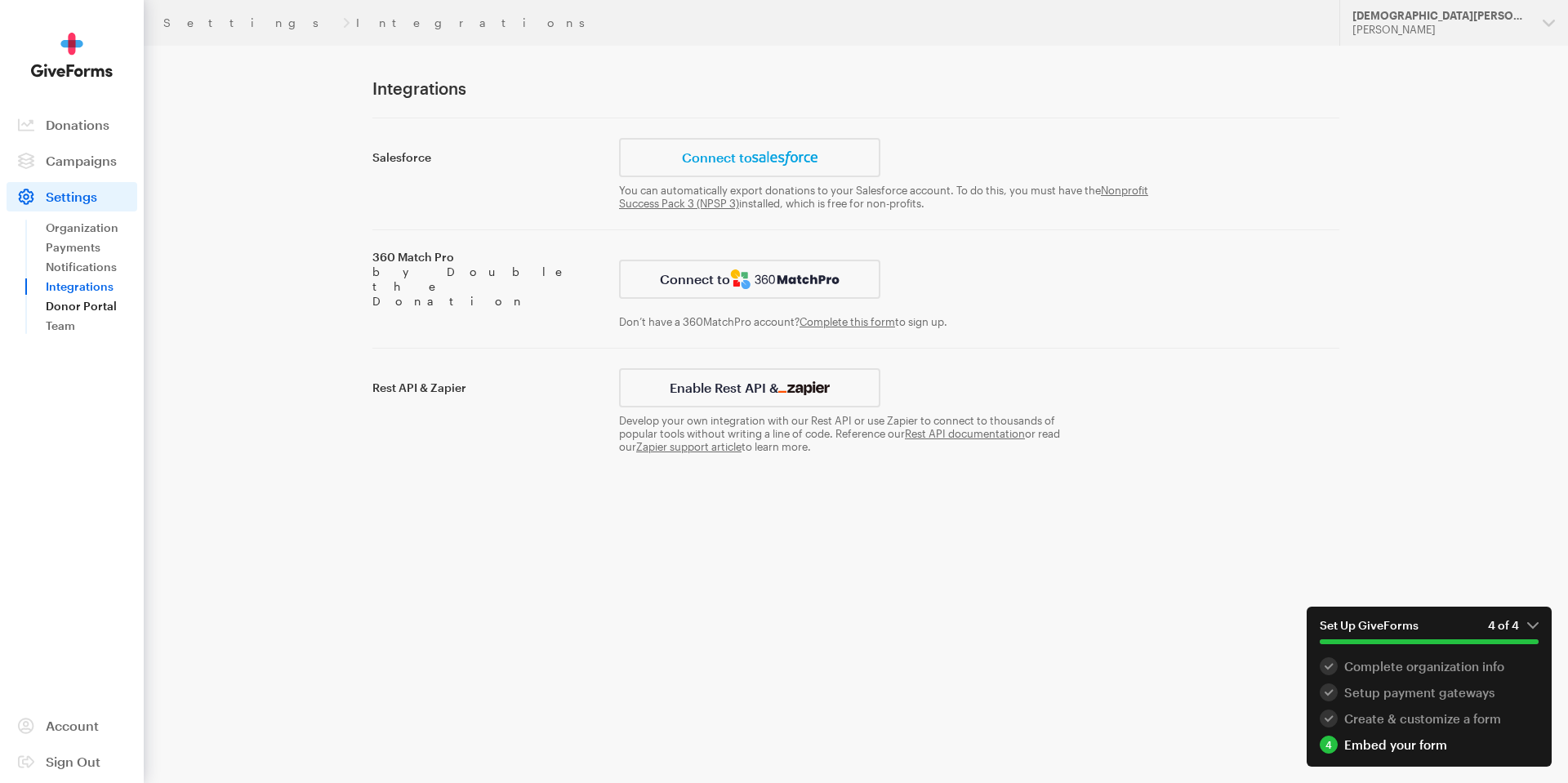
click at [100, 308] on link "Donor Portal" at bounding box center [92, 305] width 92 height 20
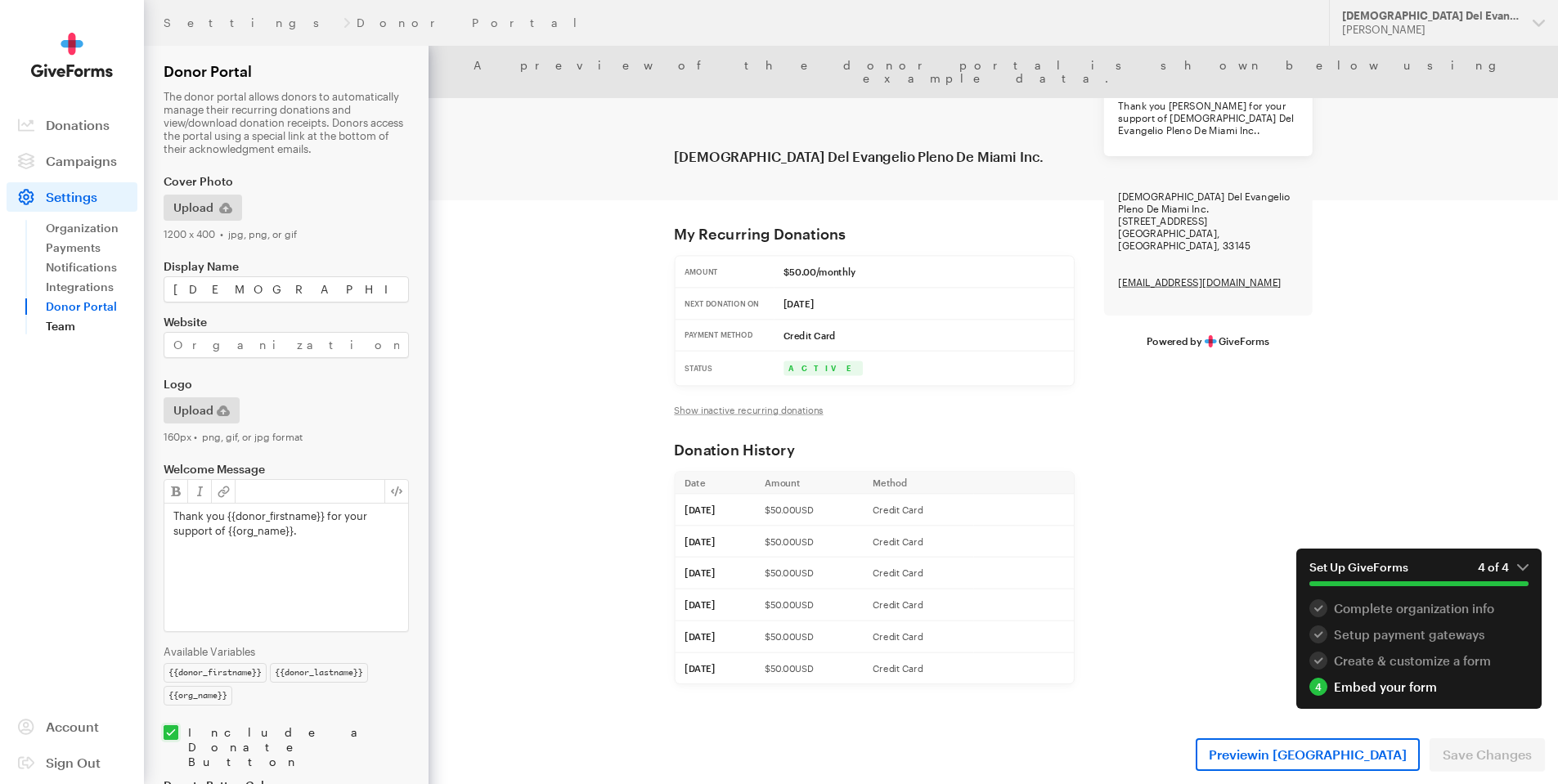
click at [81, 324] on link "Team" at bounding box center [92, 325] width 92 height 20
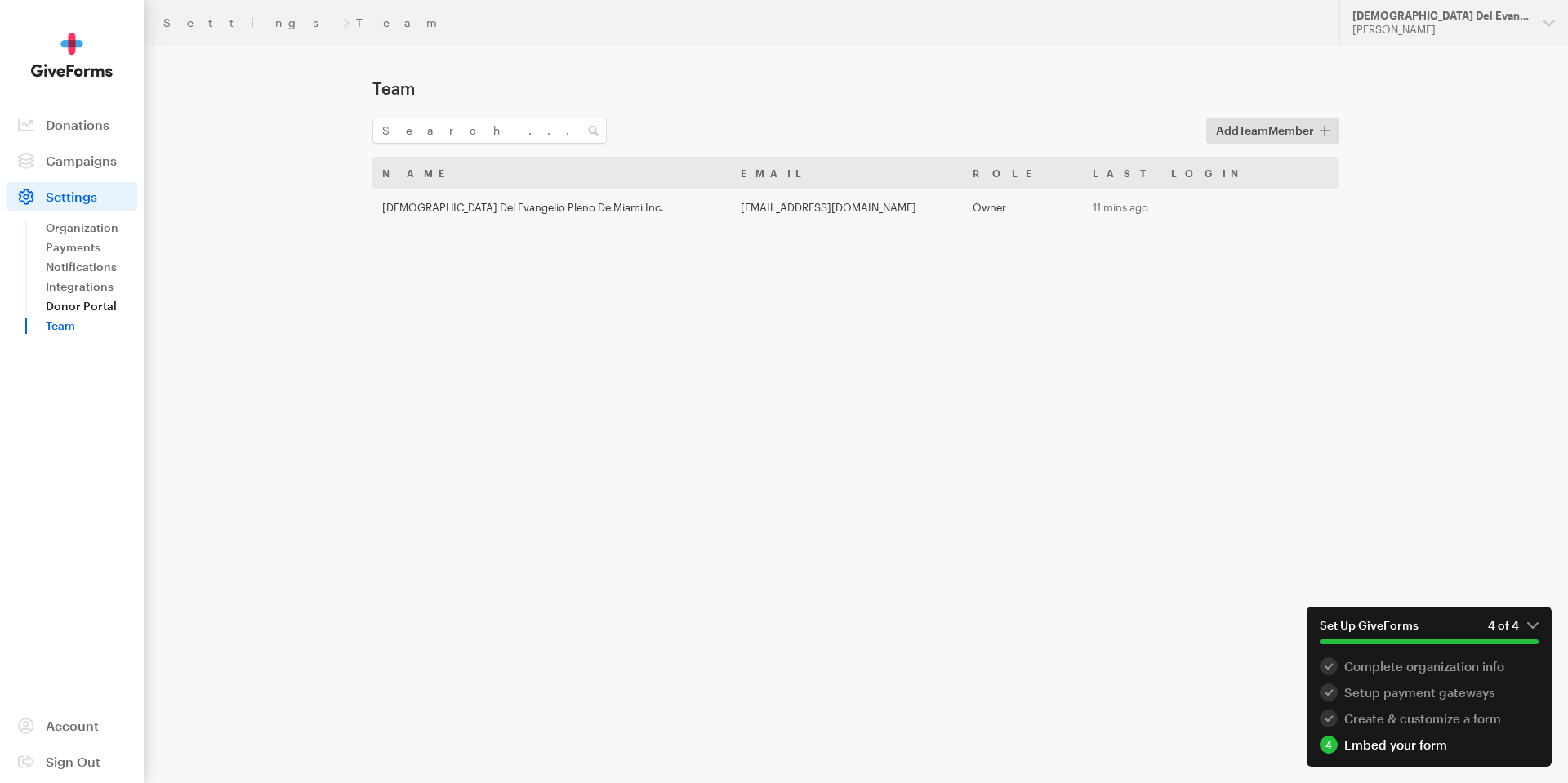
click at [98, 303] on link "Donor Portal" at bounding box center [92, 305] width 92 height 20
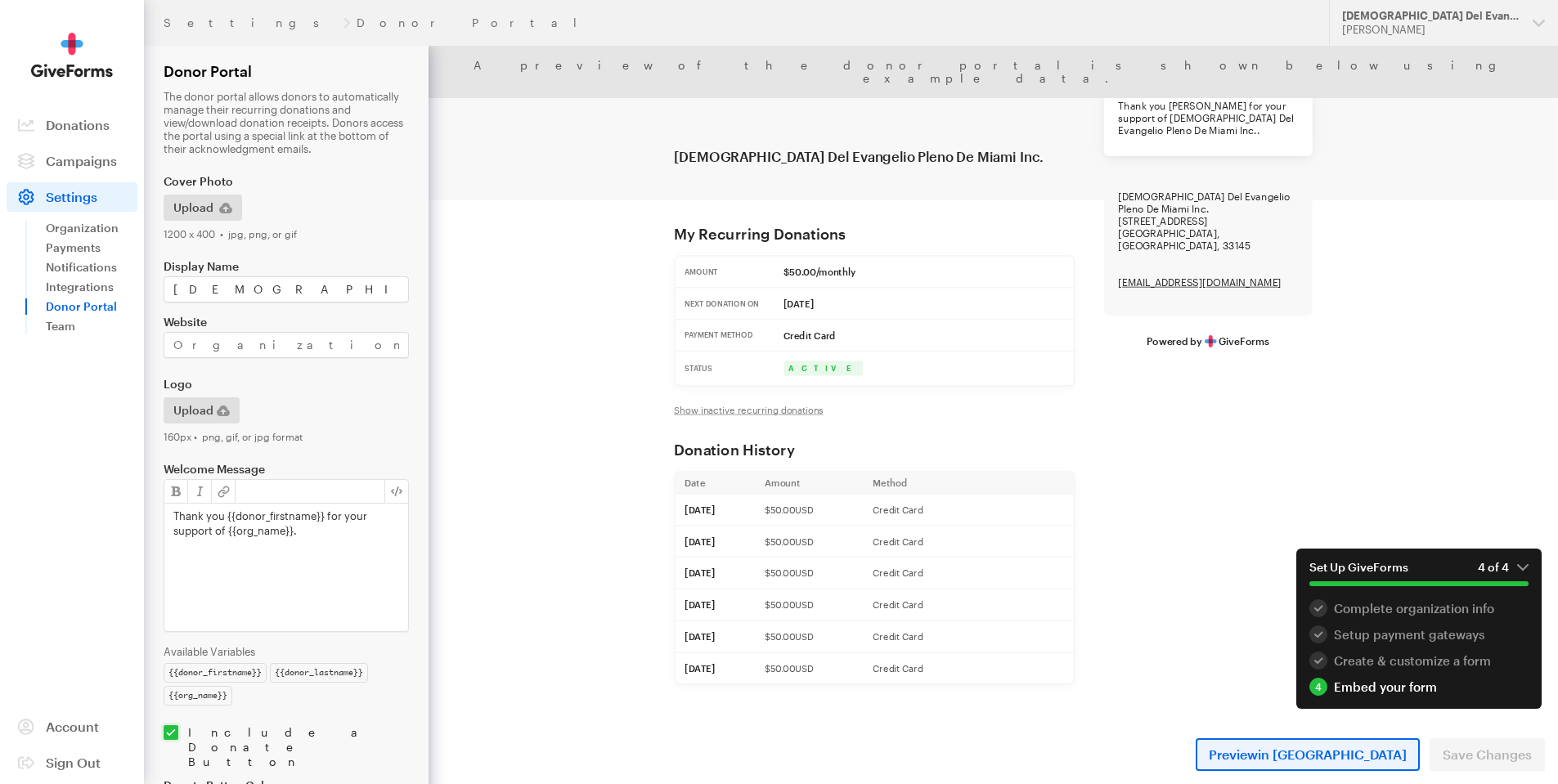
click at [1365, 739] on link "Preview in New Tab" at bounding box center [1307, 754] width 224 height 33
click at [93, 224] on link "Organization" at bounding box center [92, 228] width 92 height 20
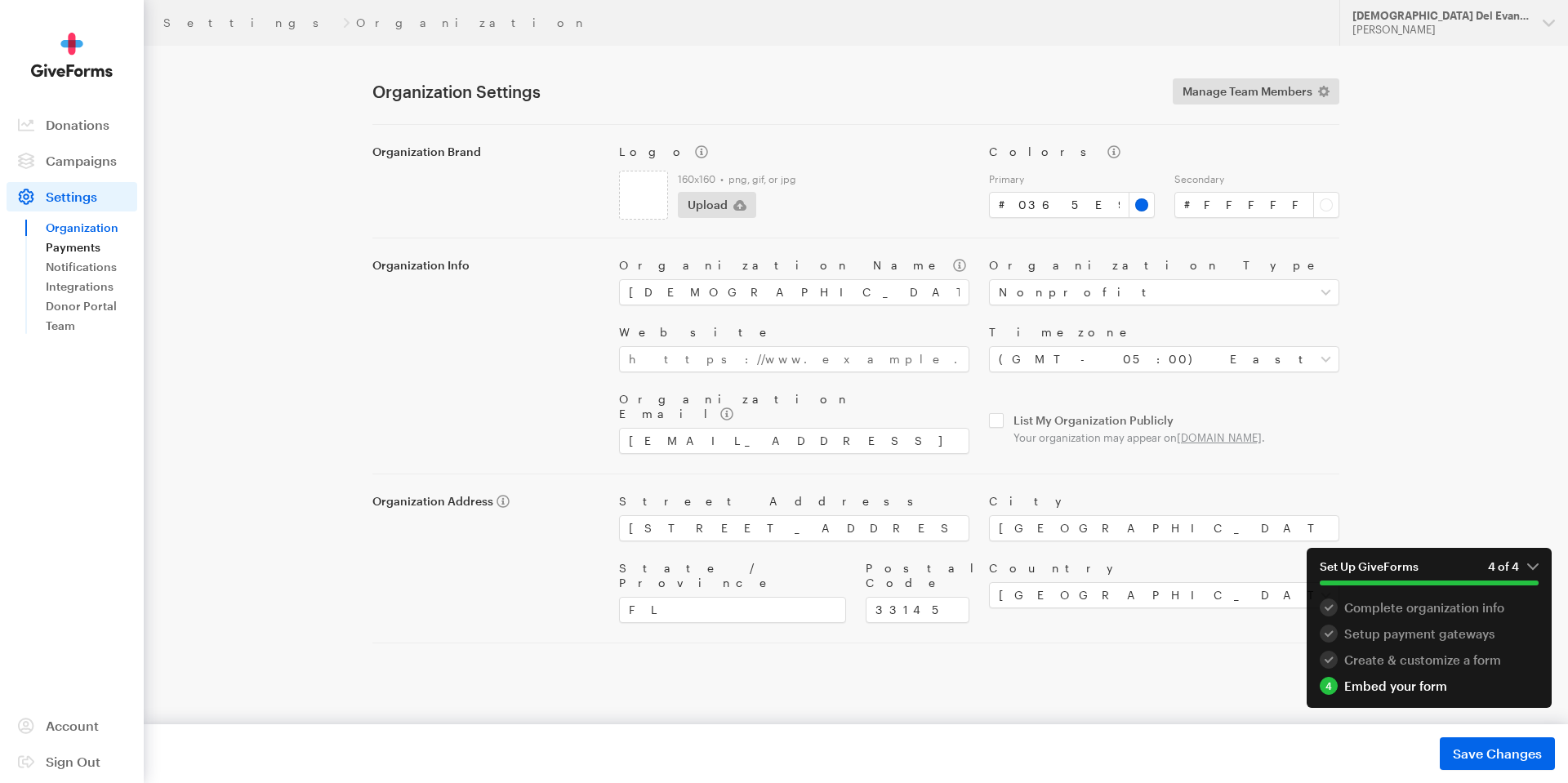
click at [97, 242] on link "Payments" at bounding box center [92, 247] width 92 height 20
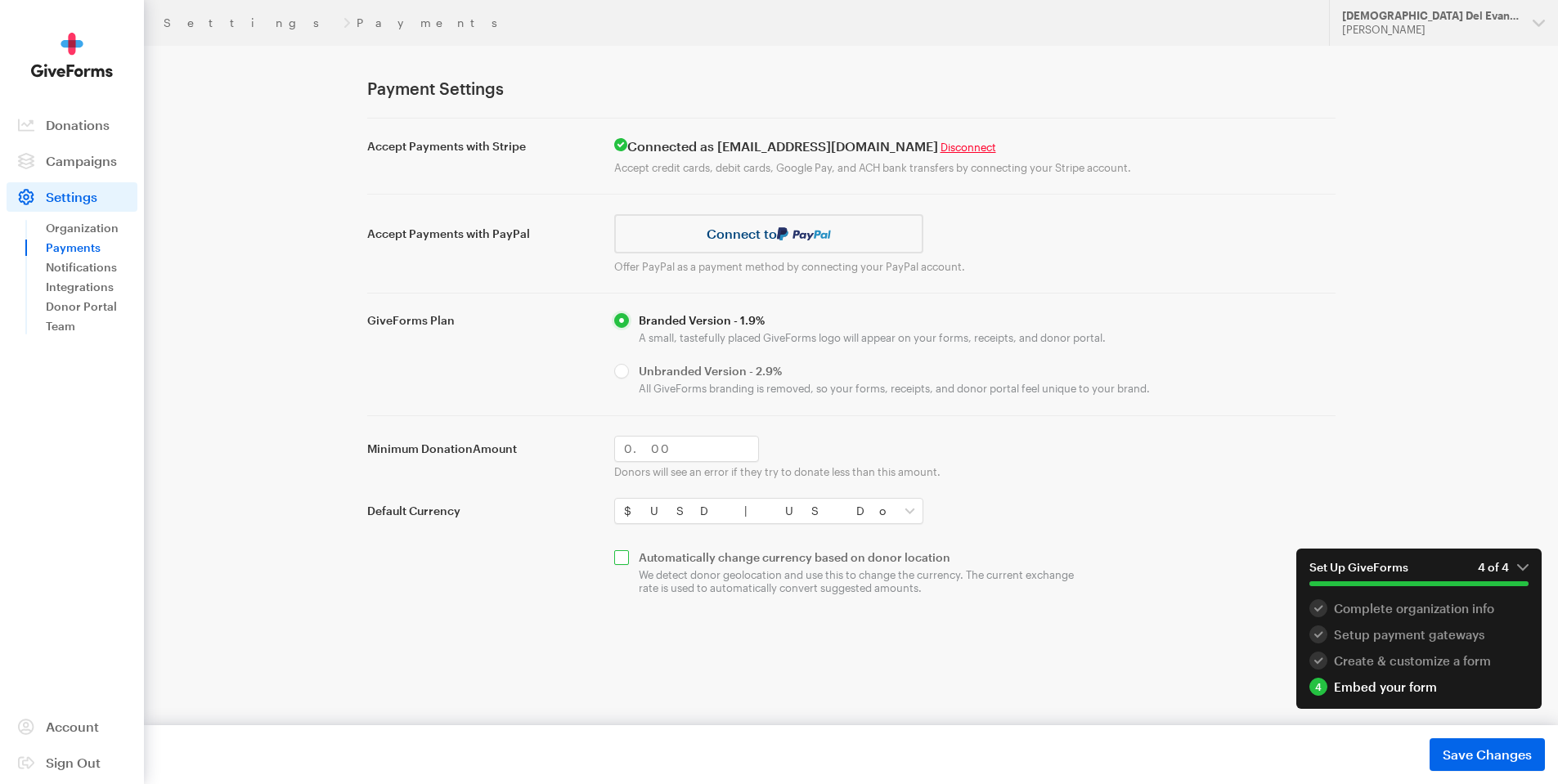
click at [624, 564] on input "checkbox" at bounding box center [852, 573] width 475 height 45
checkbox input "true"
click at [99, 273] on link "Notifications" at bounding box center [92, 267] width 92 height 20
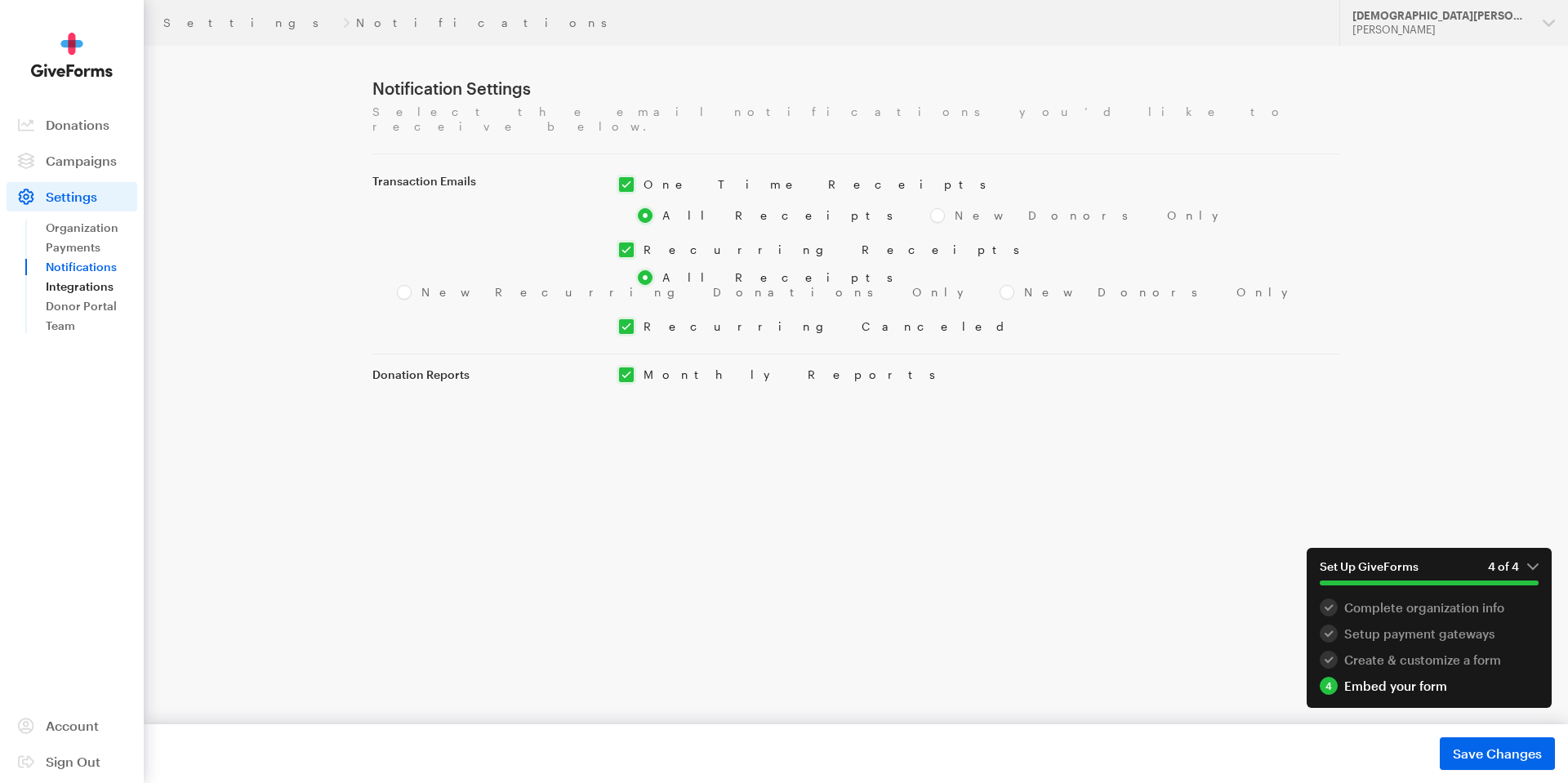
click at [96, 289] on link "Integrations" at bounding box center [92, 286] width 92 height 20
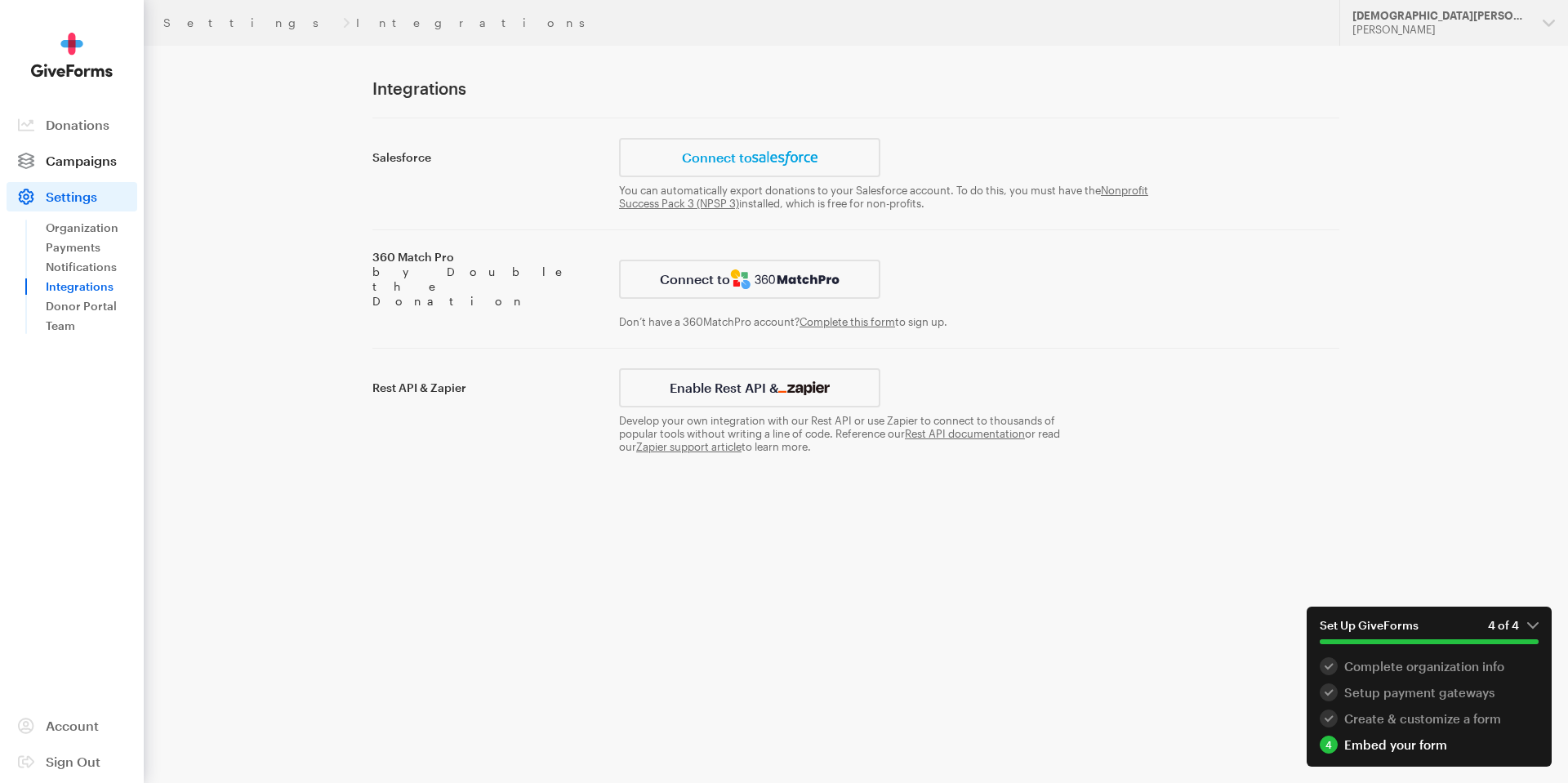
click at [96, 168] on span "Campaigns" at bounding box center [81, 160] width 71 height 16
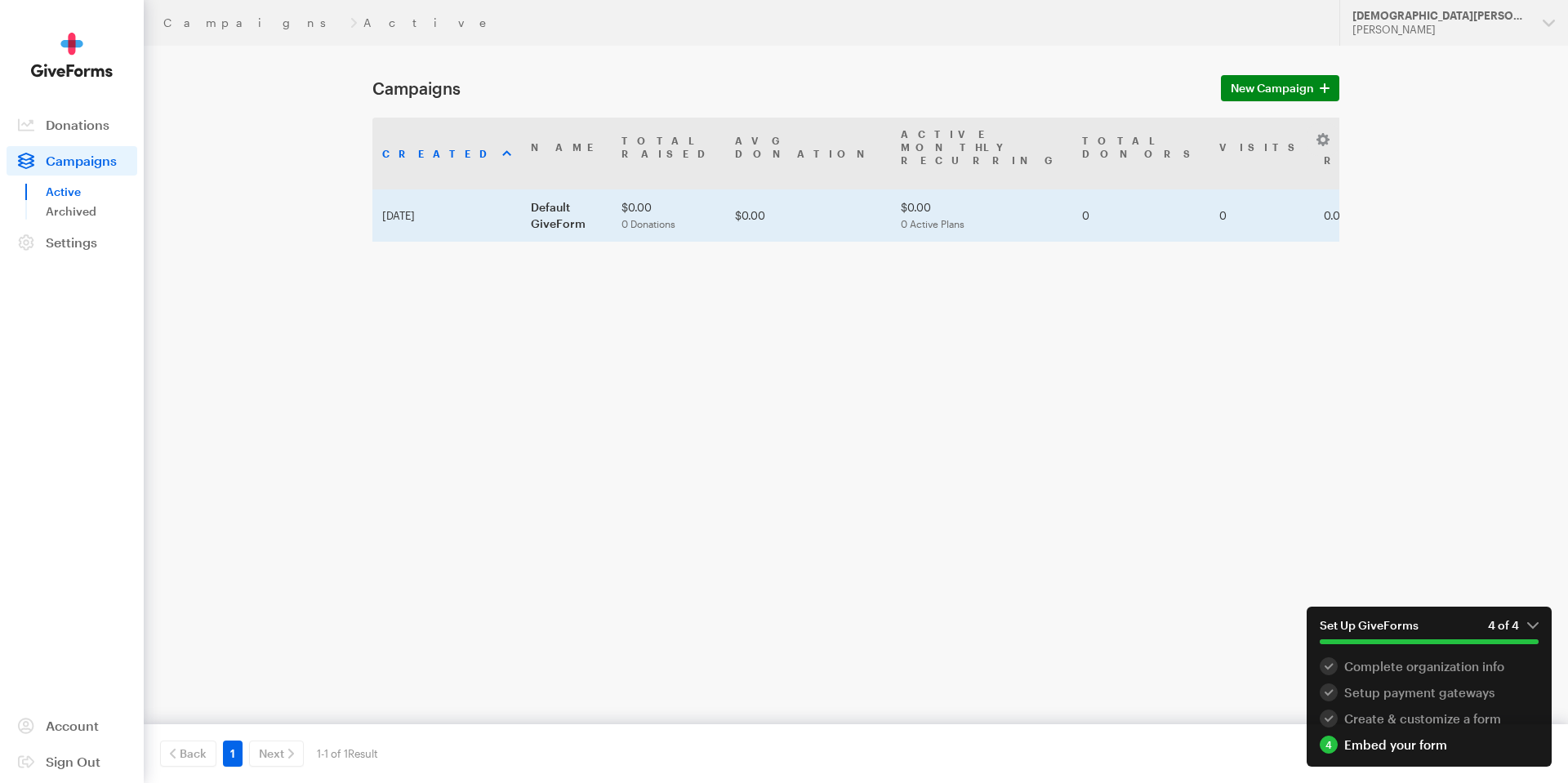
click at [684, 190] on td "$0.00 0 Donations" at bounding box center [668, 215] width 113 height 52
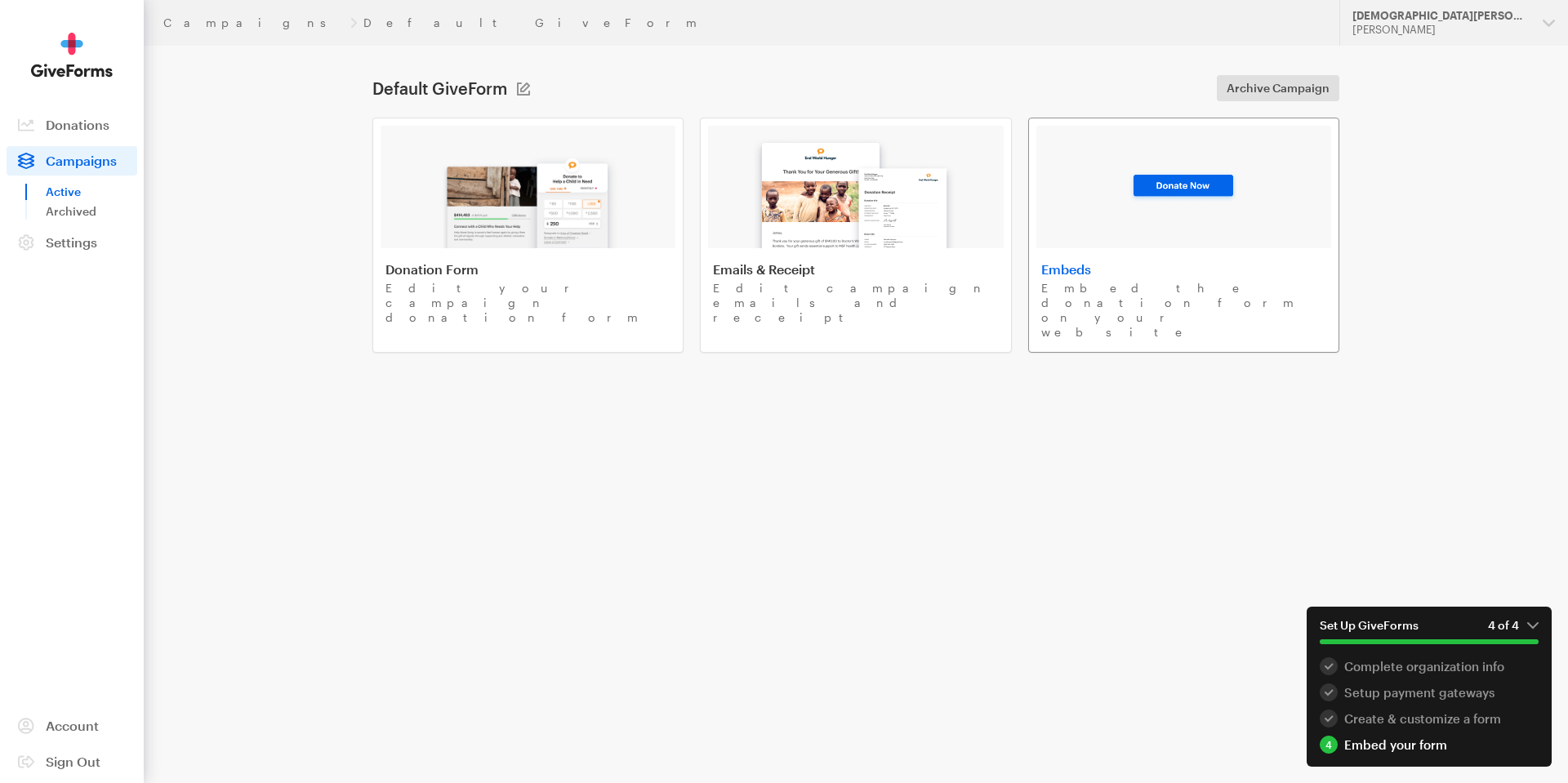
click at [1200, 208] on div at bounding box center [1183, 186] width 295 height 123
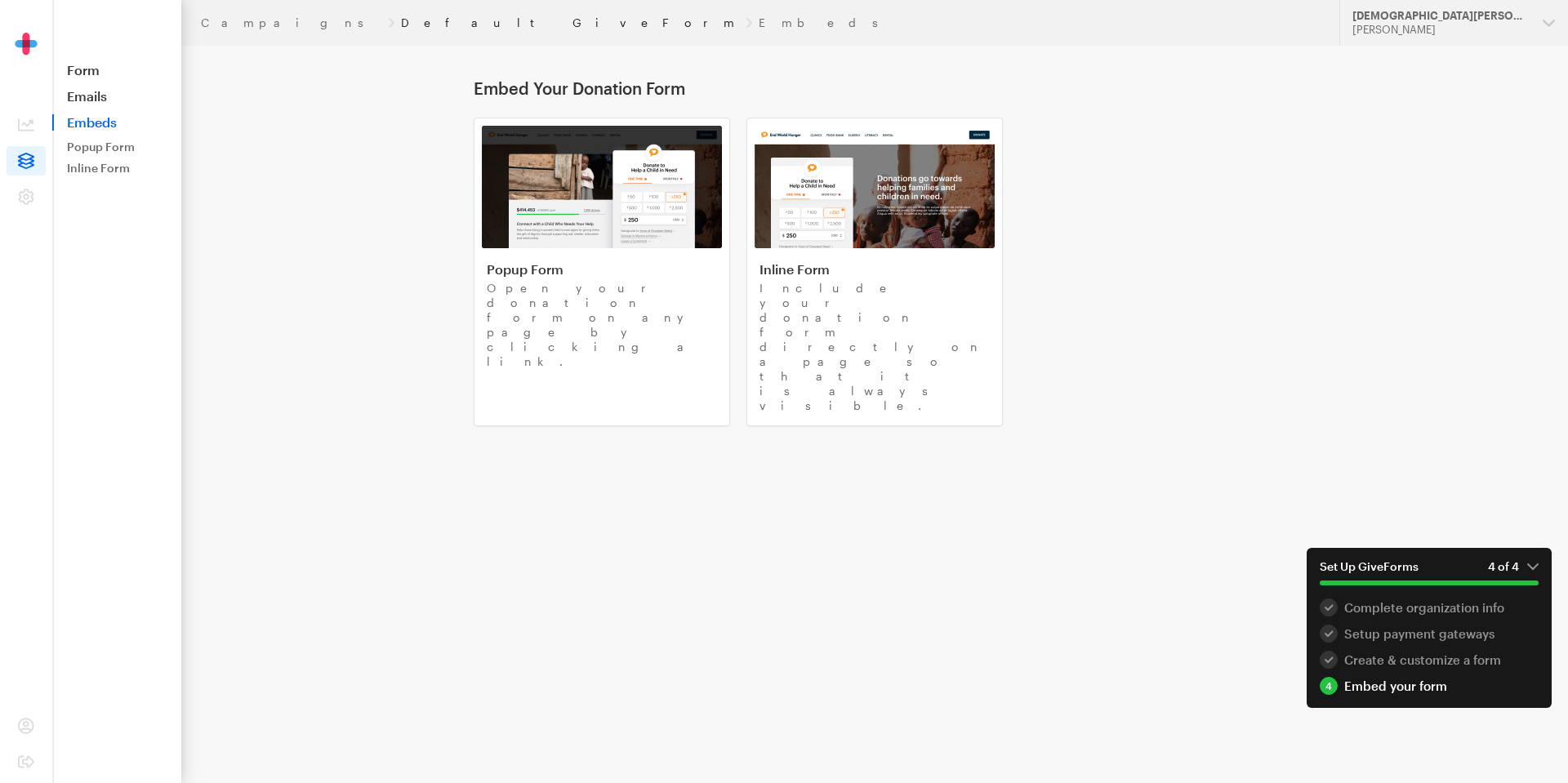
click at [401, 16] on link "Default GiveForm" at bounding box center [570, 22] width 338 height 13
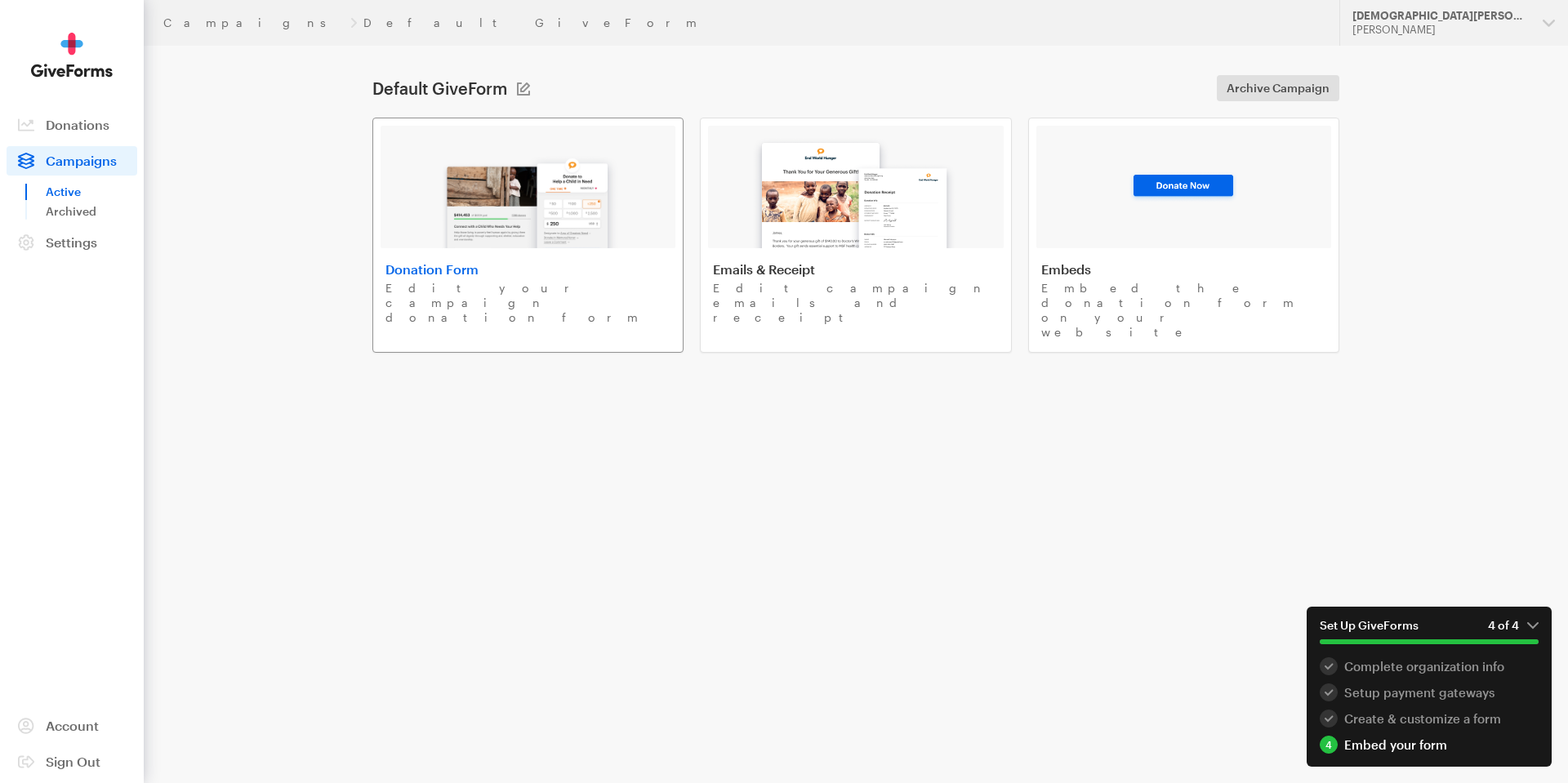
click at [498, 175] on img at bounding box center [528, 196] width 191 height 105
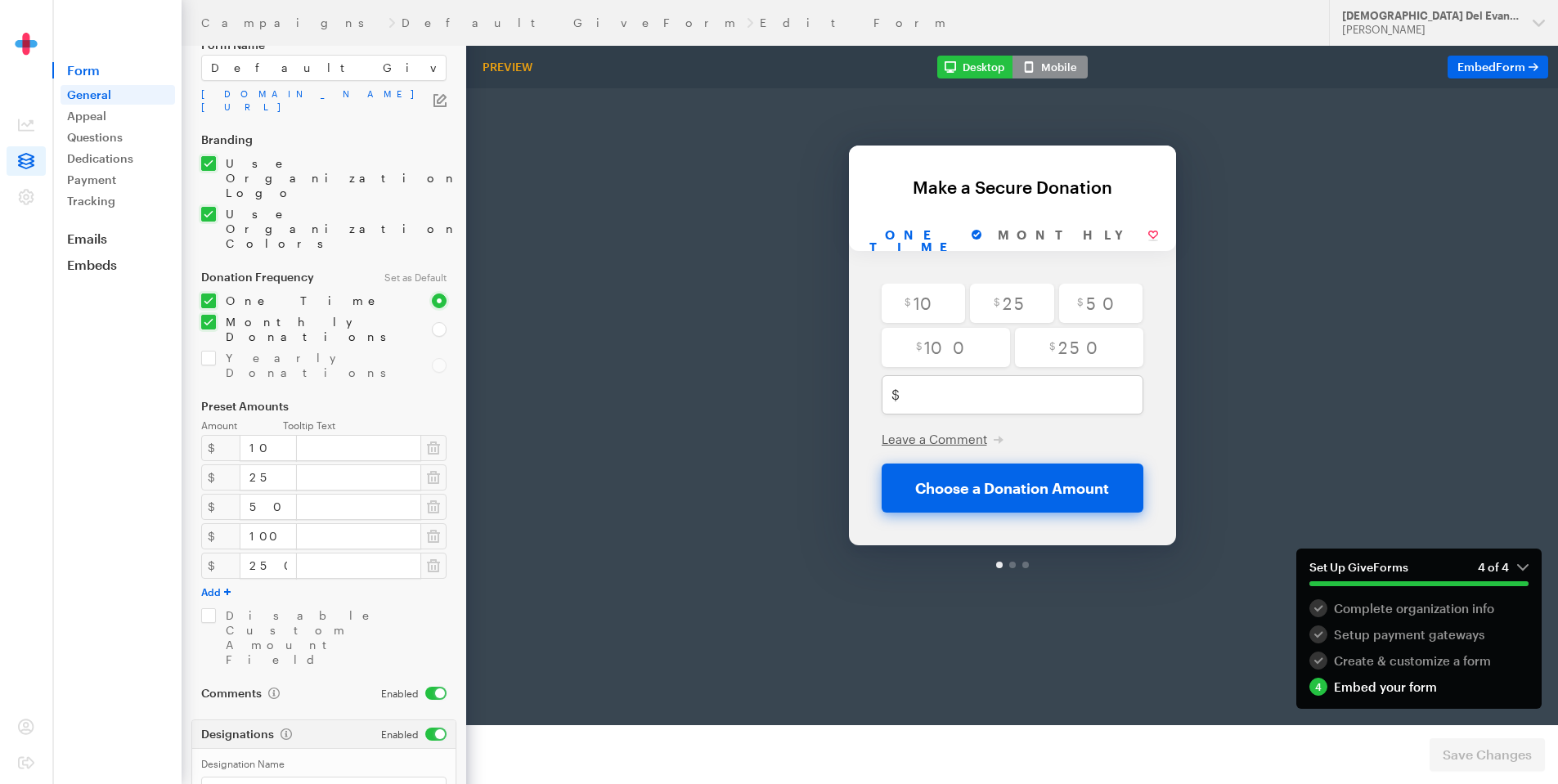
scroll to position [110, 0]
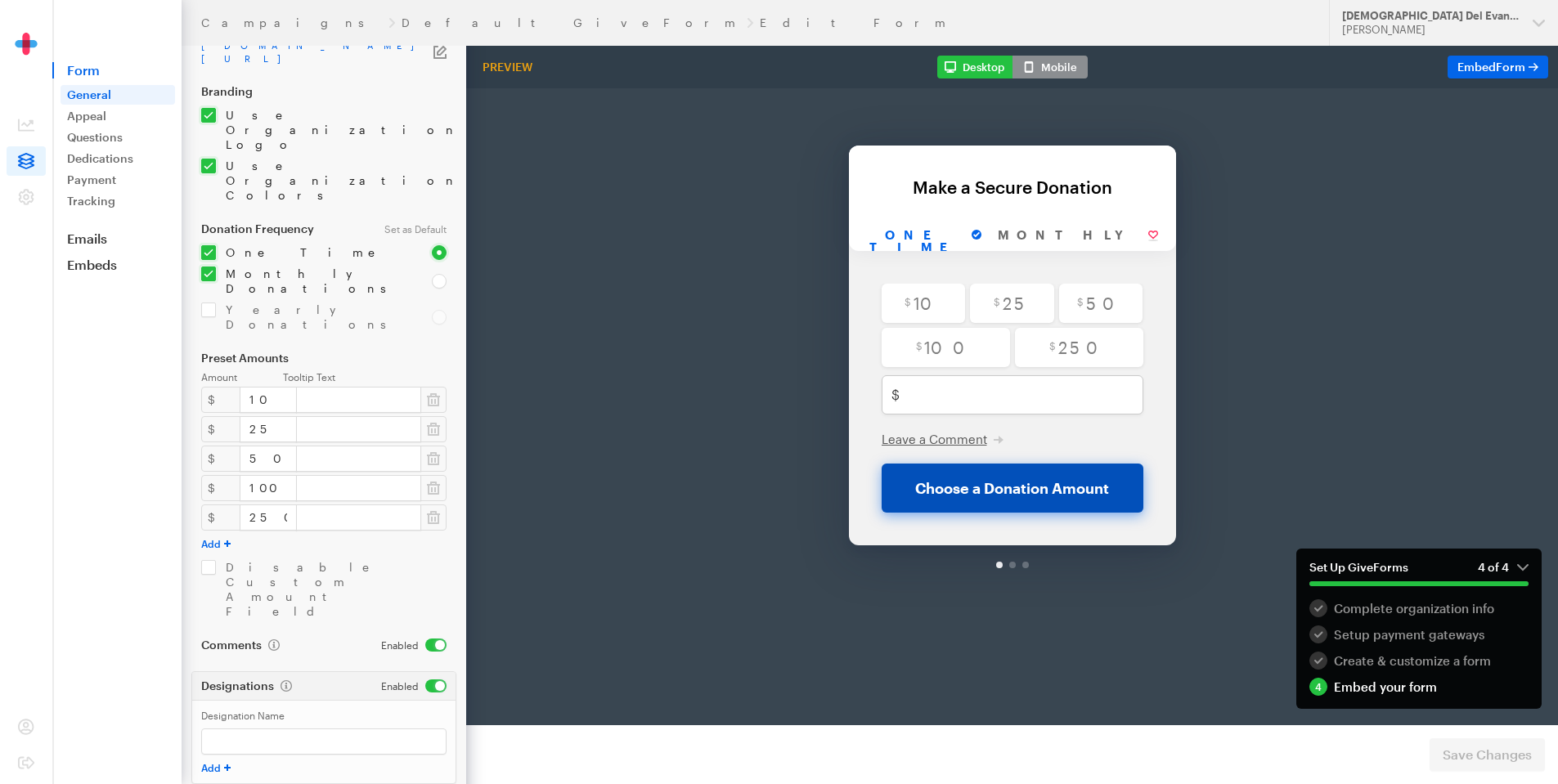
click at [983, 450] on button "Choose a Donation Amount" at bounding box center [1012, 445] width 262 height 49
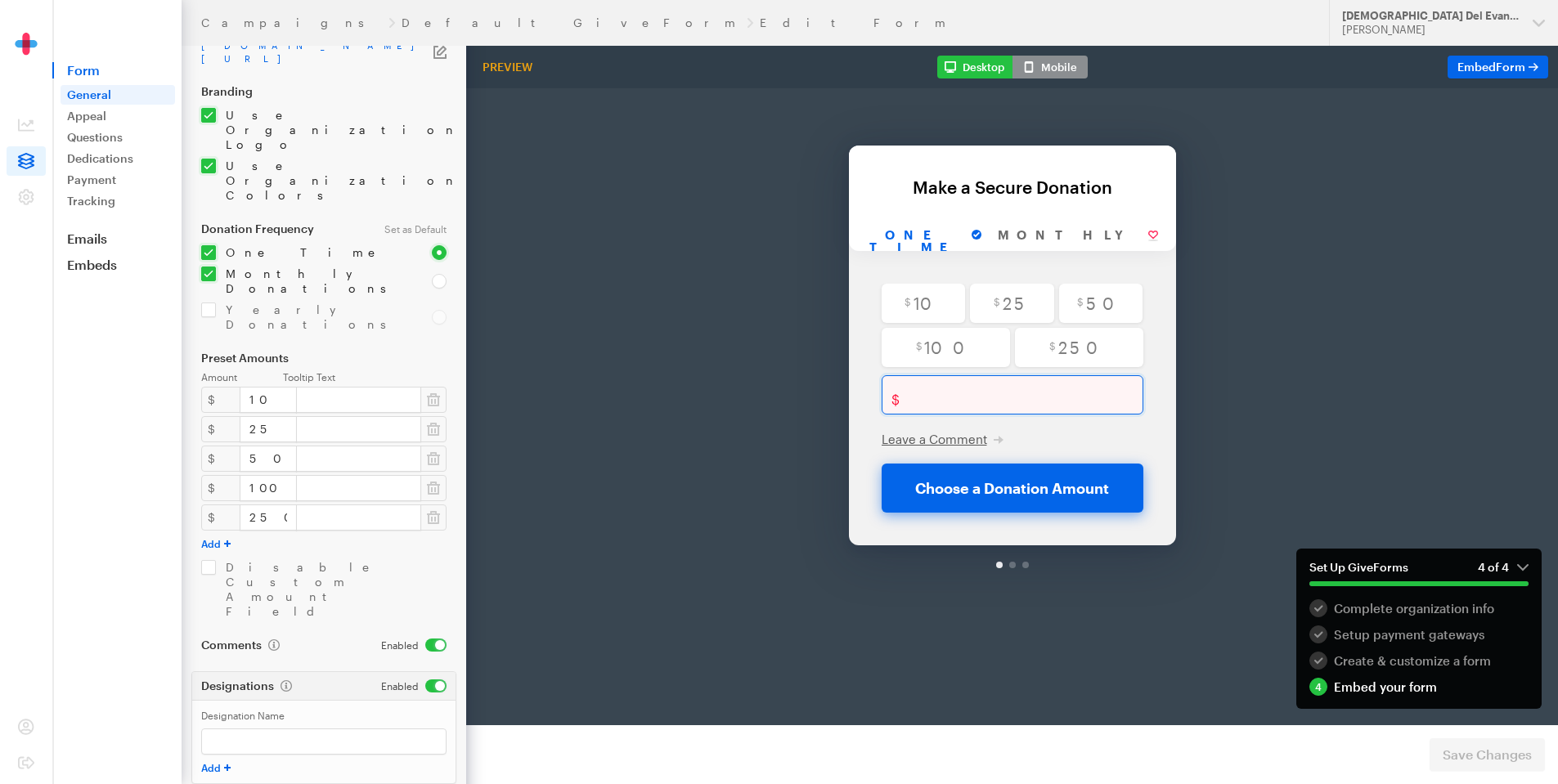
click at [956, 352] on input "text" at bounding box center [1024, 353] width 237 height 39
type input "5"
checkbox input "false"
type input "50"
radio input "true"
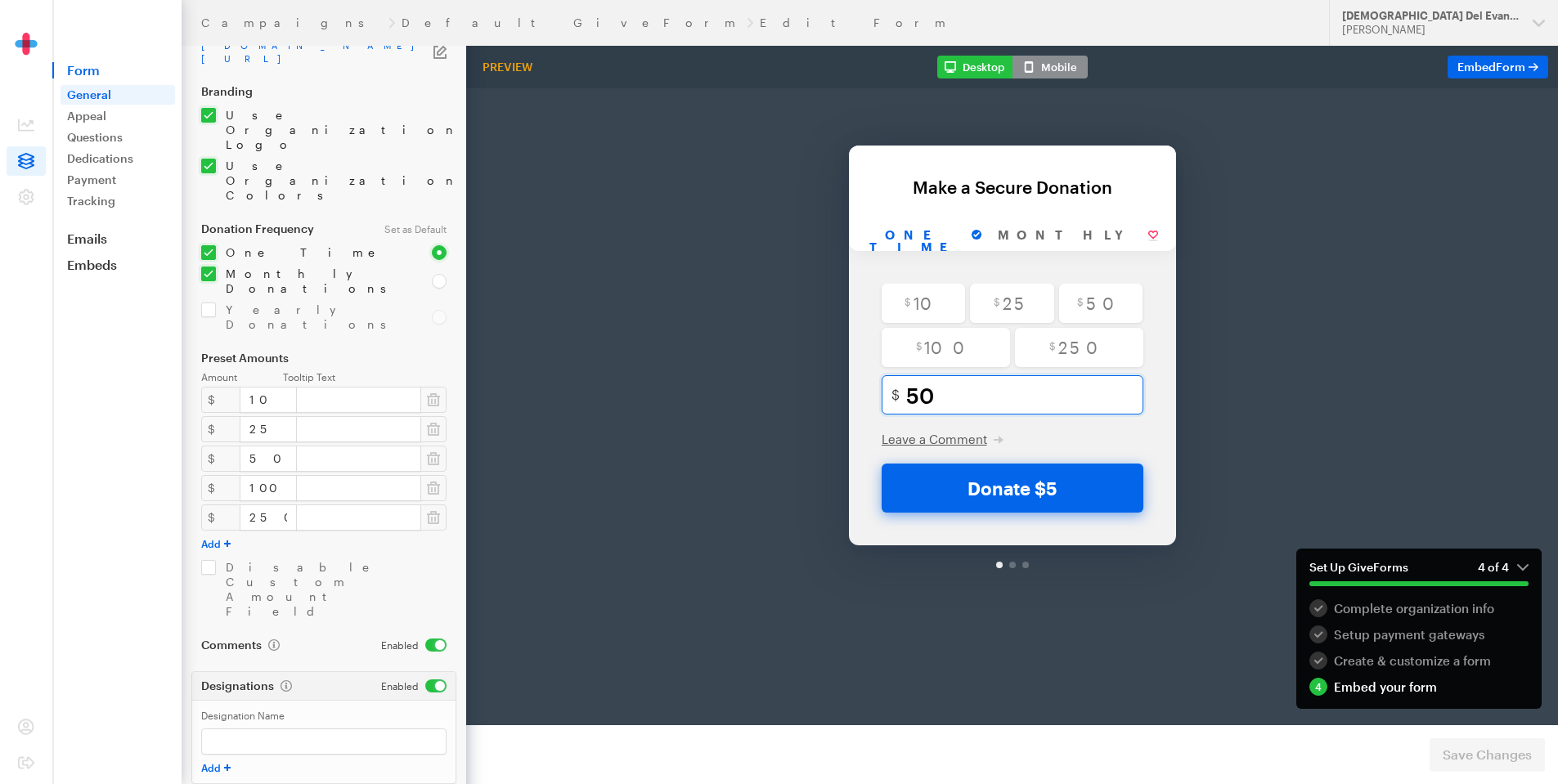
checkbox input "false"
type input "500"
radio input "false"
checkbox input "false"
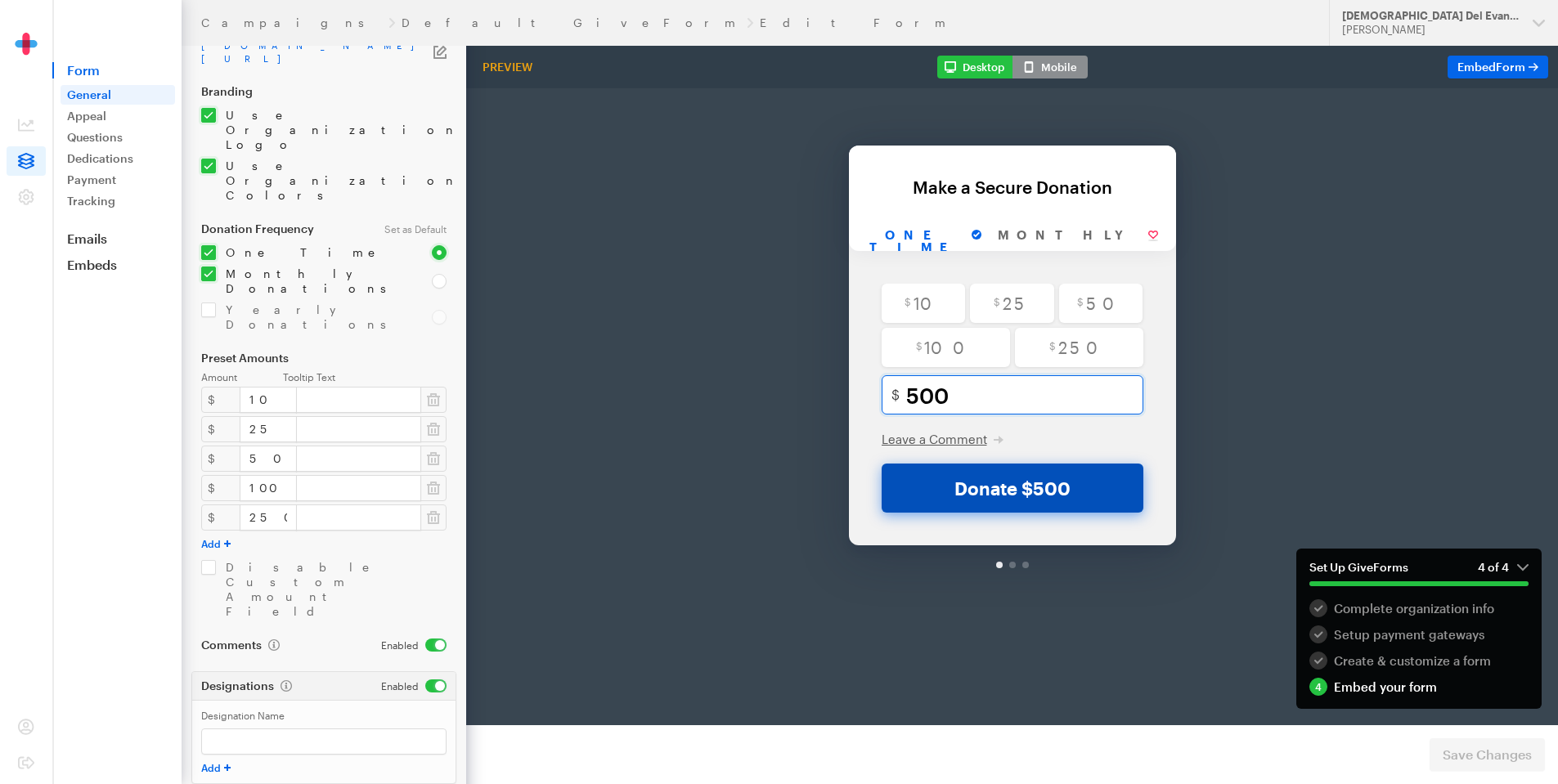
type input "500"
click at [990, 436] on button "Donate $500" at bounding box center [1012, 445] width 262 height 49
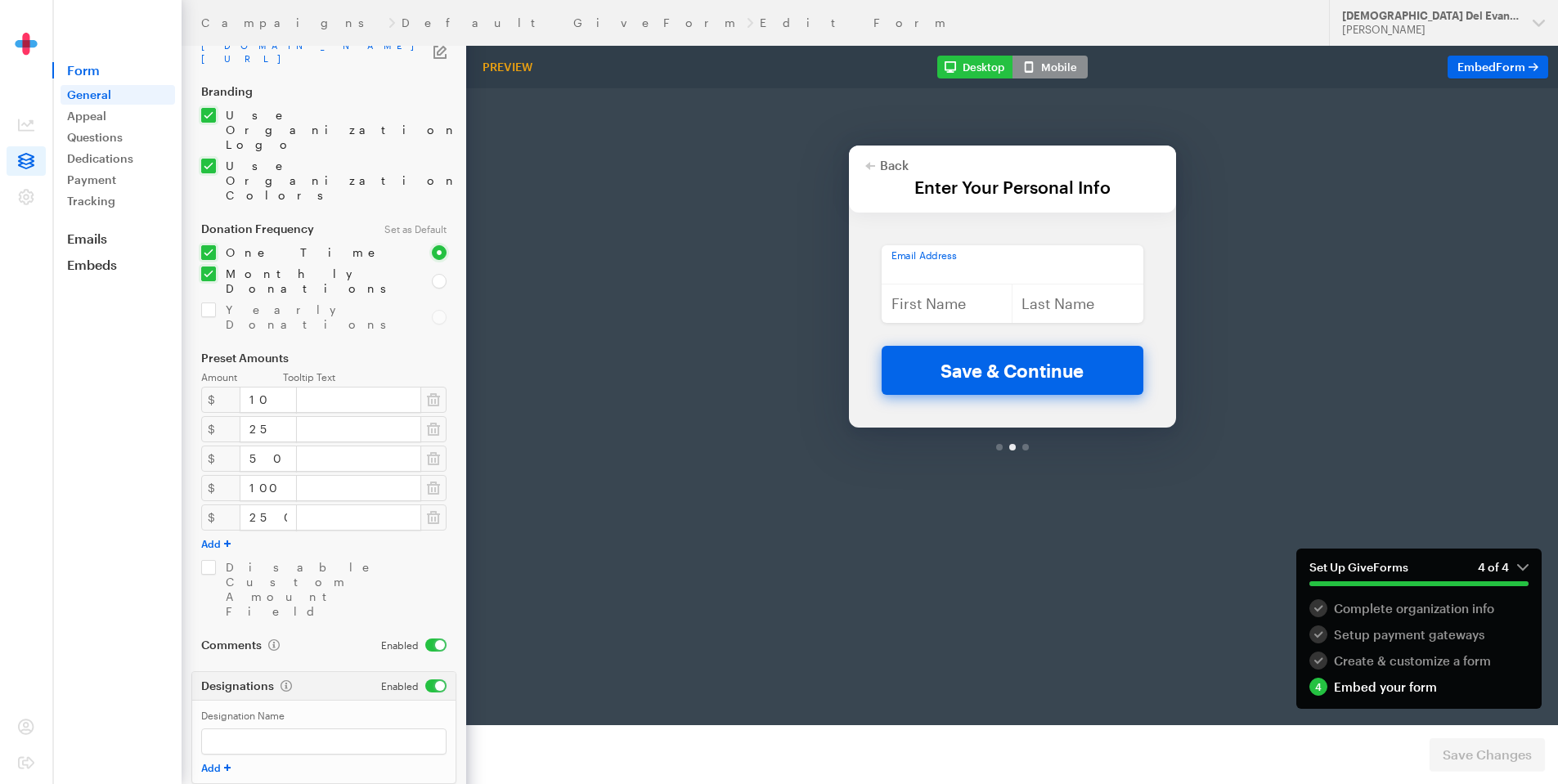
click at [989, 221] on input "email" at bounding box center [1012, 222] width 262 height 39
type input "jgusdesa@gmail.com"
click at [949, 266] on input "text" at bounding box center [947, 261] width 131 height 39
type input "Gus"
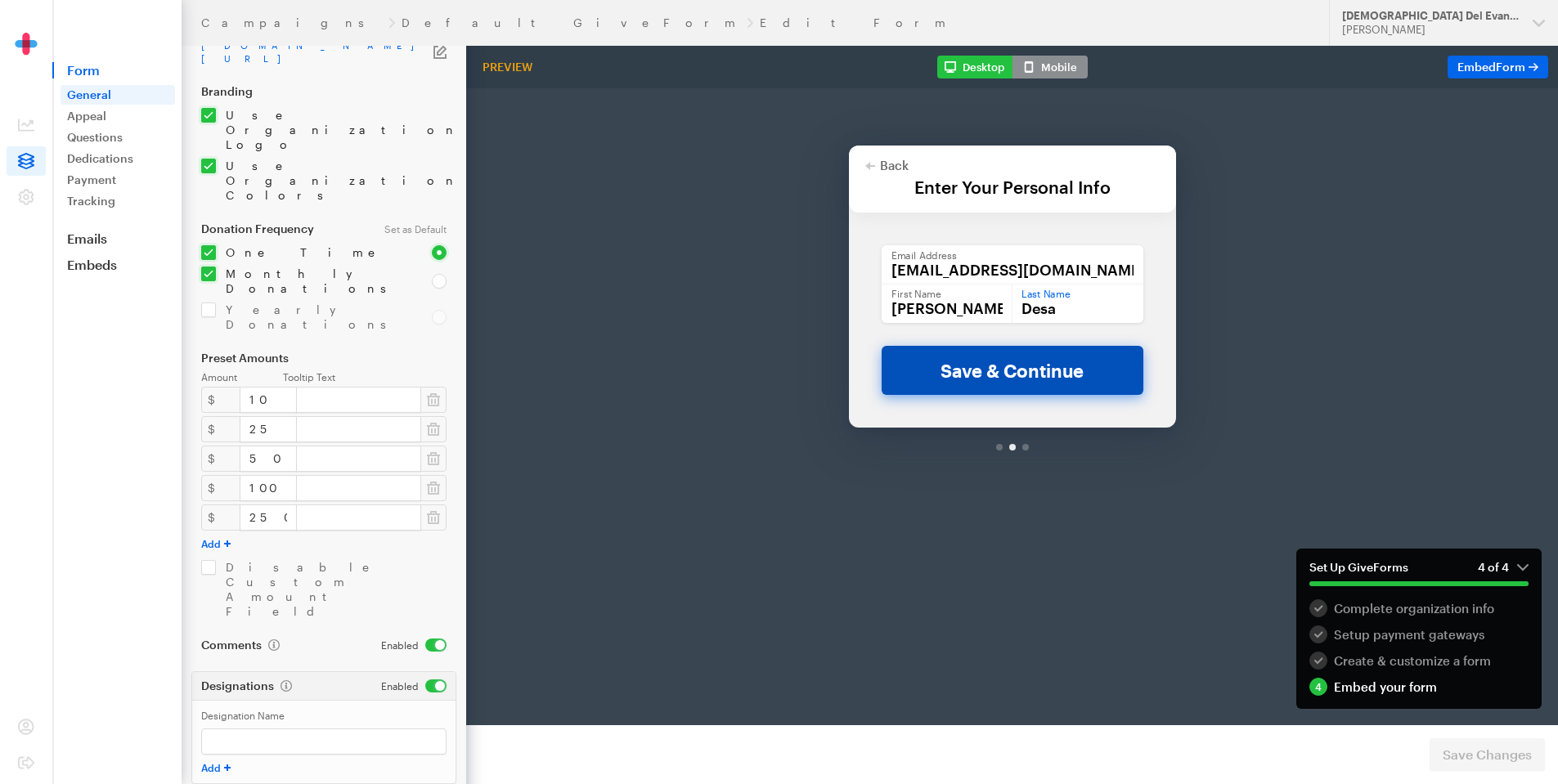
type input "Desa"
click at [1009, 335] on button "Save & Continue" at bounding box center [1012, 327] width 262 height 49
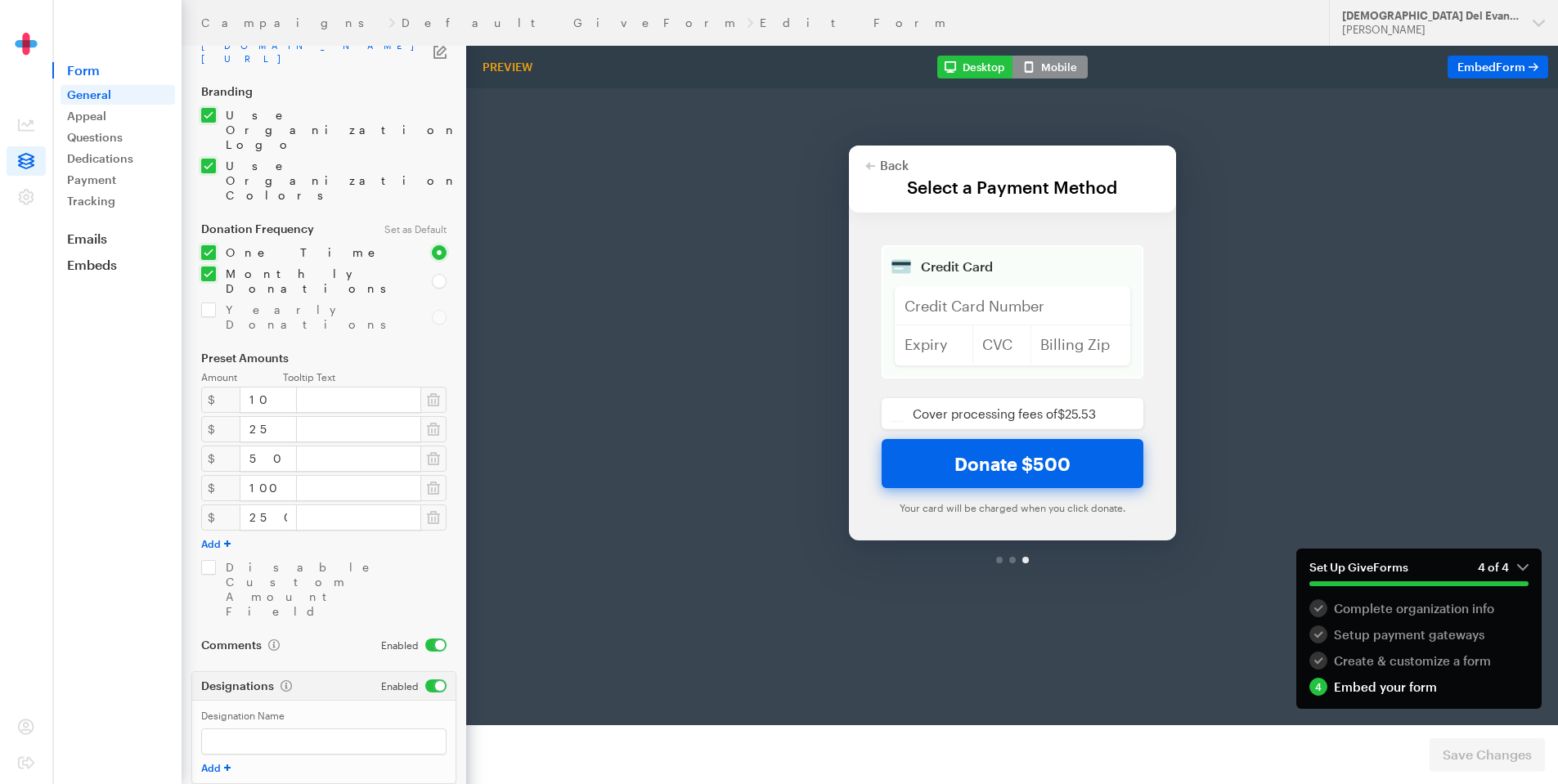
click at [900, 372] on input "checkbox" at bounding box center [1012, 370] width 262 height 31
click at [962, 404] on button "Donate $525.53" at bounding box center [1012, 421] width 262 height 49
click at [886, 127] on button "Back" at bounding box center [886, 123] width 43 height 13
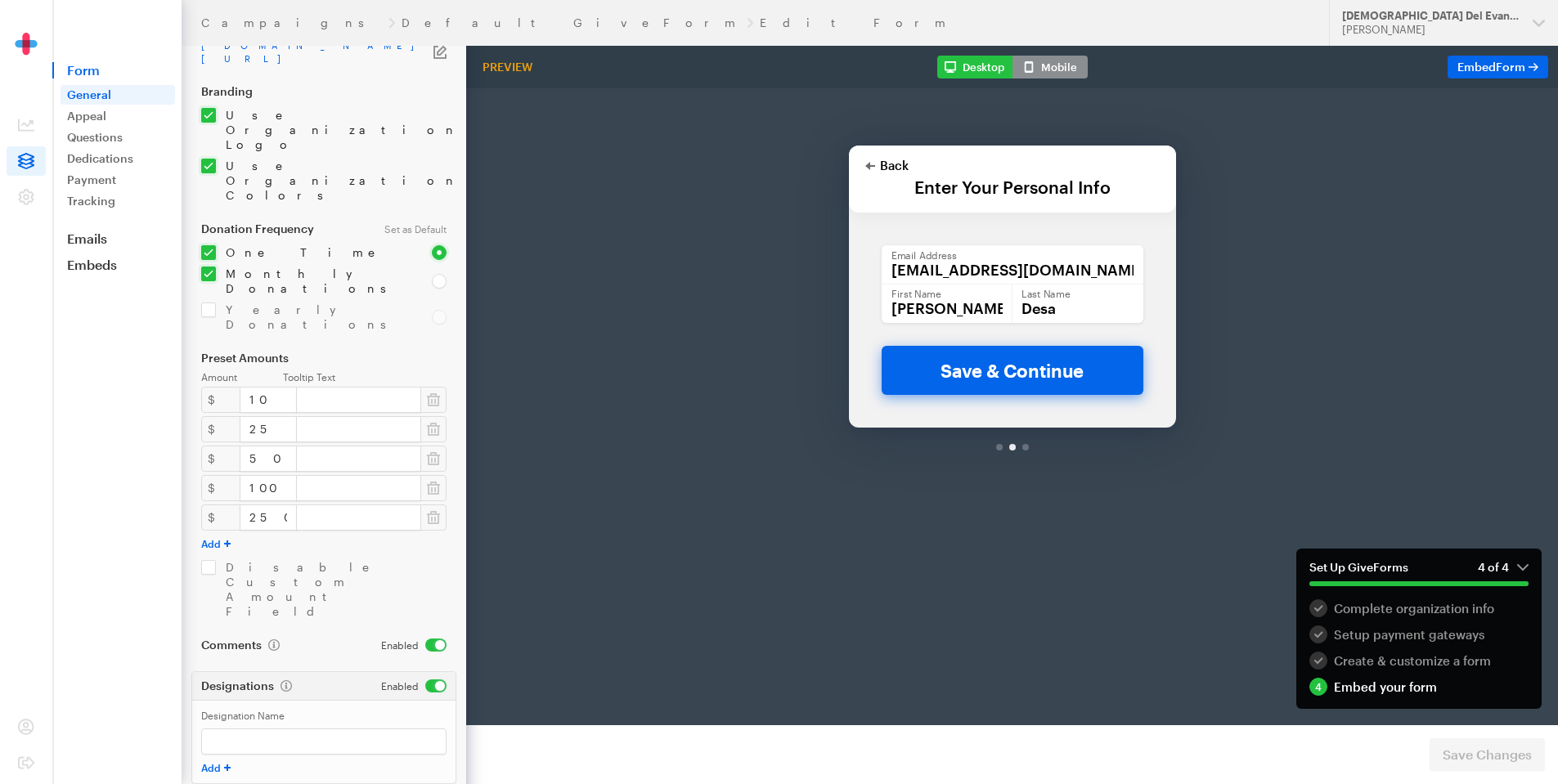
click at [886, 127] on button "Back" at bounding box center [886, 123] width 43 height 13
checkbox input "true"
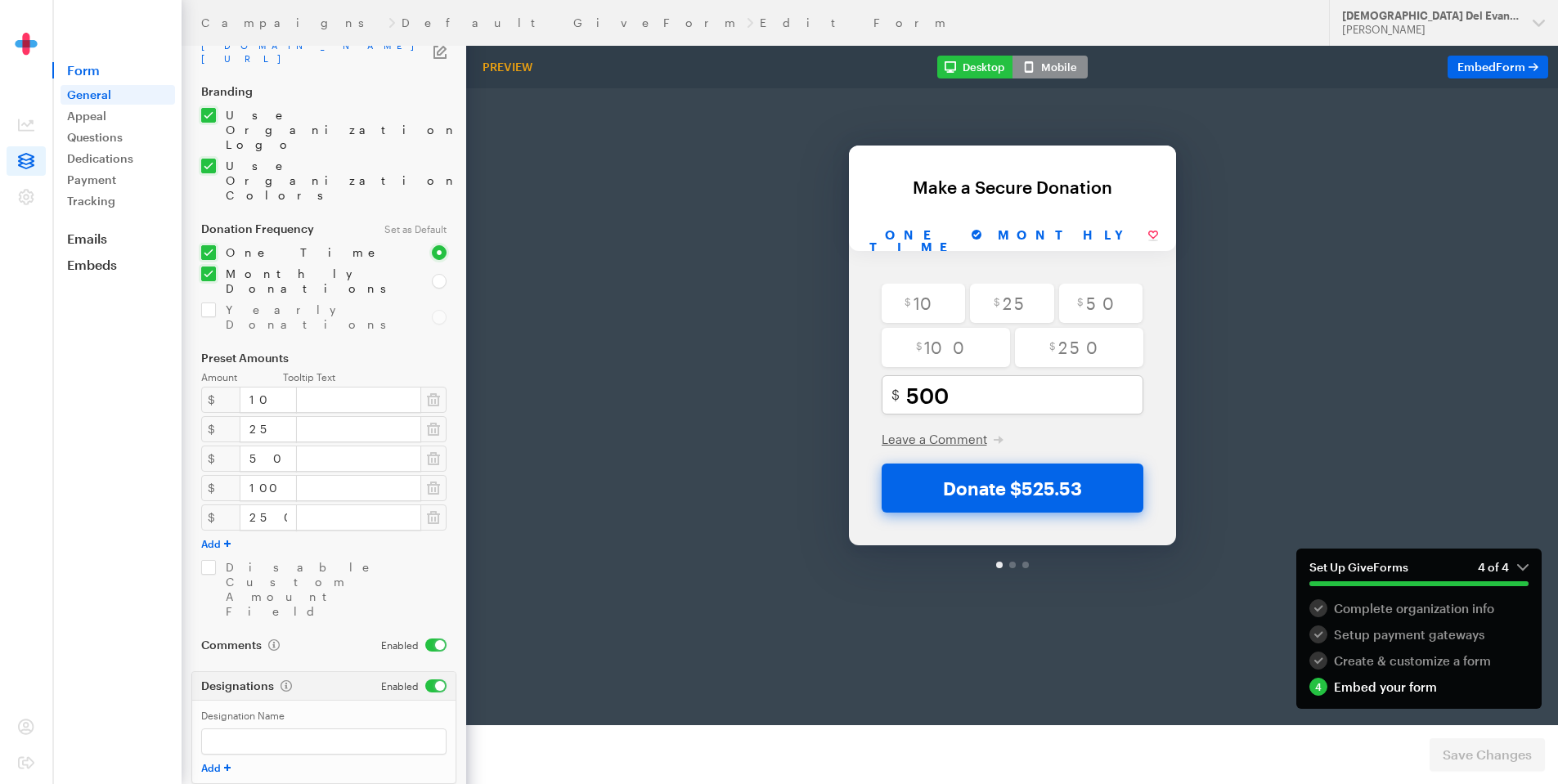
click at [1066, 188] on input "Monthly" at bounding box center [1078, 193] width 176 height 30
radio input "true"
checkbox input "true"
click at [974, 186] on input "One time" at bounding box center [923, 193] width 130 height 30
radio input "true"
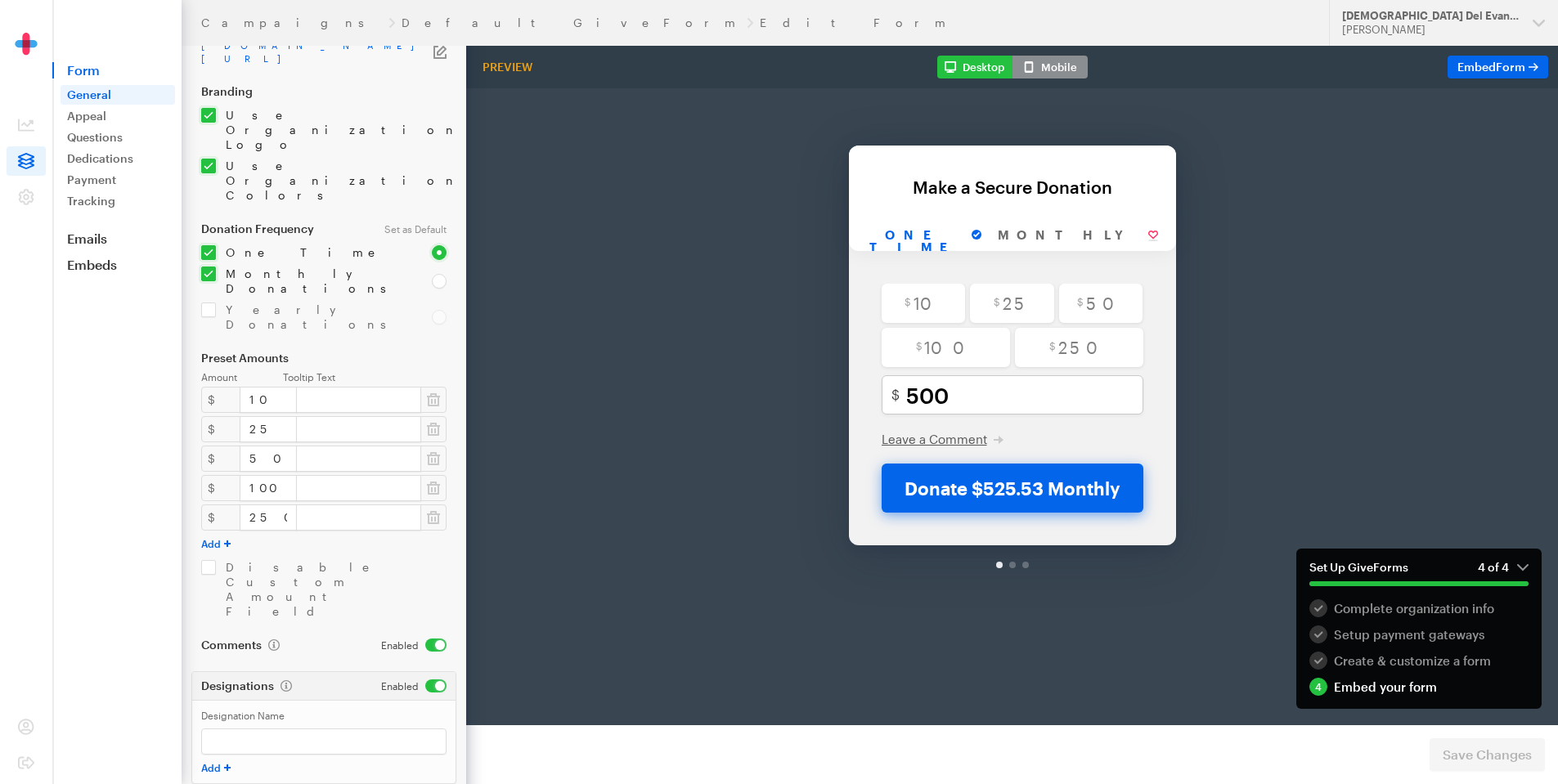
checkbox input "true"
click at [1081, 66] on button "Mobile" at bounding box center [1050, 67] width 75 height 23
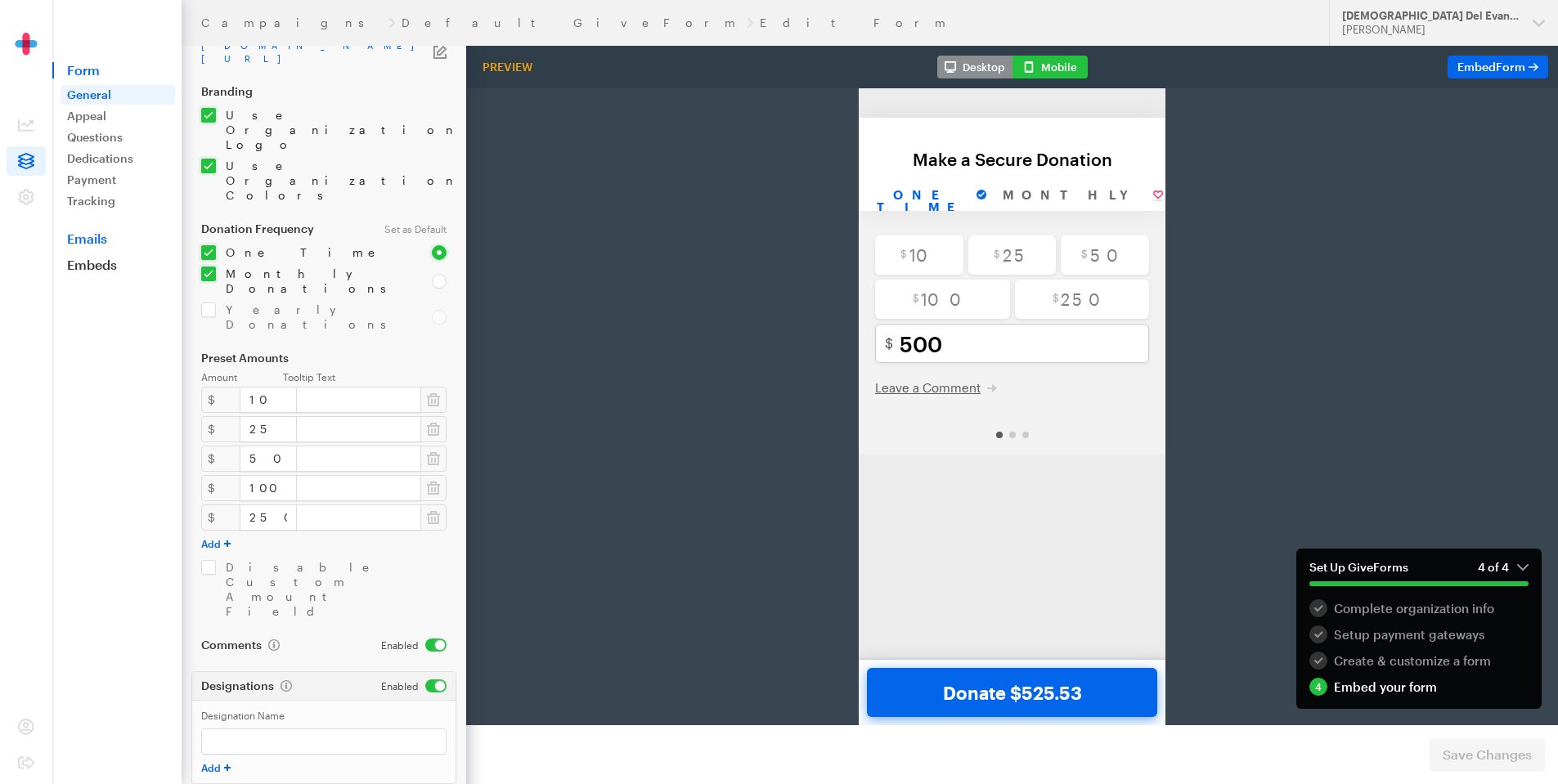
click at [112, 232] on link "Emails" at bounding box center [117, 238] width 129 height 16
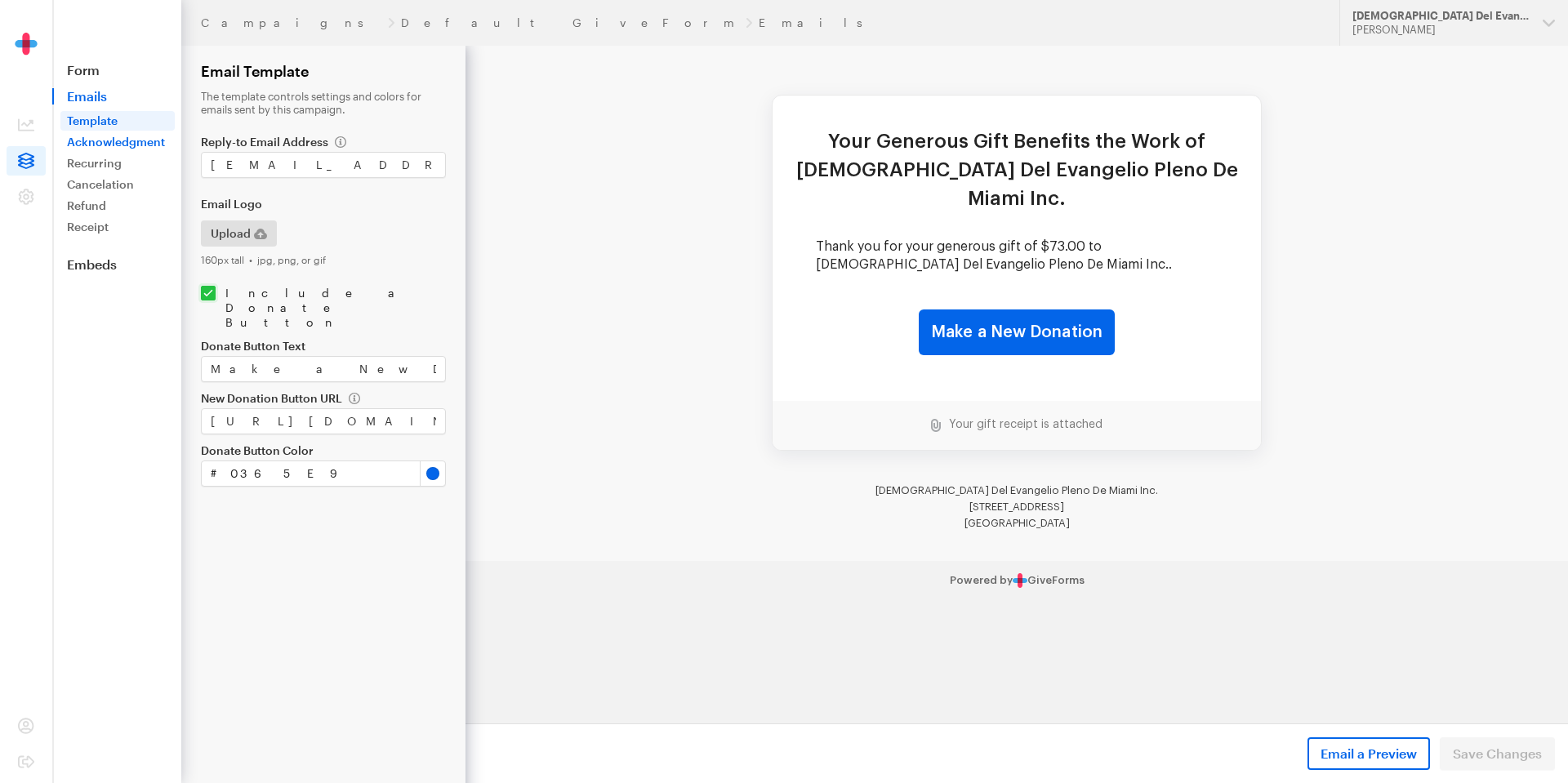
click at [131, 146] on link "Acknowledgment" at bounding box center [118, 141] width 114 height 20
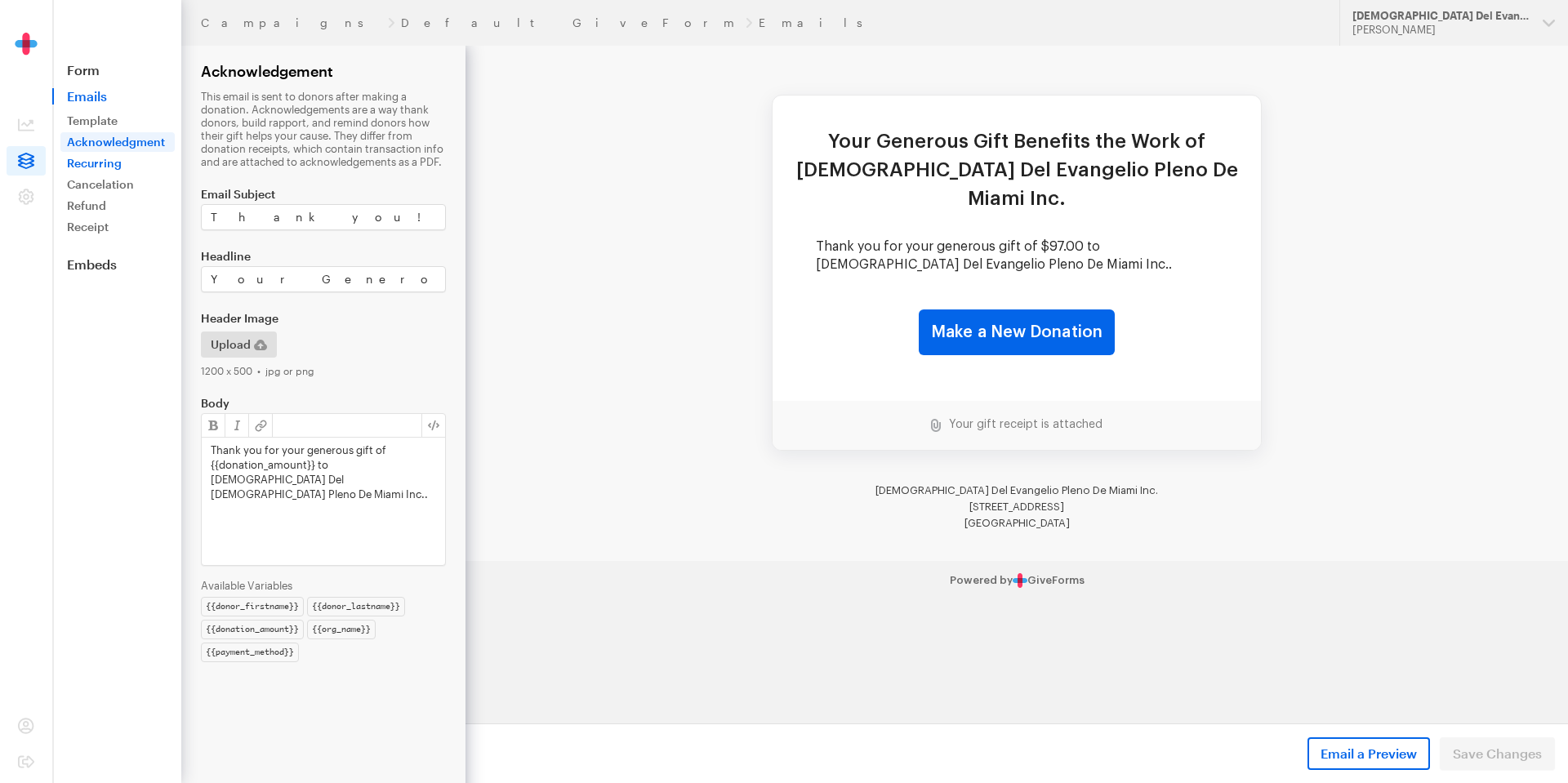
click at [106, 164] on link "Recurring" at bounding box center [118, 163] width 114 height 20
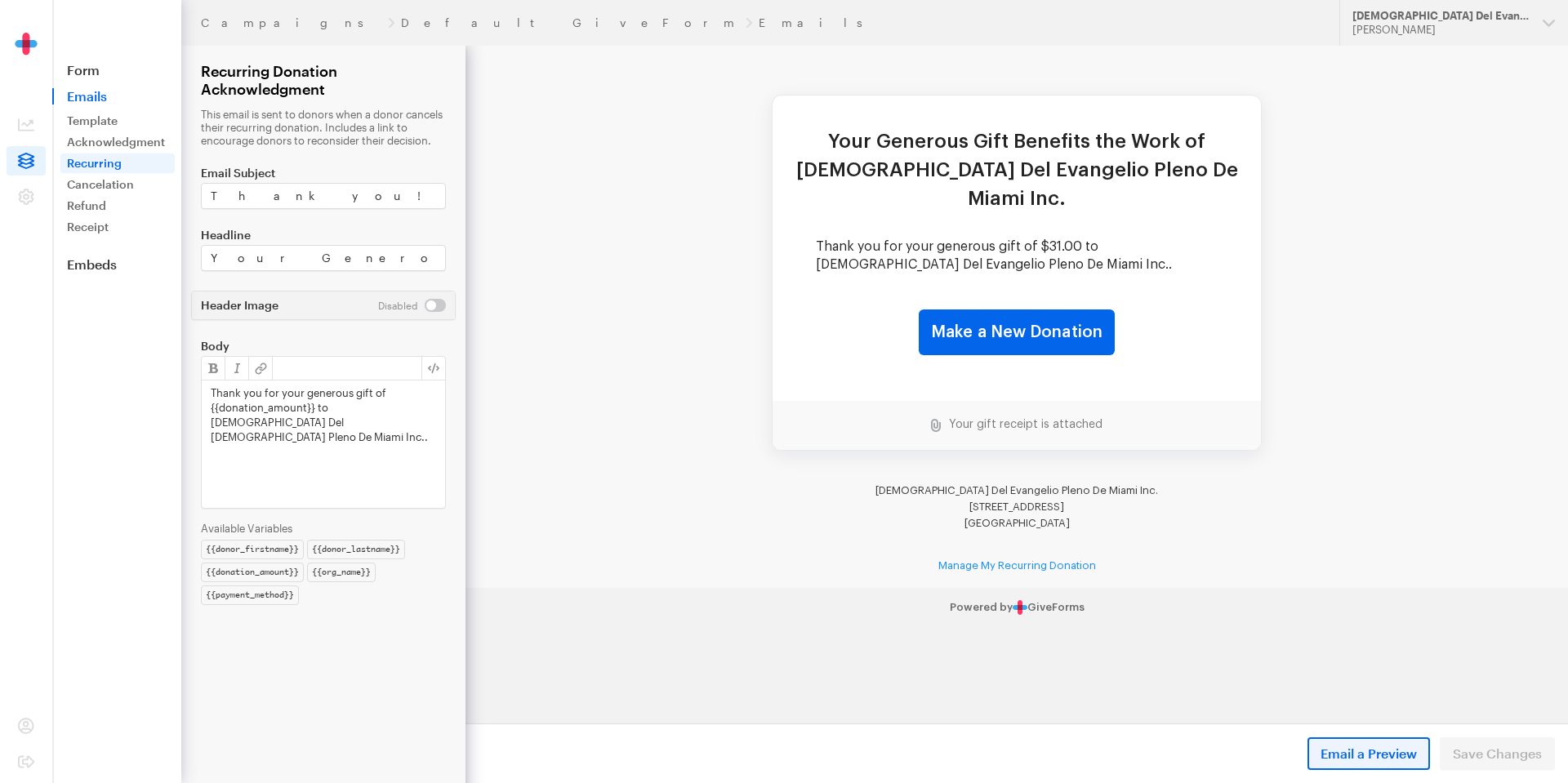
click at [1392, 762] on span "Email a Preview" at bounding box center [1368, 753] width 96 height 20
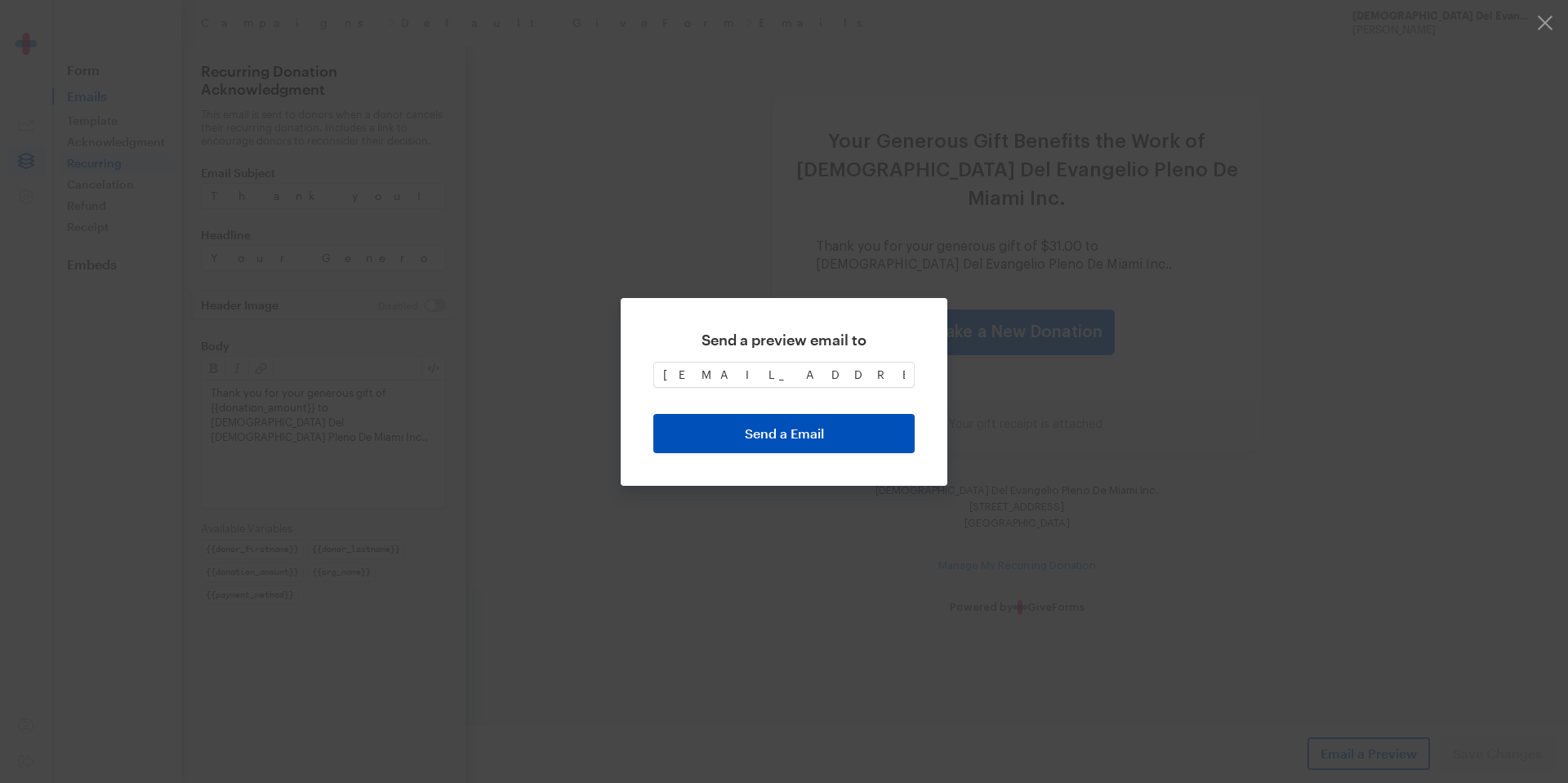
click at [828, 446] on button "Send a Email" at bounding box center [783, 434] width 261 height 39
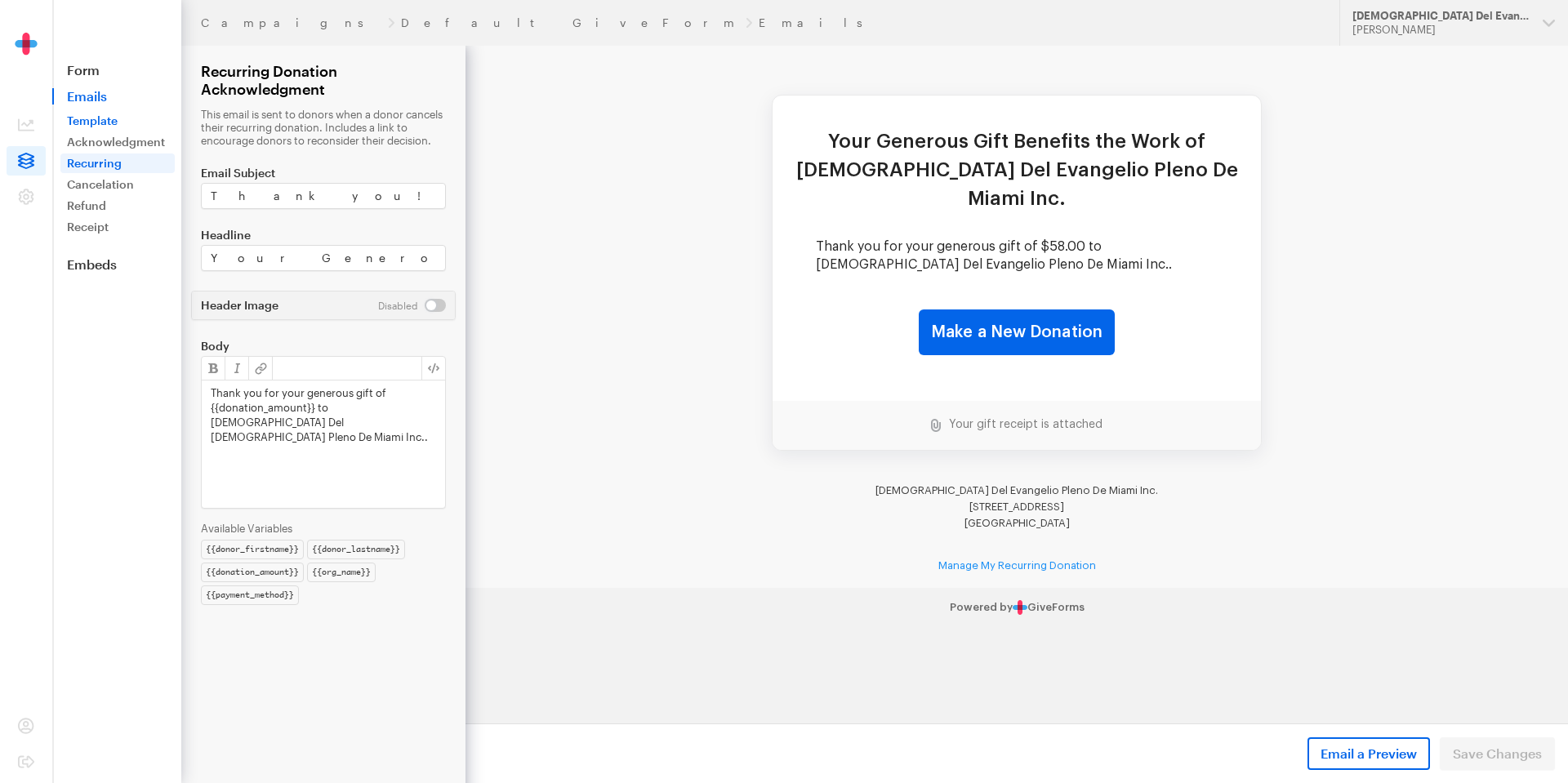
click at [88, 116] on link "Template" at bounding box center [118, 121] width 114 height 20
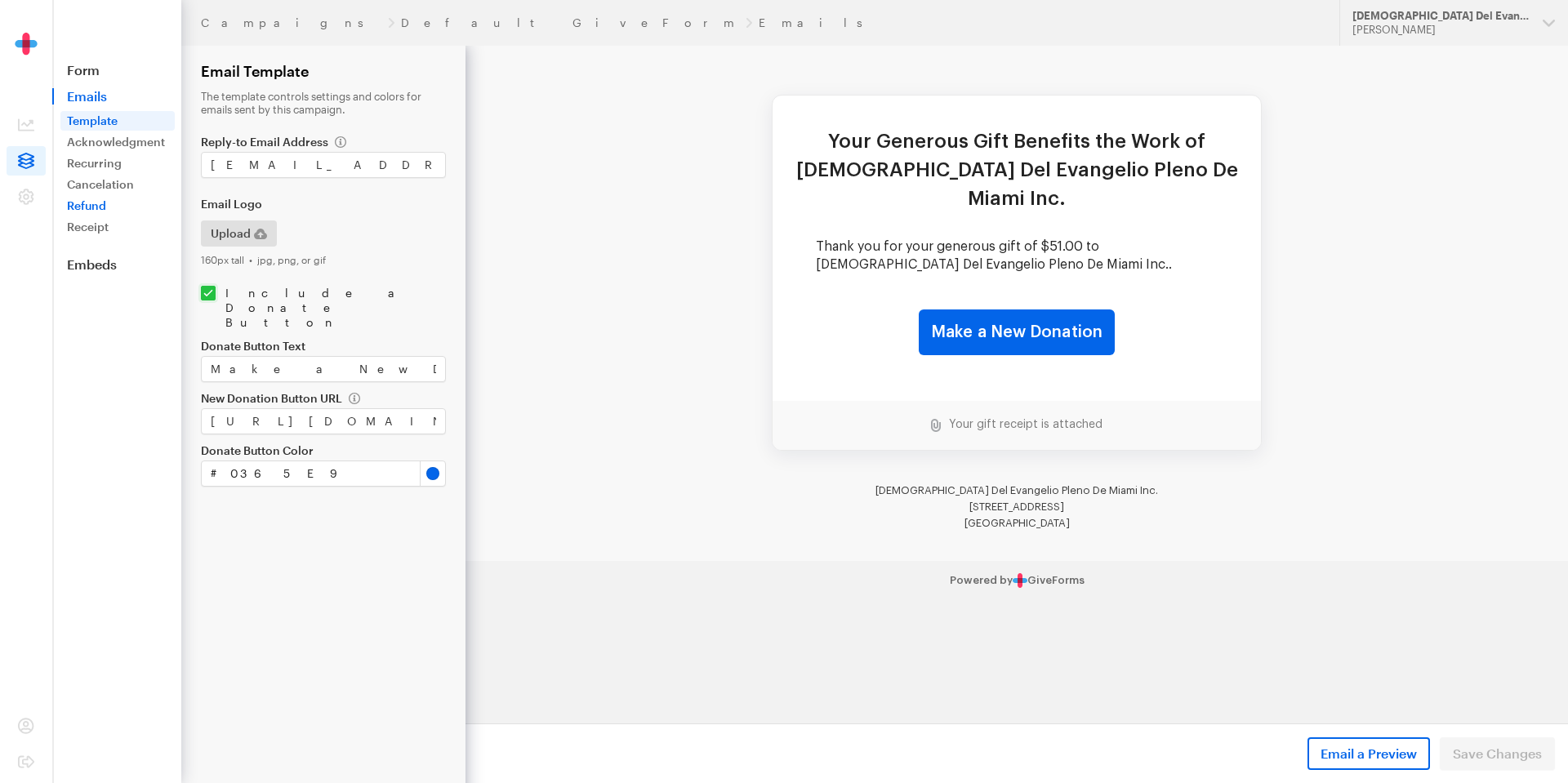
click at [104, 201] on link "Refund" at bounding box center [118, 205] width 114 height 20
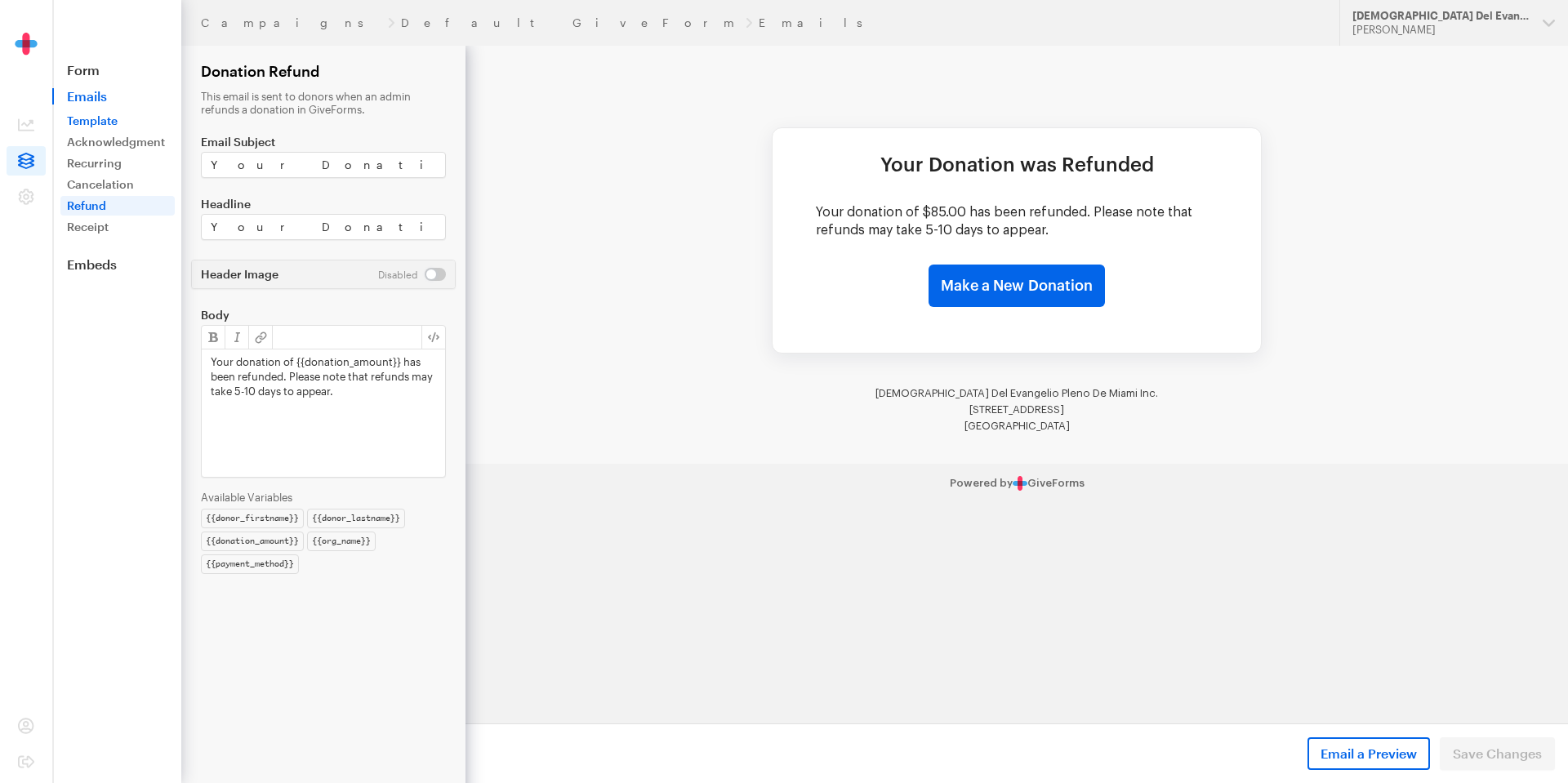
click at [98, 126] on link "Template" at bounding box center [118, 121] width 114 height 20
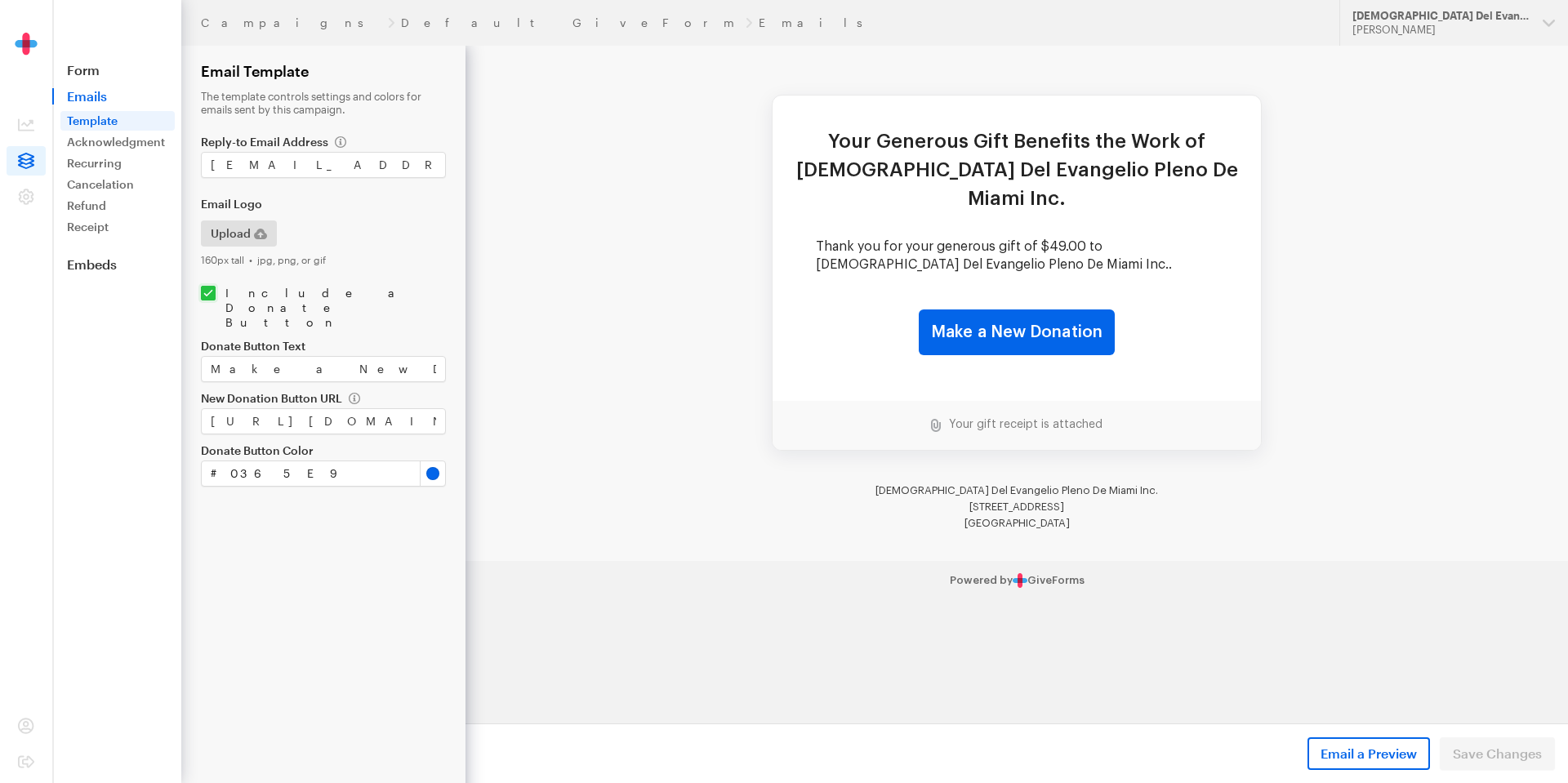
click at [214, 297] on input "checkbox" at bounding box center [322, 307] width 244 height 44
checkbox input "true"
click at [105, 162] on link "Recurring" at bounding box center [118, 163] width 114 height 20
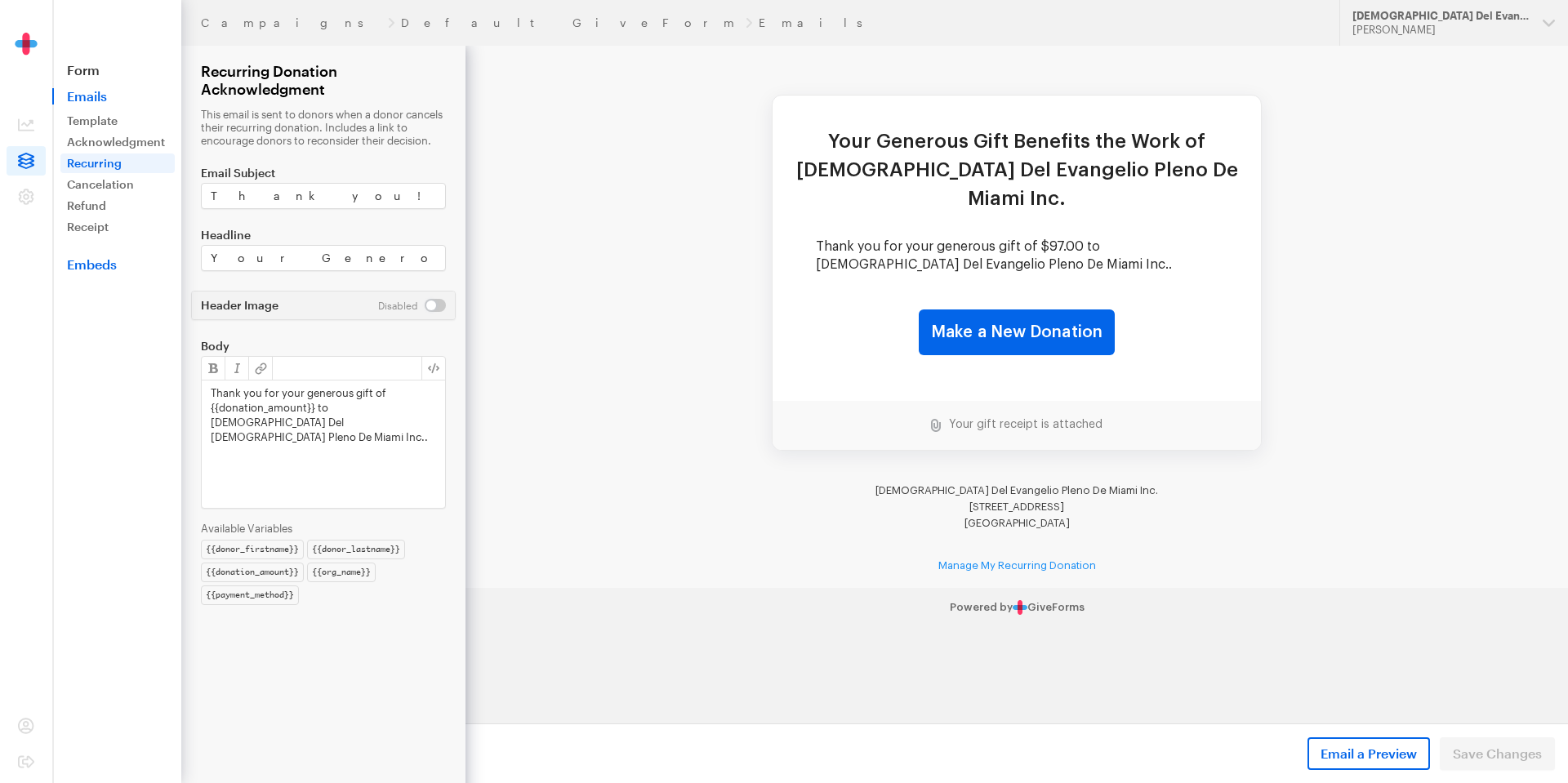
click at [105, 264] on link "Embeds" at bounding box center [117, 264] width 129 height 16
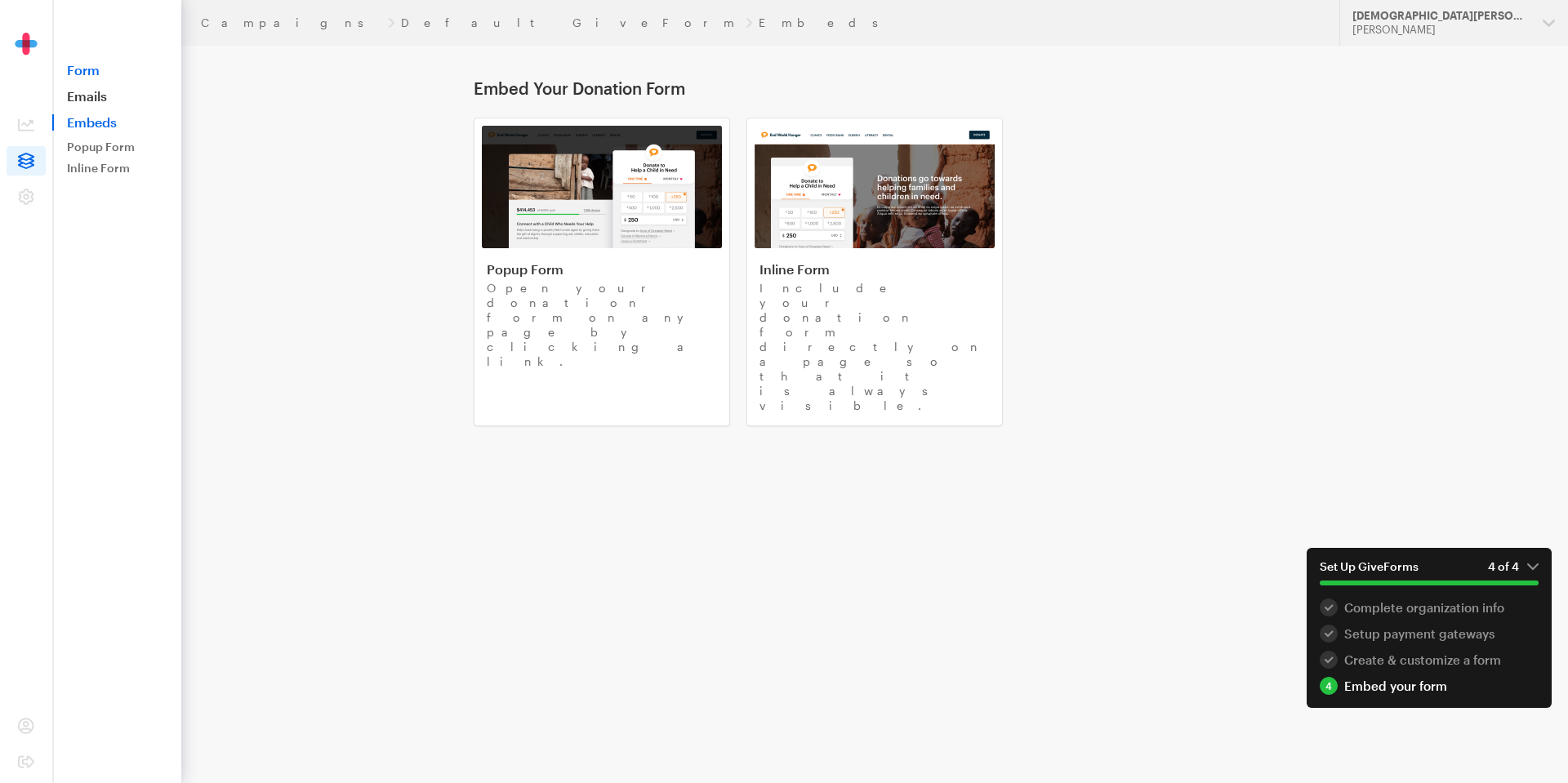
click at [92, 75] on link "Form" at bounding box center [117, 69] width 129 height 16
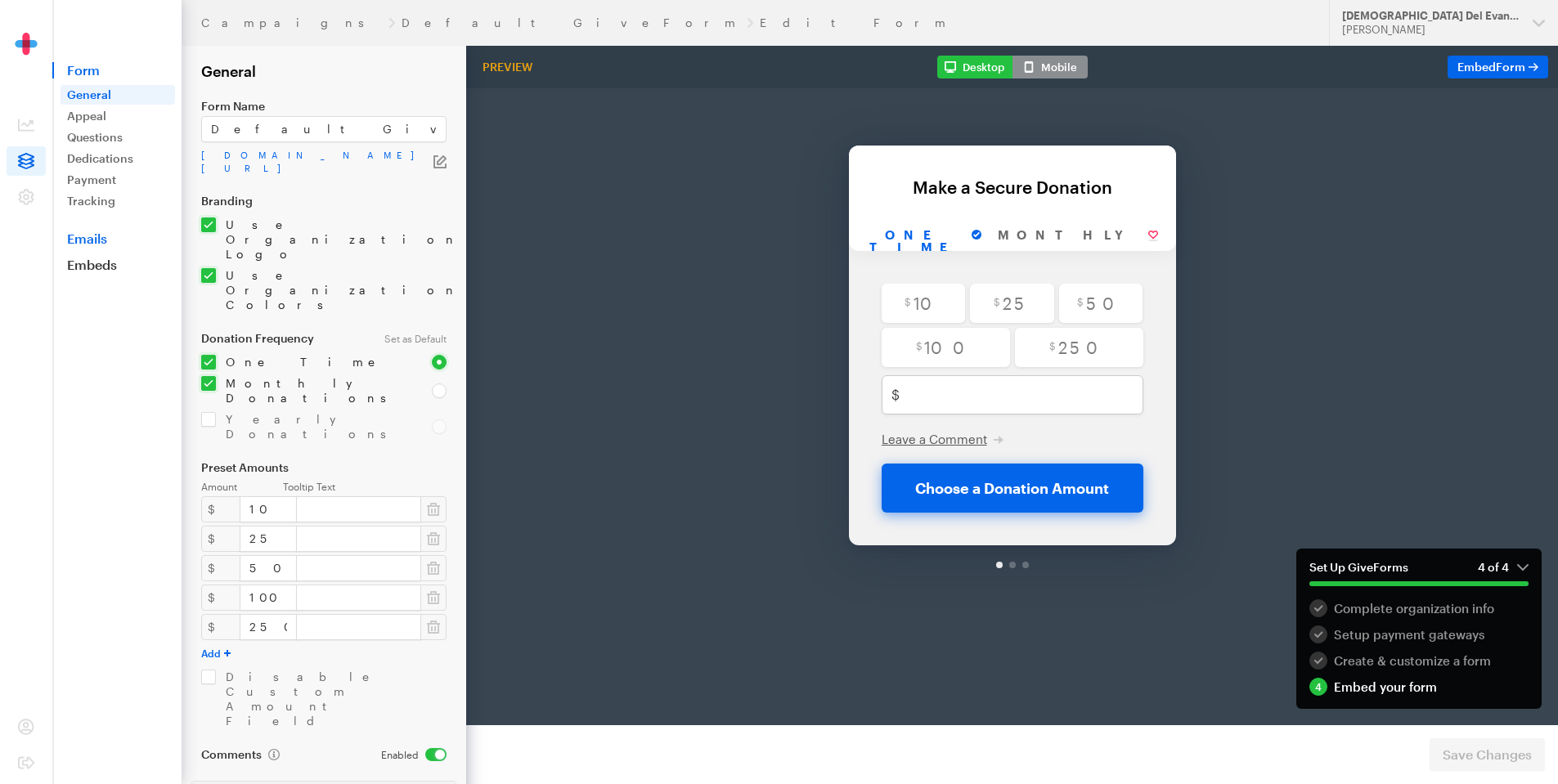
click at [105, 233] on link "Emails" at bounding box center [117, 238] width 129 height 16
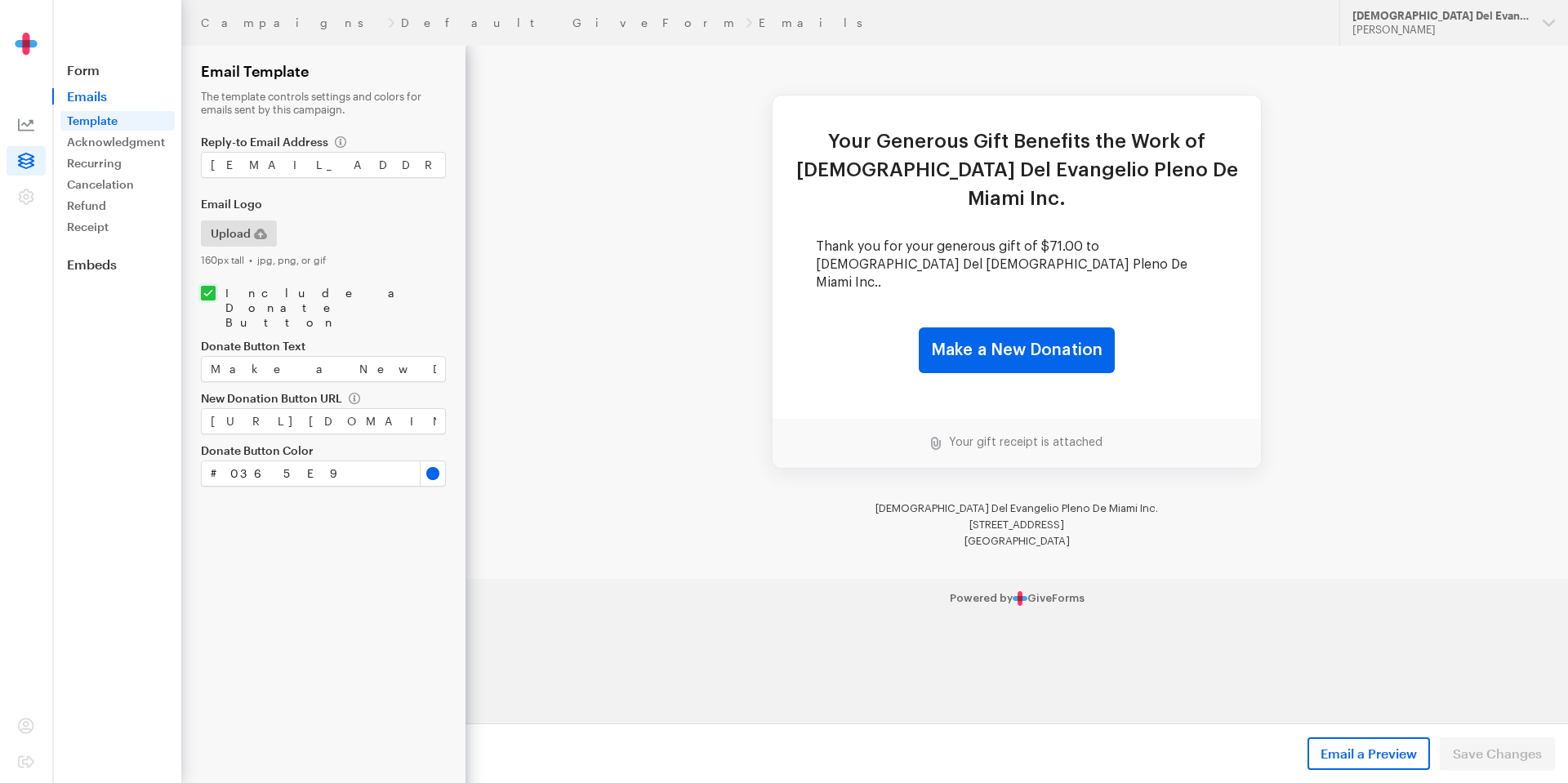
click at [29, 119] on icon at bounding box center [25, 125] width 16 height 16
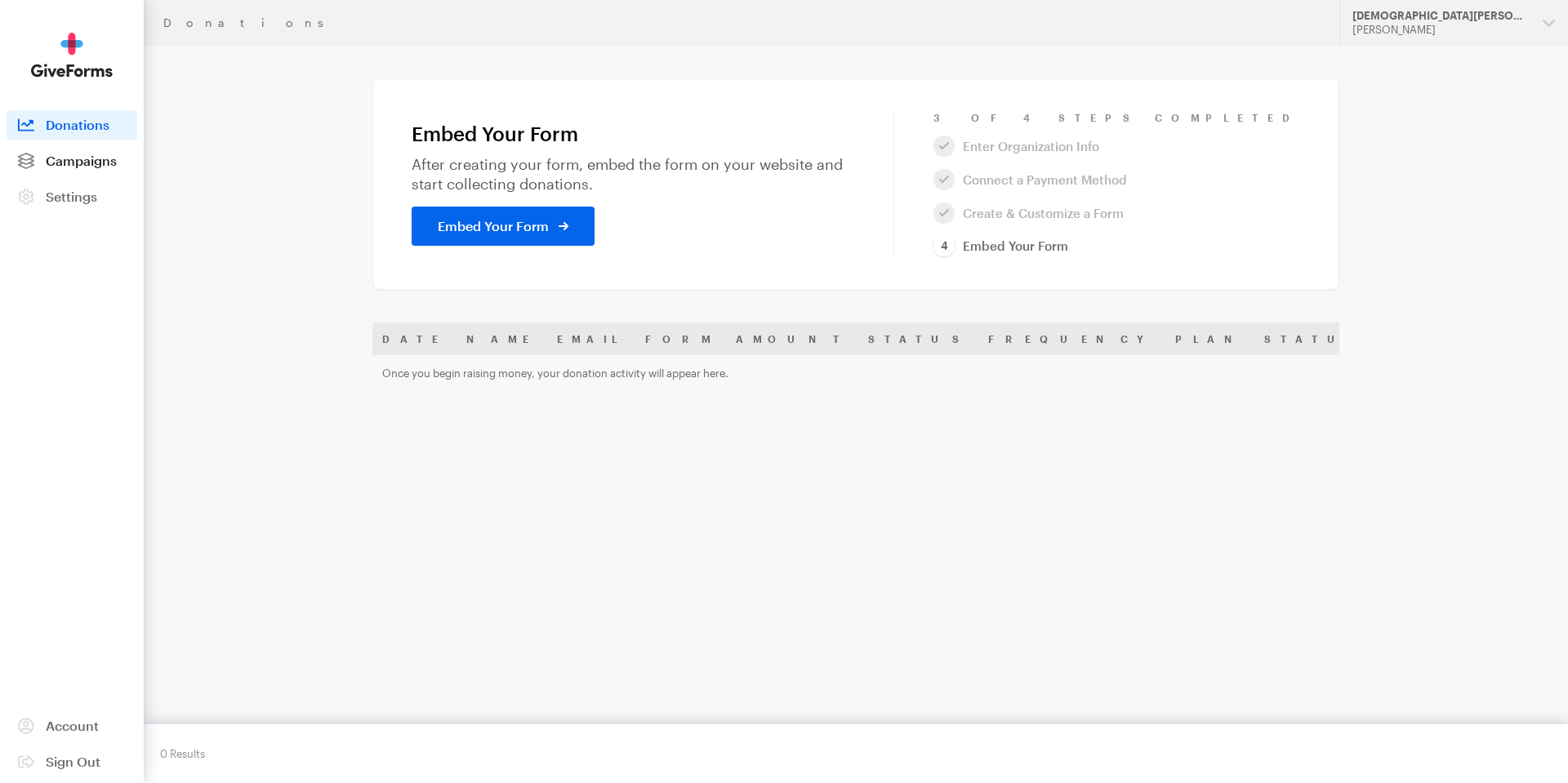
click at [63, 157] on span "Campaigns" at bounding box center [81, 160] width 71 height 16
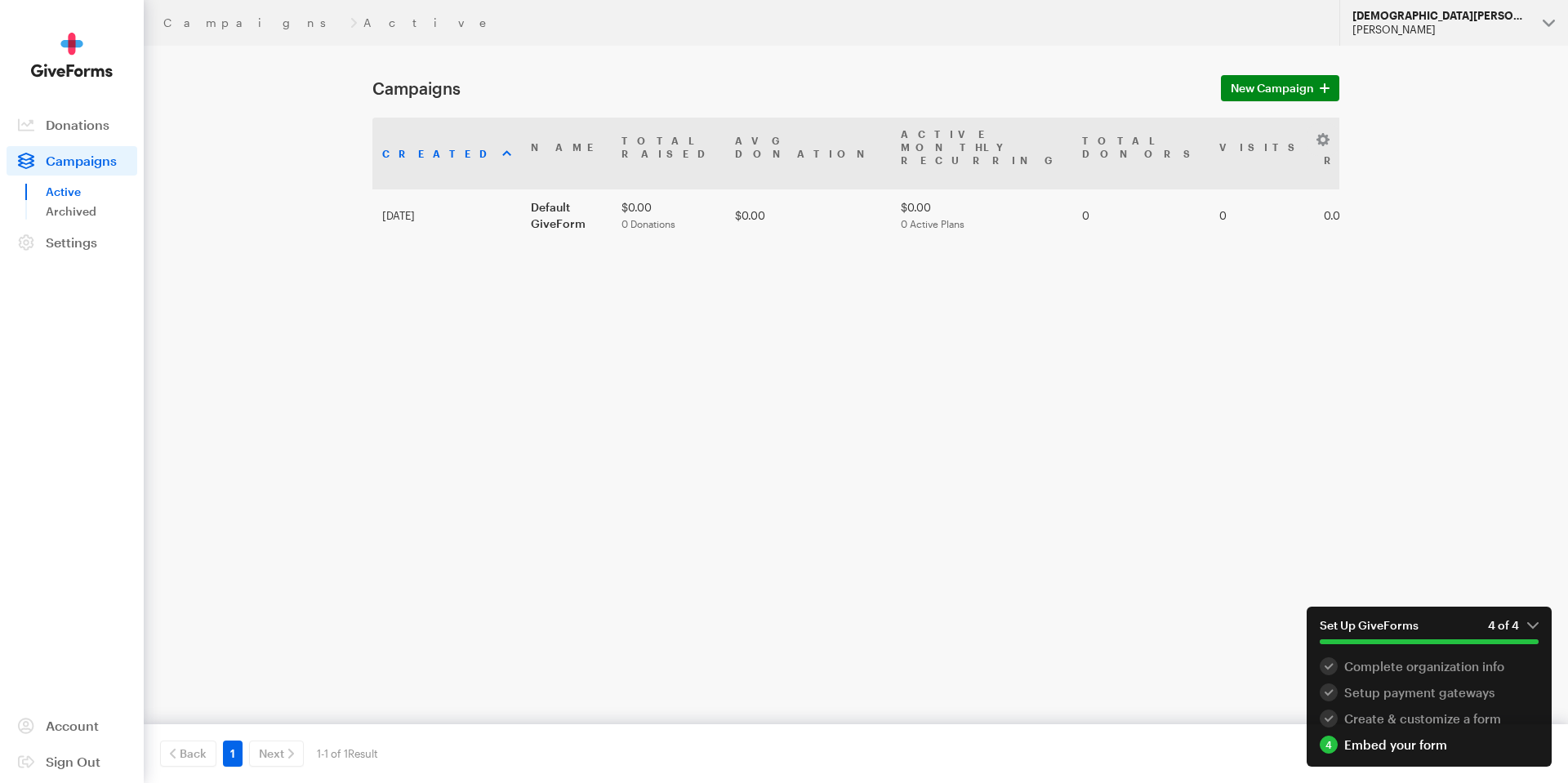
click at [1467, 36] on div "[PERSON_NAME]" at bounding box center [1440, 29] width 177 height 14
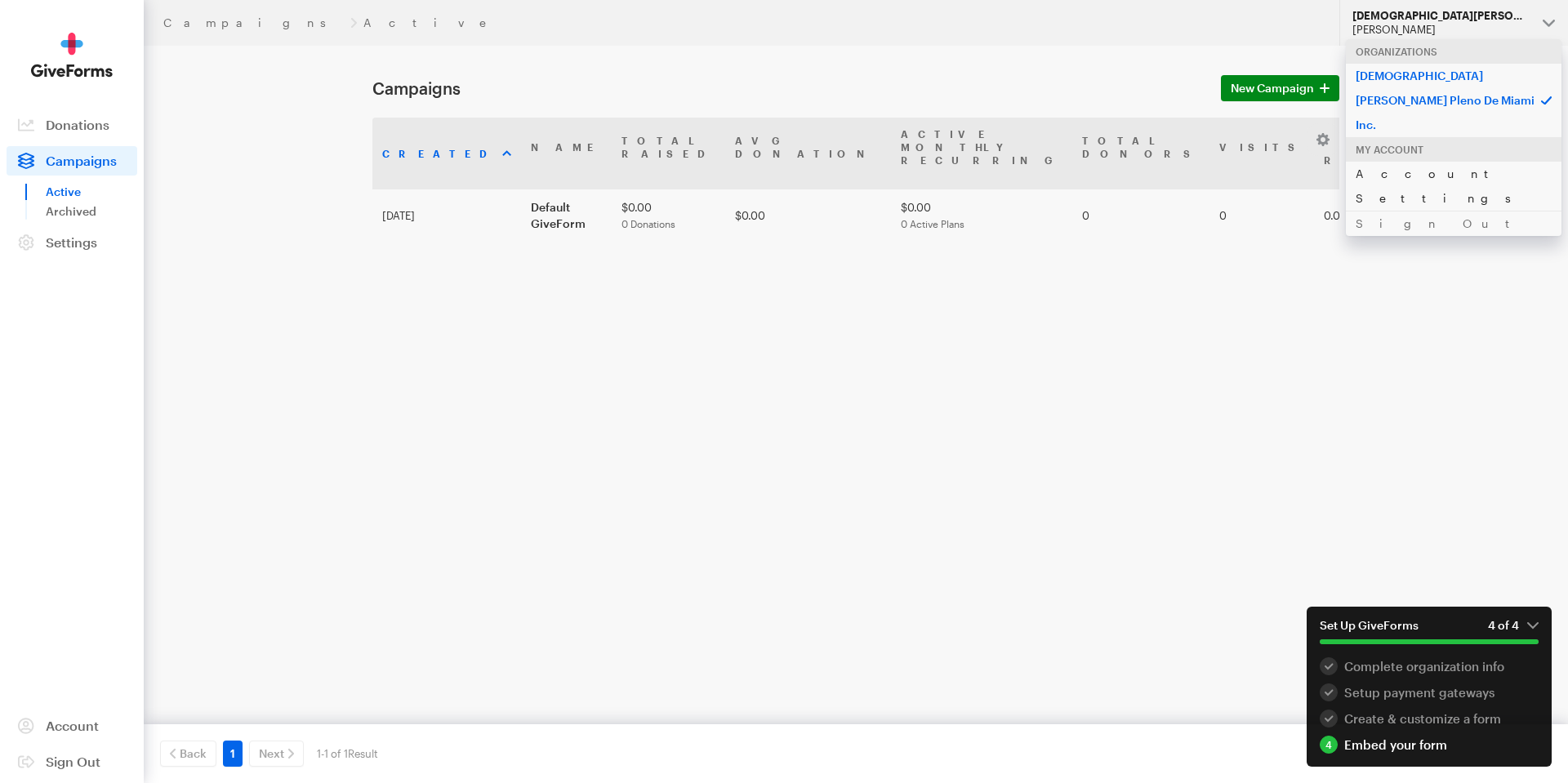
click at [1462, 161] on link "Account Settings" at bounding box center [1453, 185] width 215 height 50
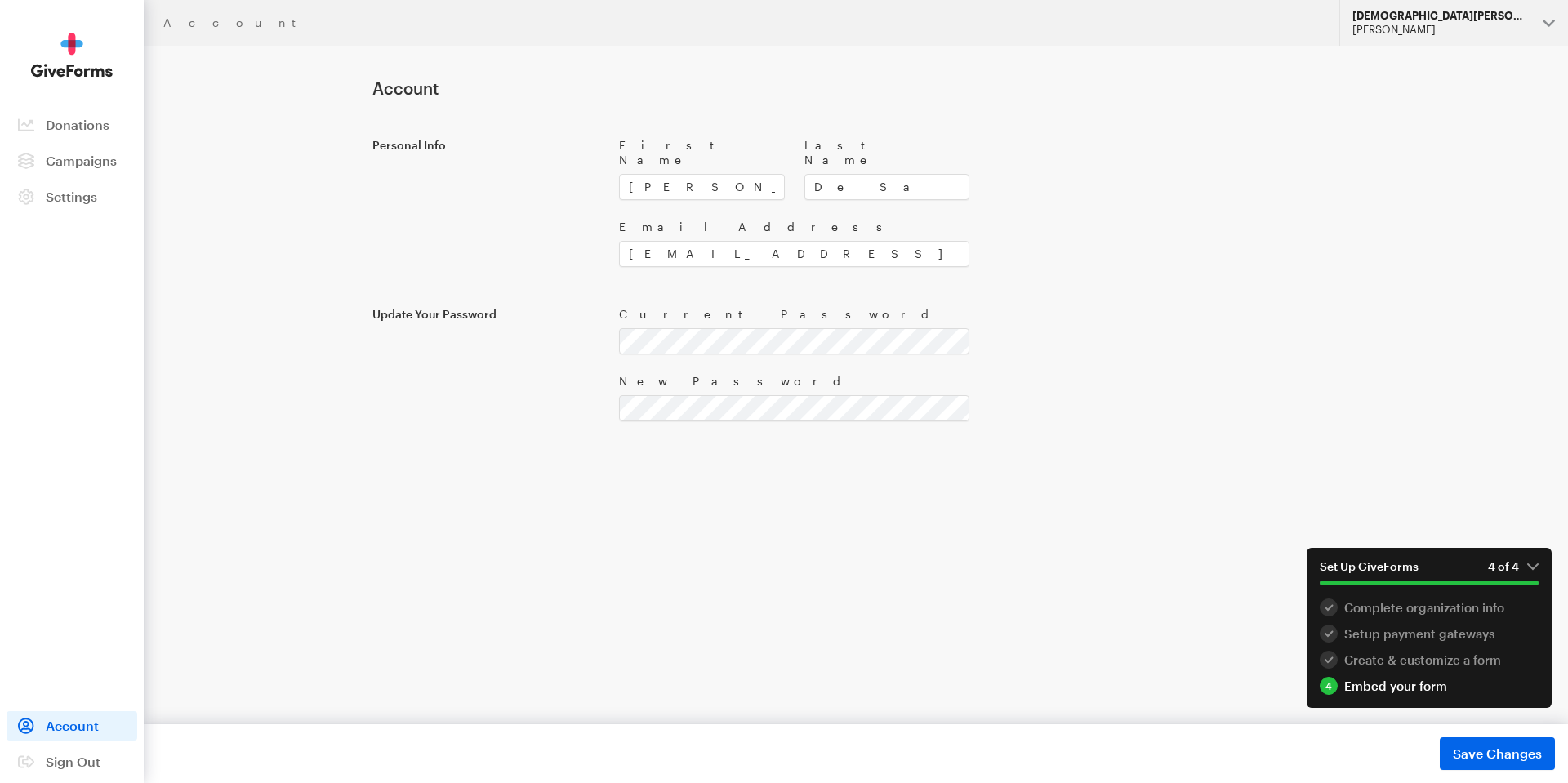
click at [1462, 27] on div "[PERSON_NAME]" at bounding box center [1440, 29] width 177 height 14
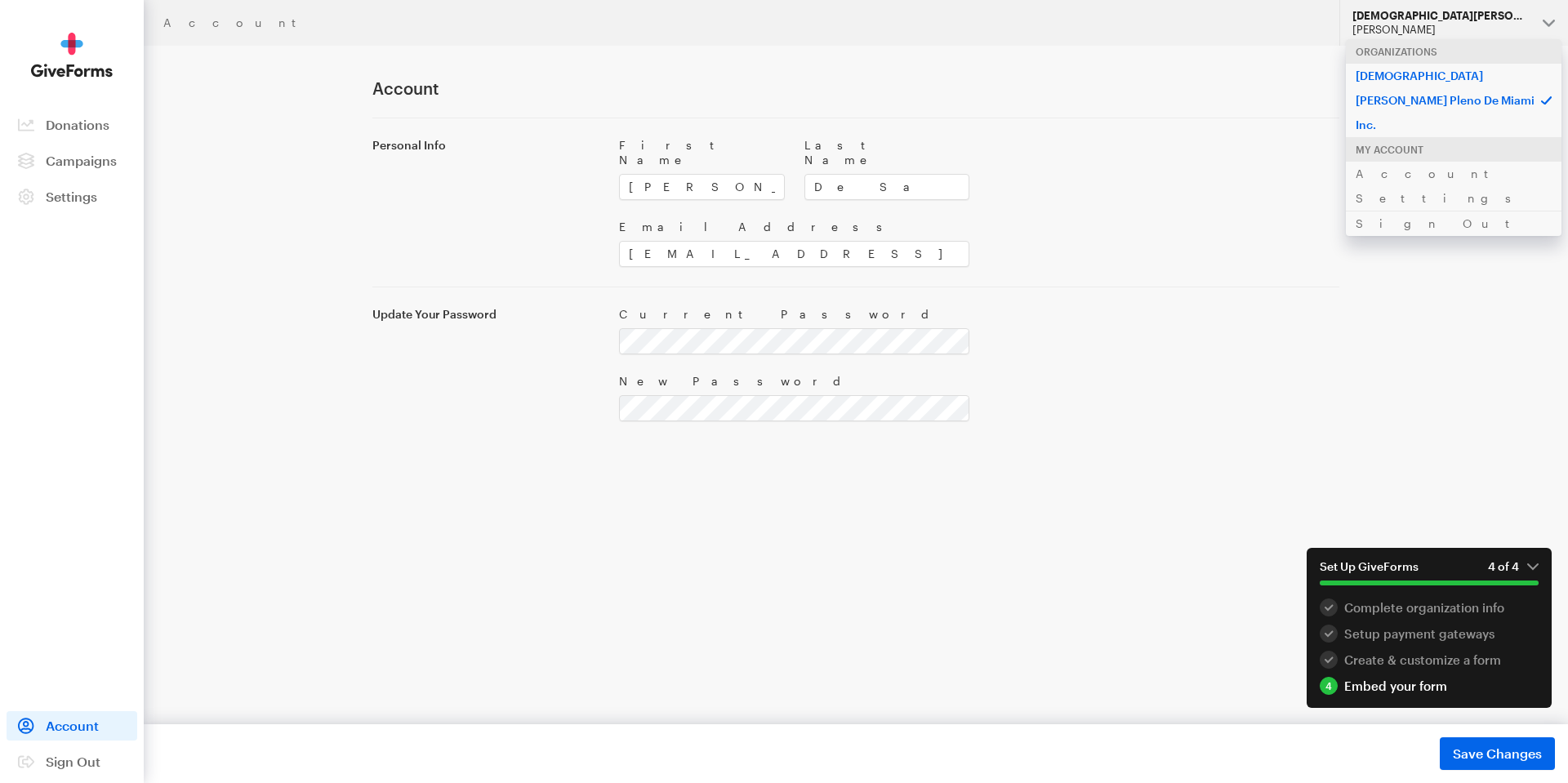
click at [1554, 23] on button "[DEMOGRAPHIC_DATA][PERSON_NAME] Pleno De Miami Inc. [PERSON_NAME]" at bounding box center [1454, 22] width 229 height 46
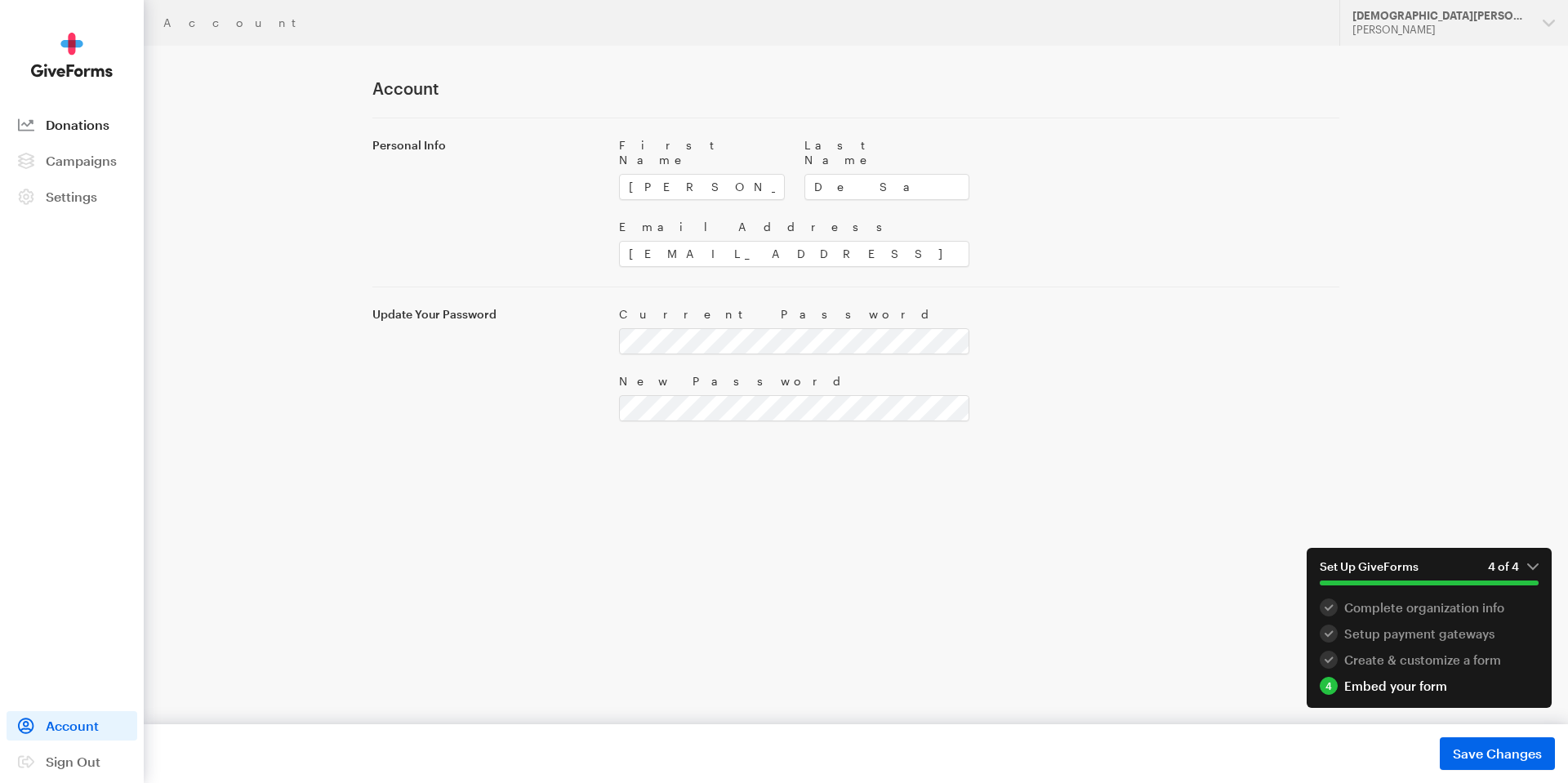
click at [96, 125] on span "Donations" at bounding box center [78, 125] width 64 height 16
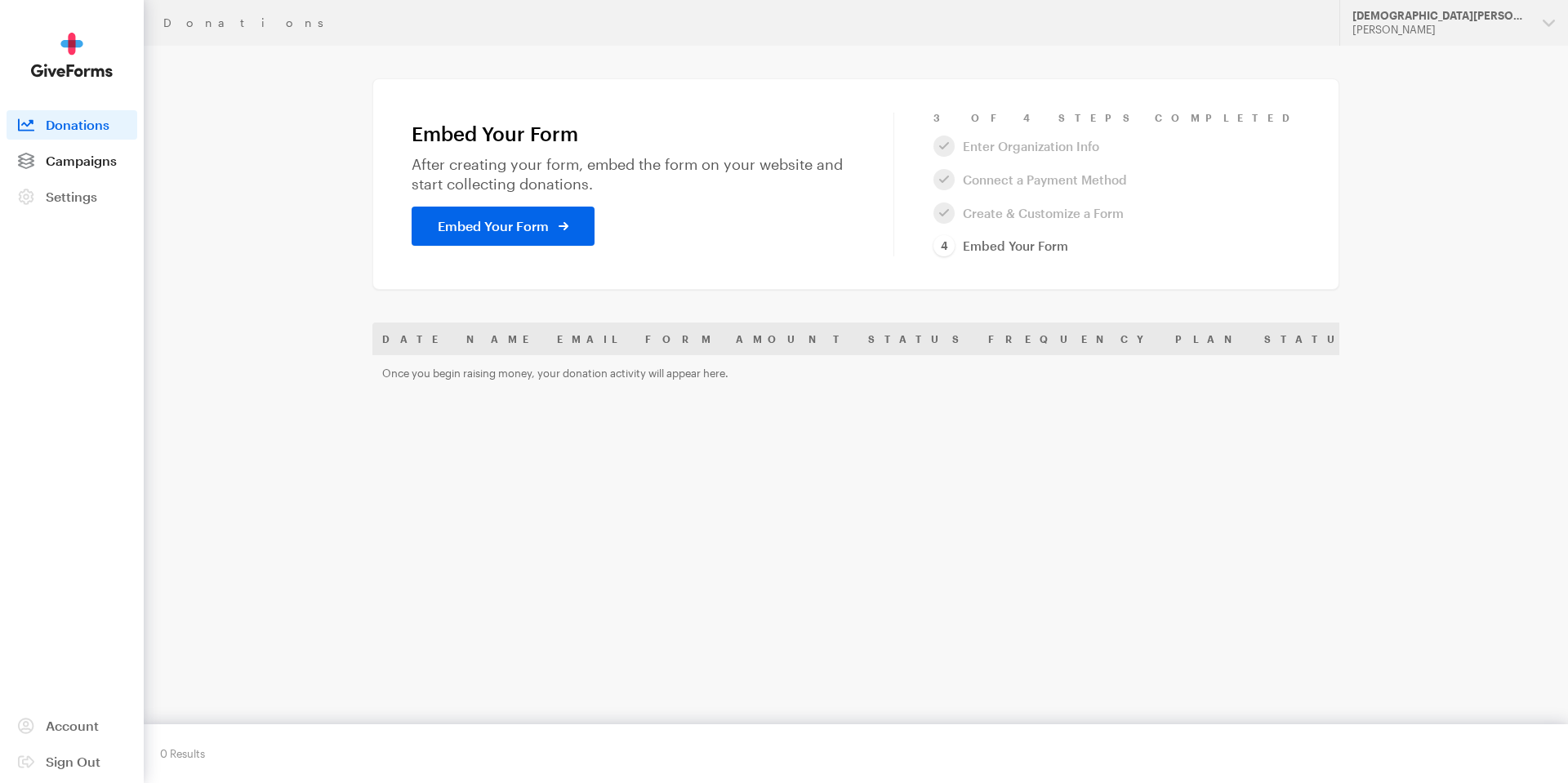
click at [103, 156] on span "Campaigns" at bounding box center [81, 160] width 71 height 16
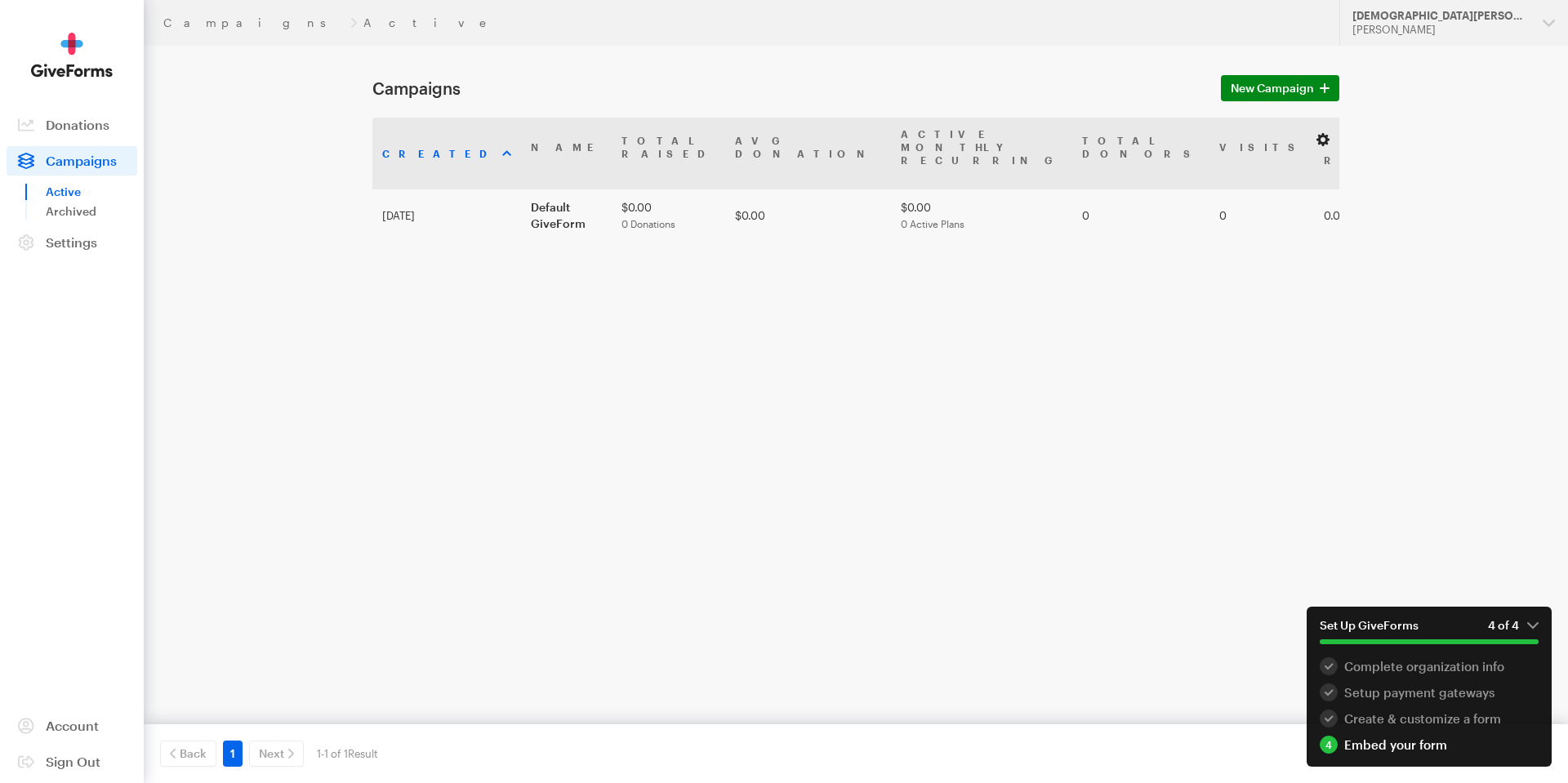
click at [1327, 142] on button "button" at bounding box center [1323, 140] width 20 height 20
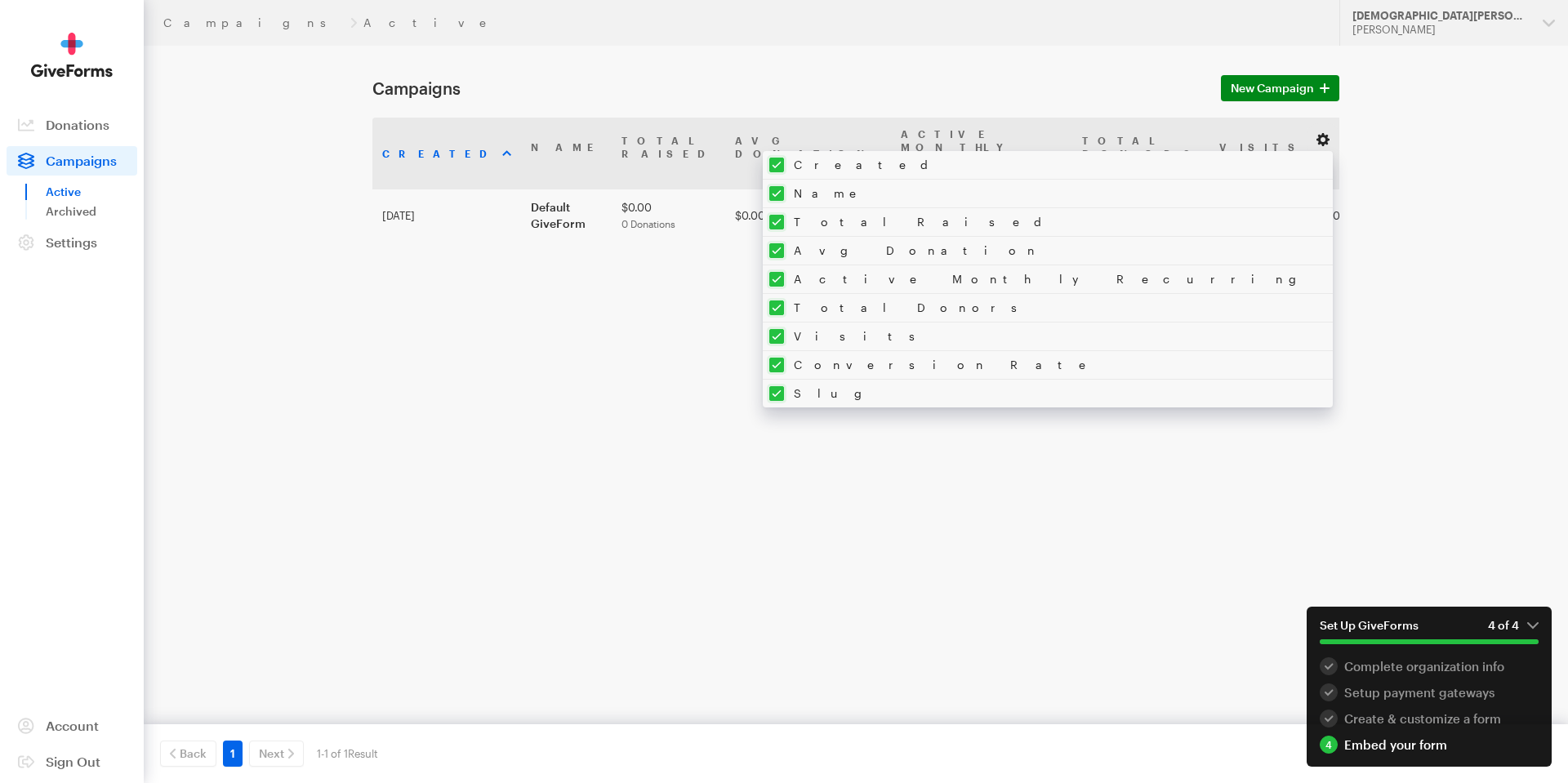
click at [1327, 142] on button "button" at bounding box center [1323, 140] width 20 height 20
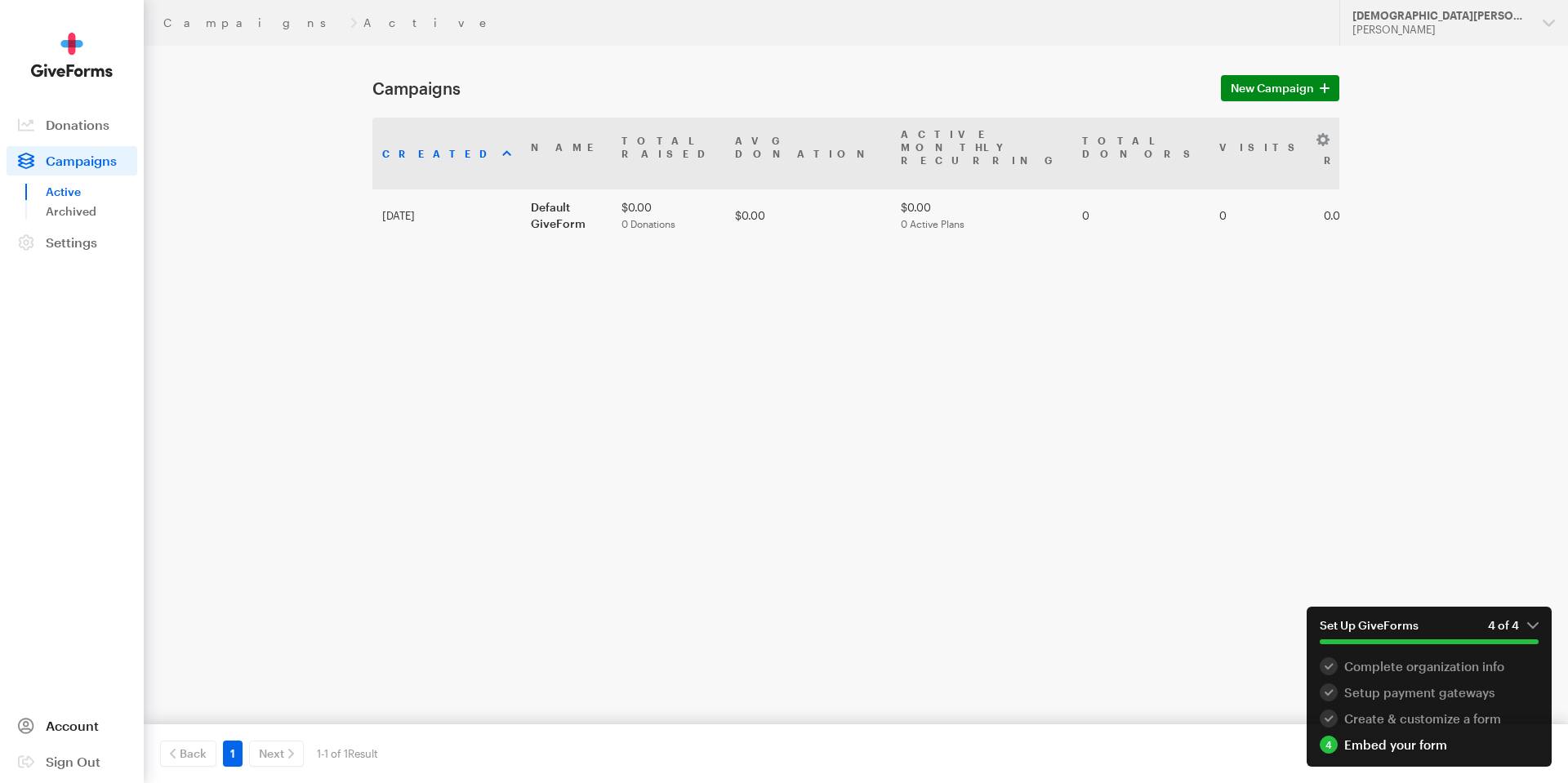
click at [88, 729] on span "Account" at bounding box center [72, 725] width 53 height 16
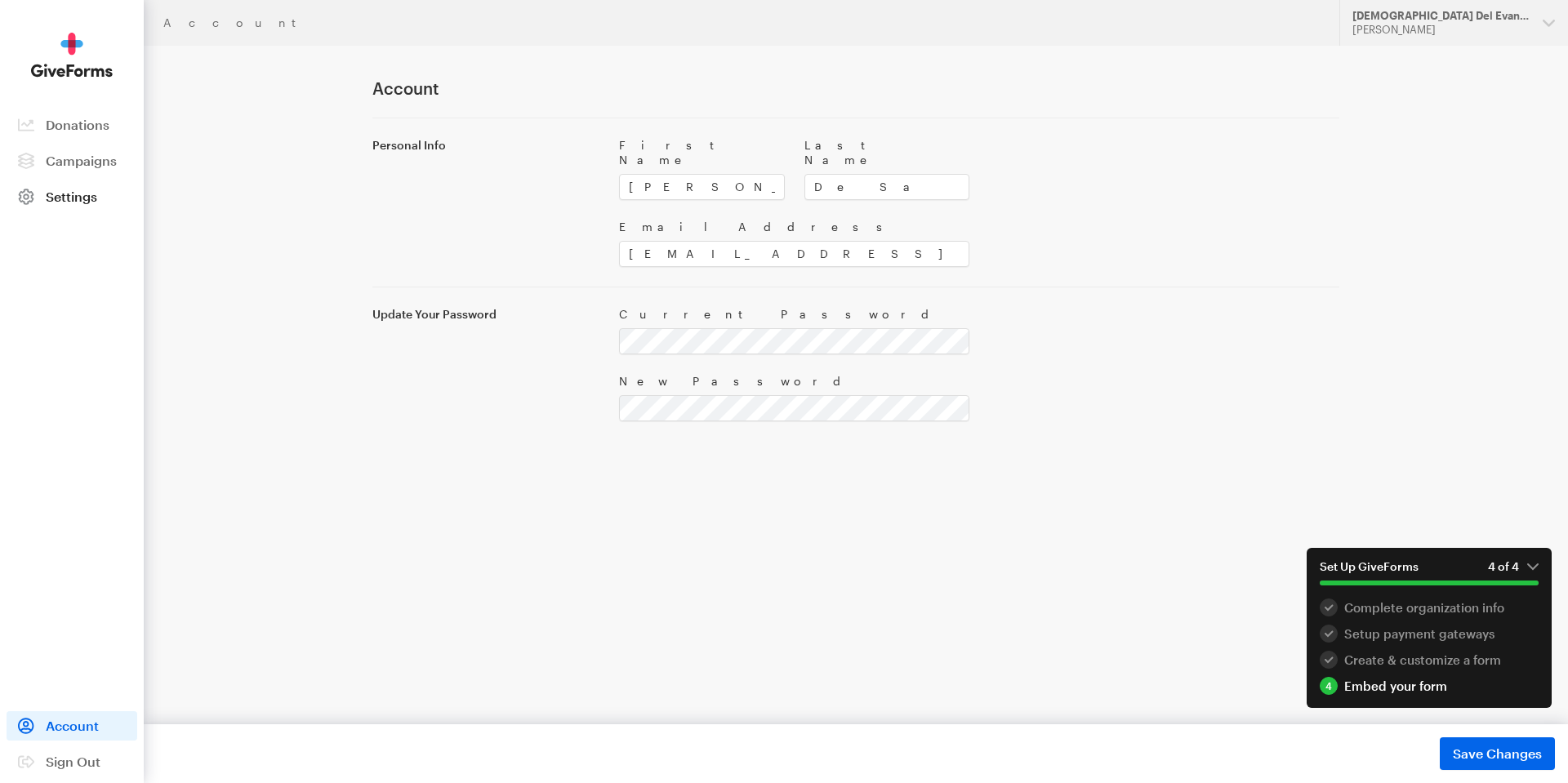
click at [56, 206] on link "Settings" at bounding box center [71, 196] width 130 height 29
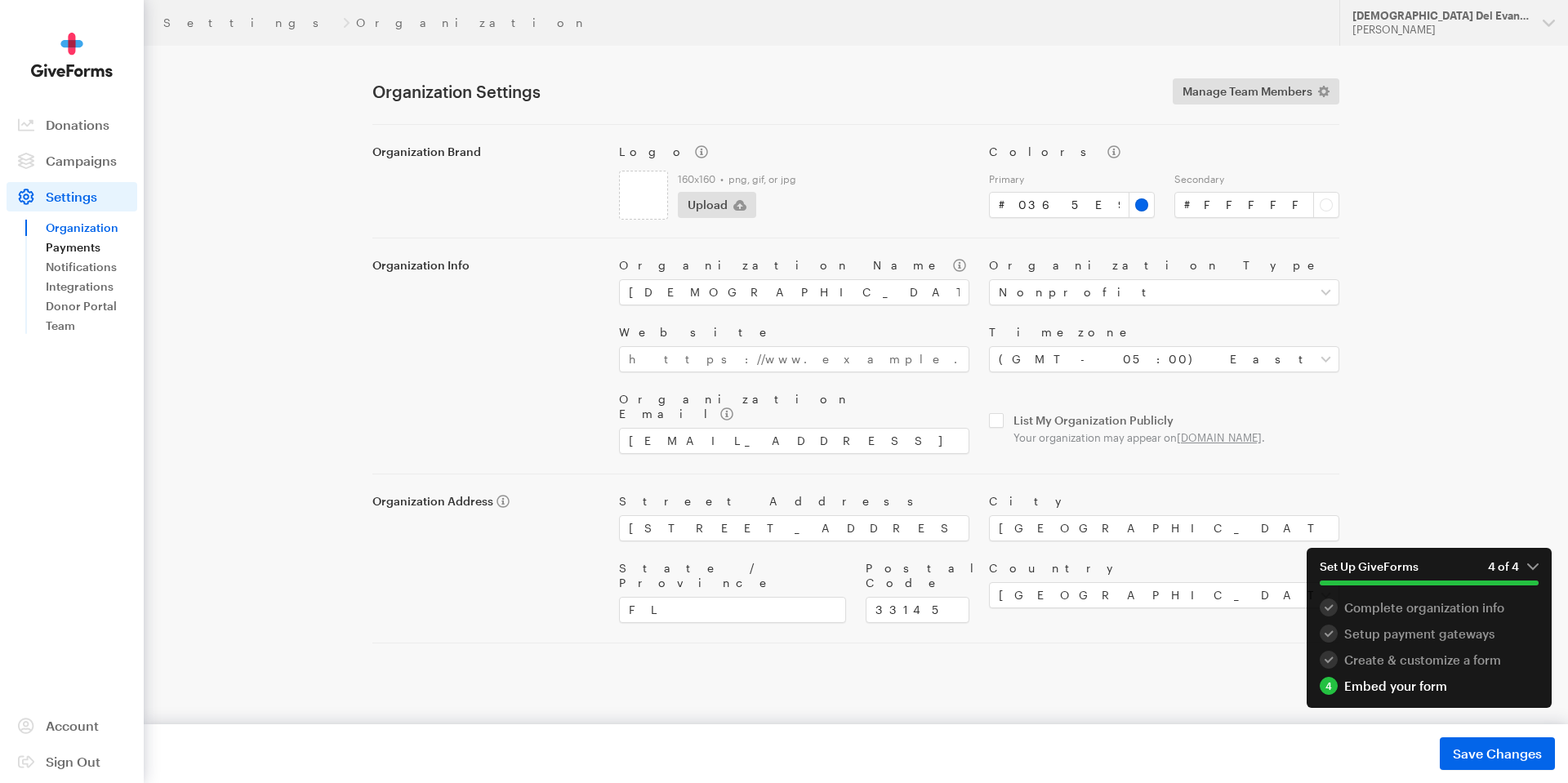
click at [80, 241] on link "Payments" at bounding box center [92, 247] width 92 height 20
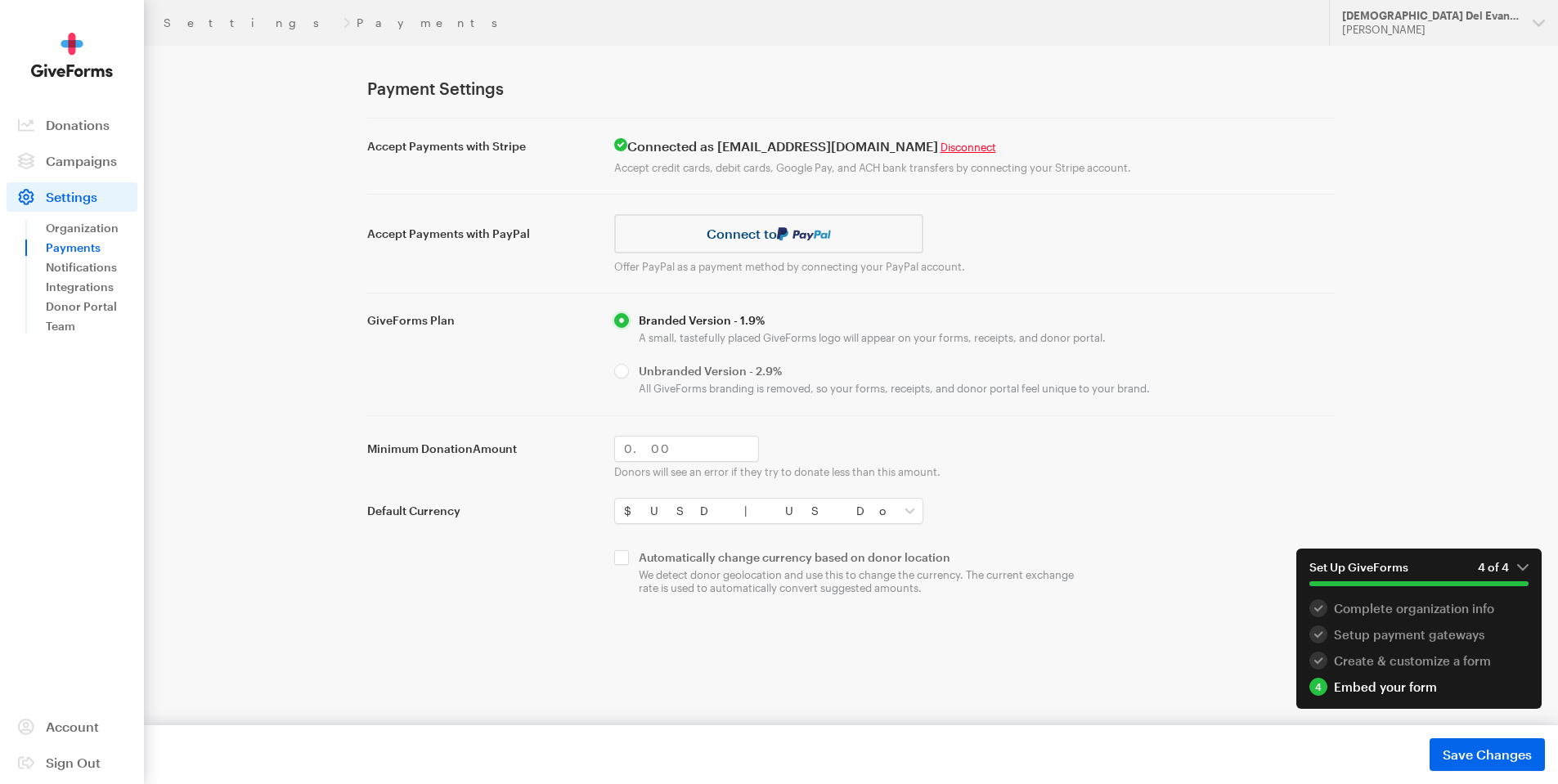
click at [613, 370] on div "Branded Version - 1.9% A small, tastefully placed GiveForms logo will appear on…" at bounding box center [975, 354] width 741 height 83
click at [621, 372] on input "radio" at bounding box center [975, 379] width 721 height 31
radio input "true"
click at [620, 318] on input "radio" at bounding box center [975, 328] width 721 height 31
radio input "true"
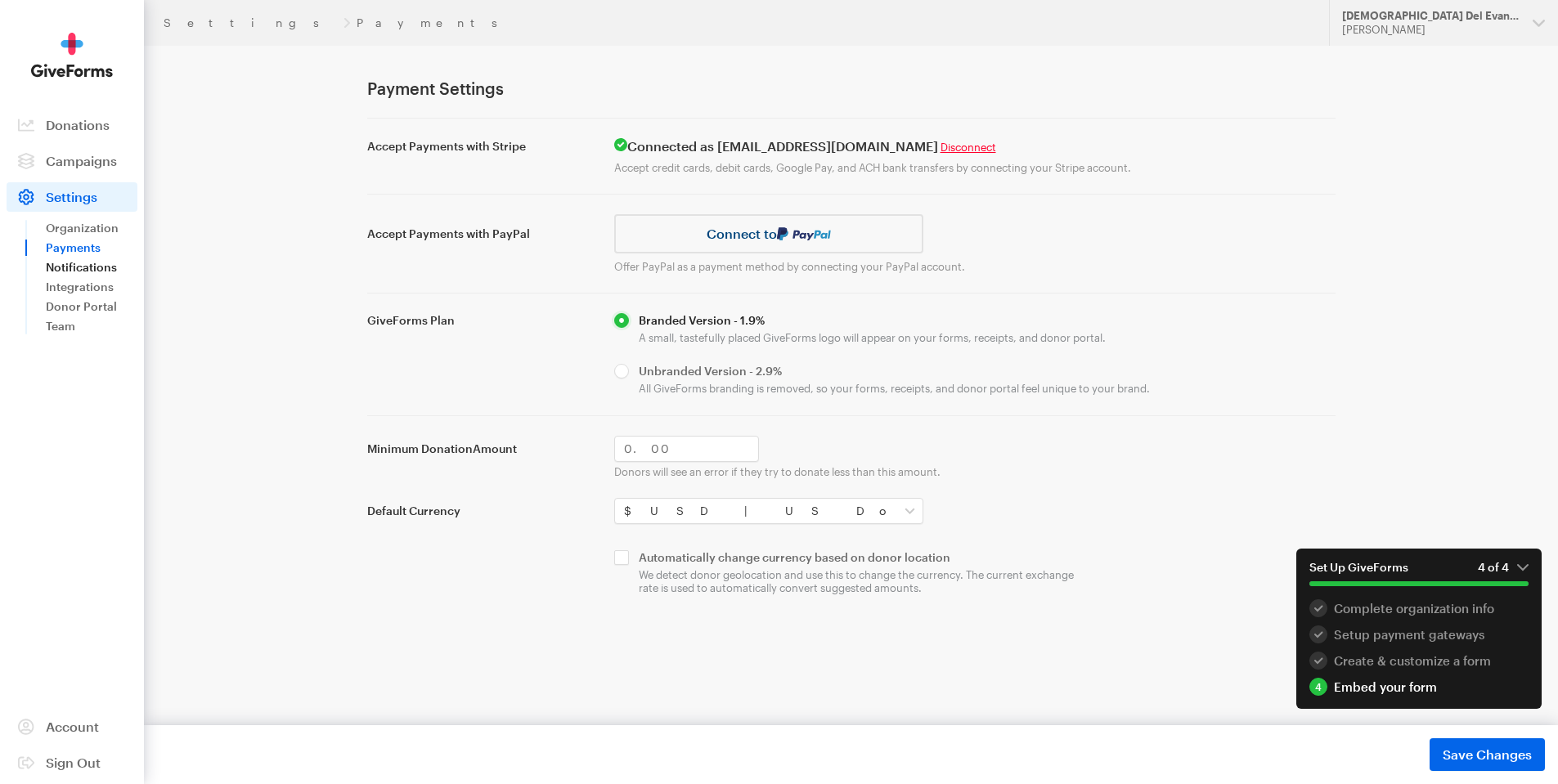
click at [104, 262] on link "Notifications" at bounding box center [92, 267] width 92 height 20
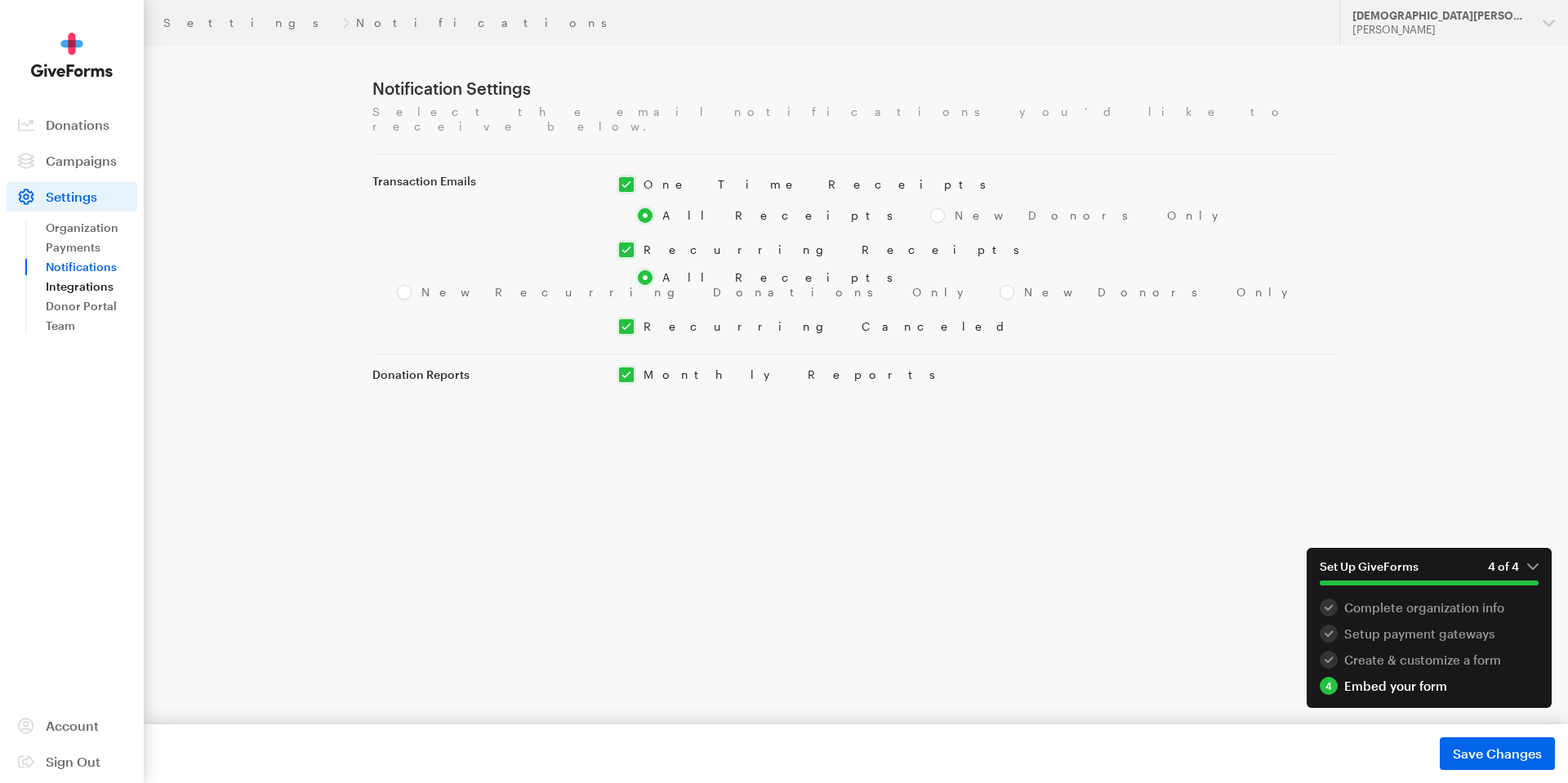
click at [92, 283] on link "Integrations" at bounding box center [92, 286] width 92 height 20
